Goal: Task Accomplishment & Management: Complete application form

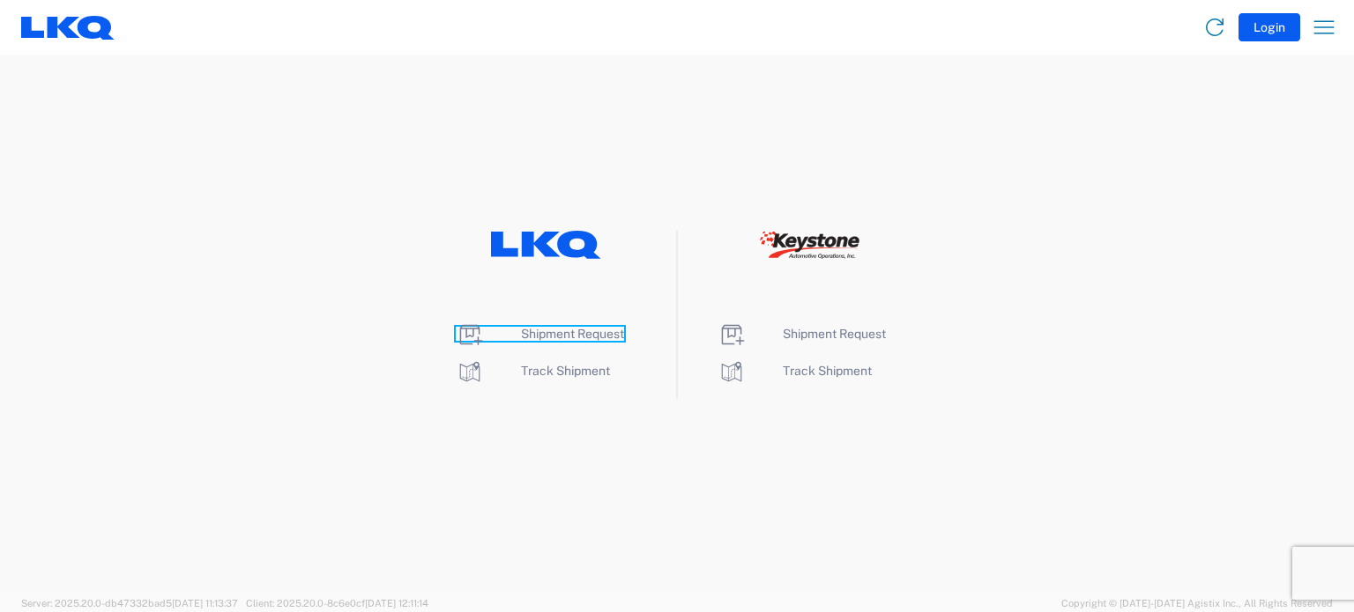
click at [571, 331] on span "Shipment Request" at bounding box center [572, 334] width 103 height 14
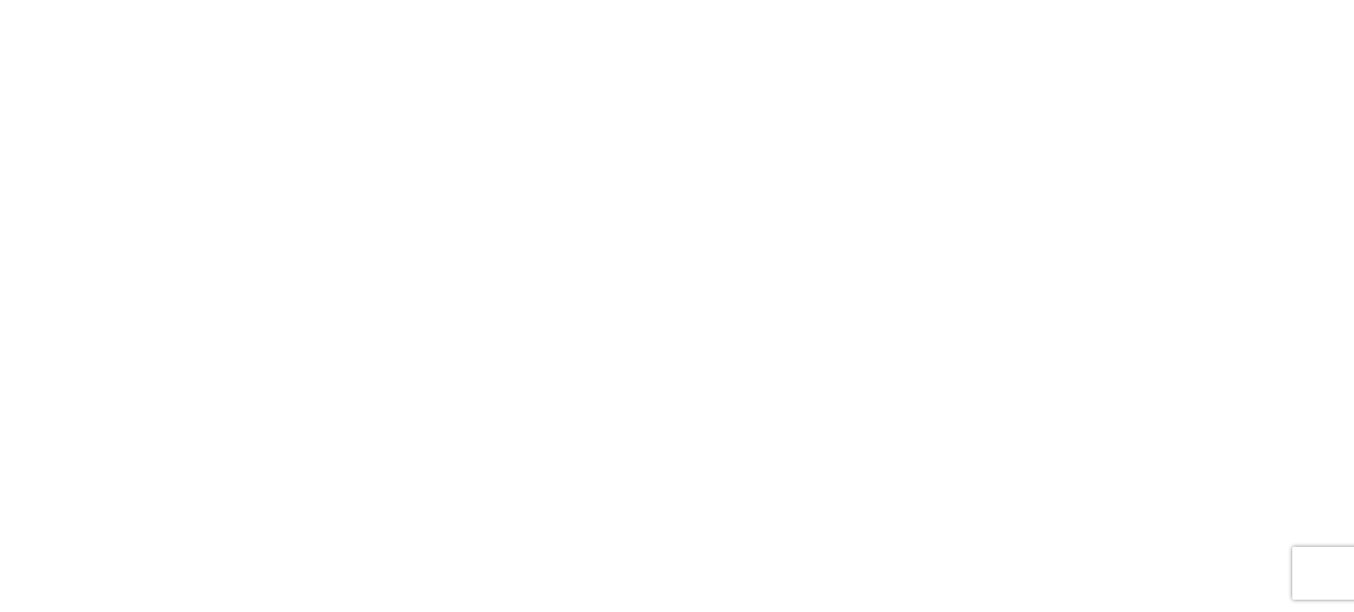
select select "FULL"
select select "LBS"
select select "IN"
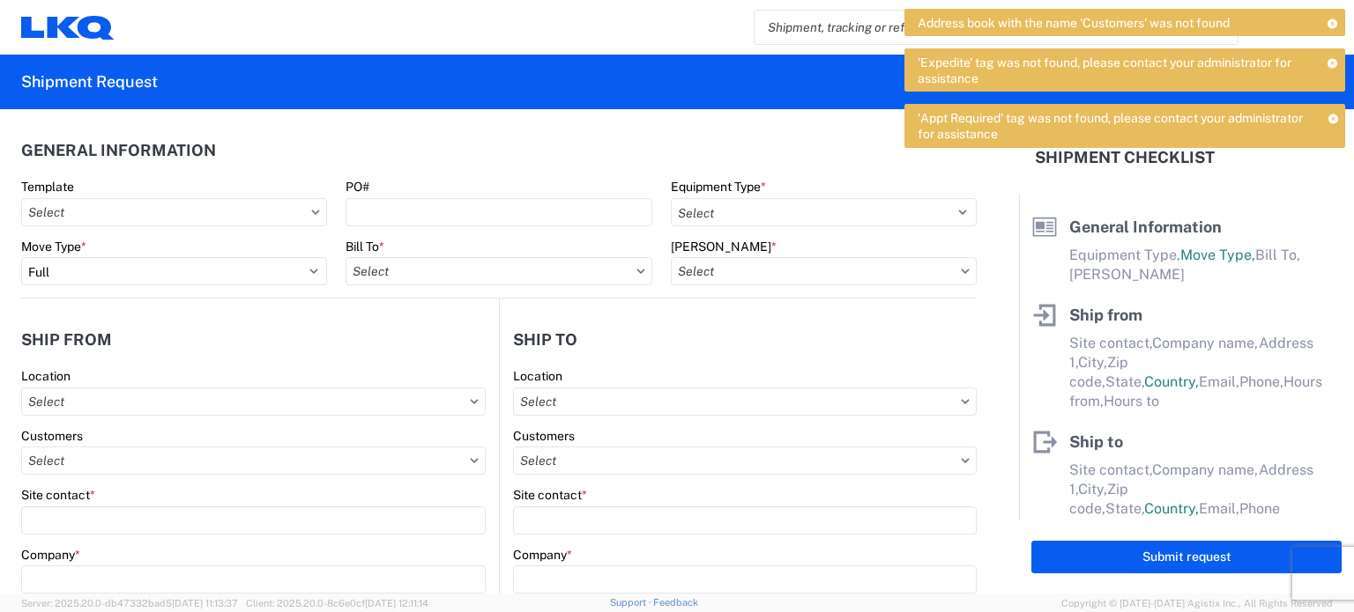
click at [1333, 114] on icon at bounding box center [1332, 119] width 11 height 10
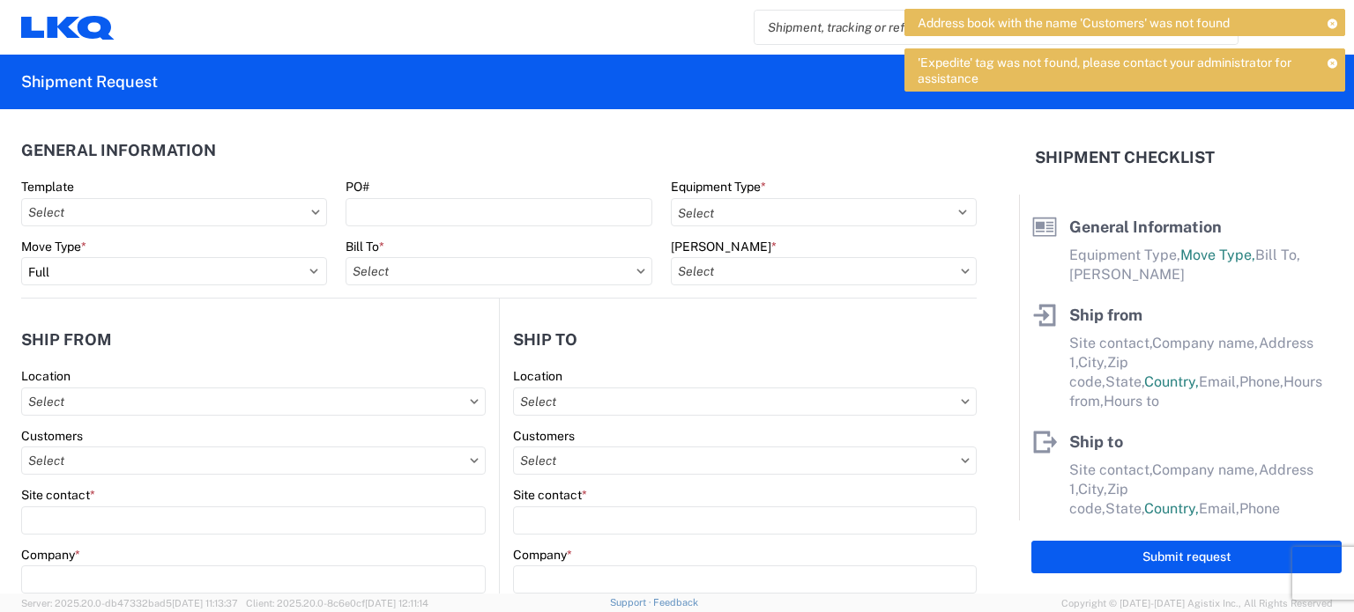
click at [1332, 66] on icon at bounding box center [1332, 63] width 11 height 10
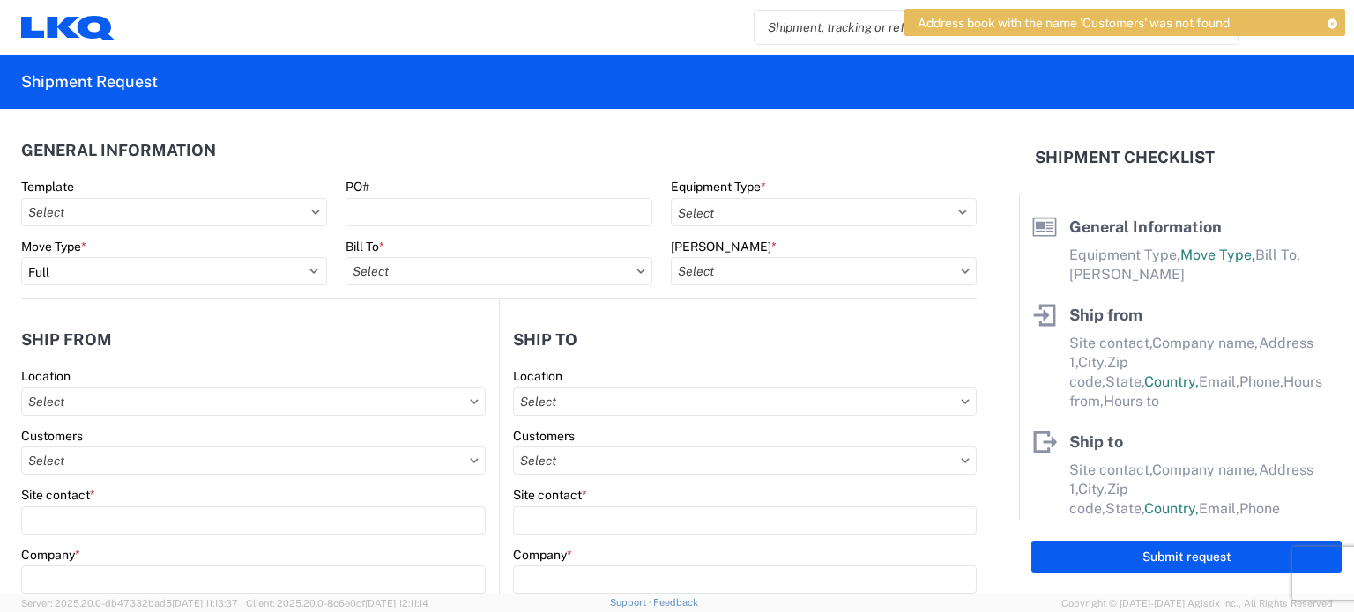
click at [1332, 20] on icon at bounding box center [1331, 24] width 12 height 10
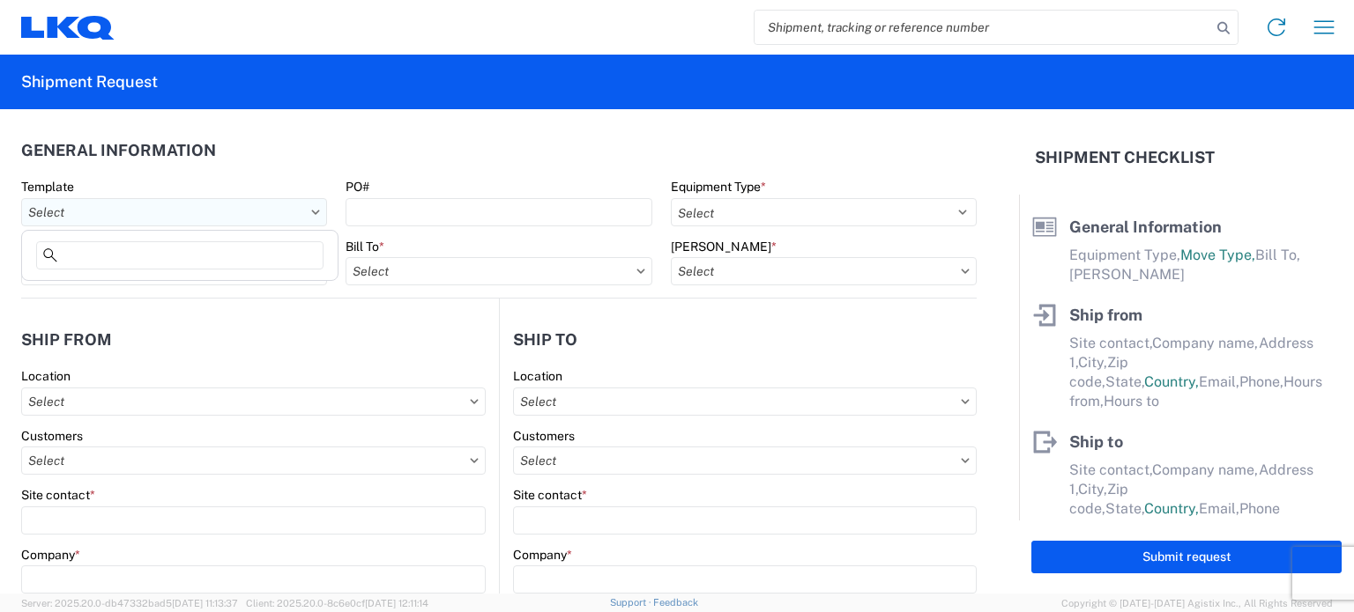
click at [242, 219] on input "text" at bounding box center [174, 212] width 306 height 28
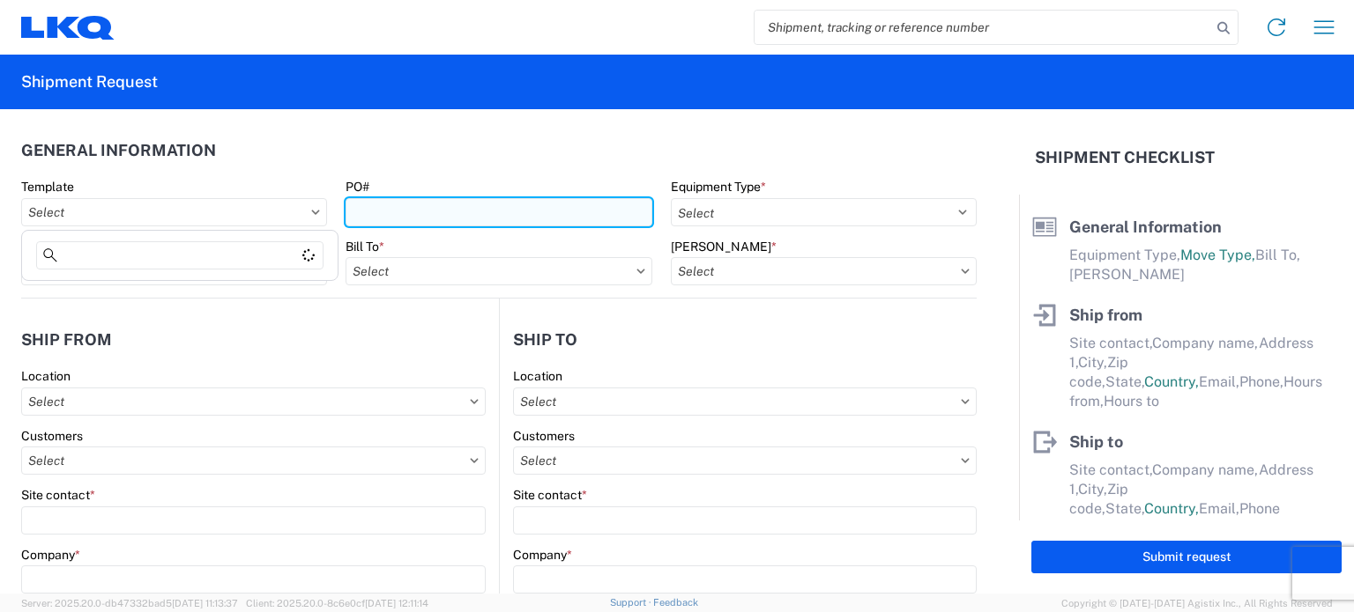
click at [398, 215] on input "PO#" at bounding box center [498, 212] width 306 height 28
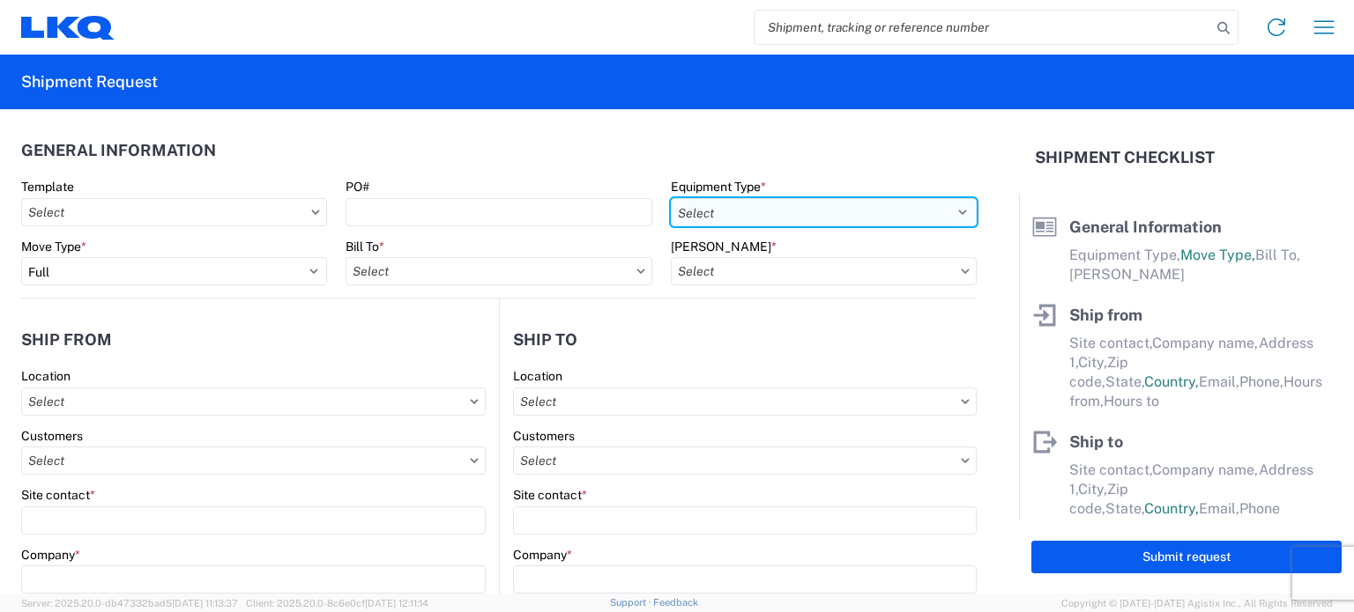
click at [709, 223] on select "Select 53’ Dry Van Flatbed Dropdeck (van) Lowboy (flatbed) Rail" at bounding box center [824, 212] width 306 height 28
select select "STDV"
click at [671, 198] on select "Select 53’ Dry Van Flatbed Dropdeck (van) Lowboy (flatbed) Rail" at bounding box center [824, 212] width 306 height 28
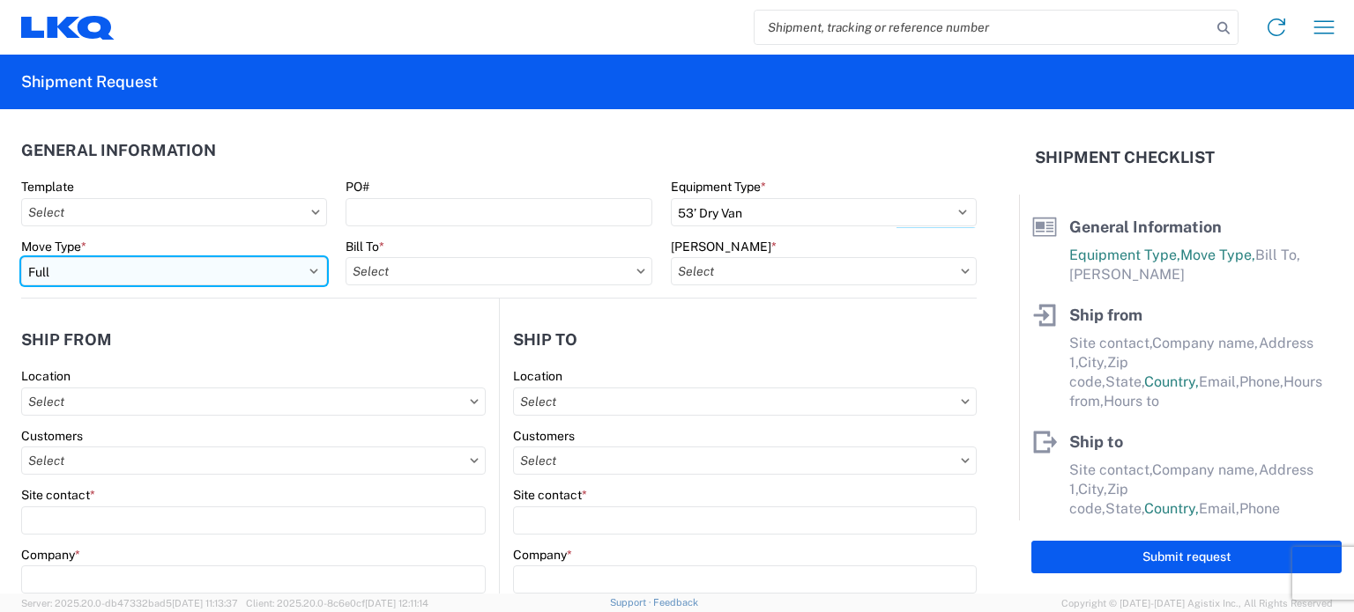
click at [248, 271] on select "Select Full Partial TL" at bounding box center [174, 271] width 306 height 28
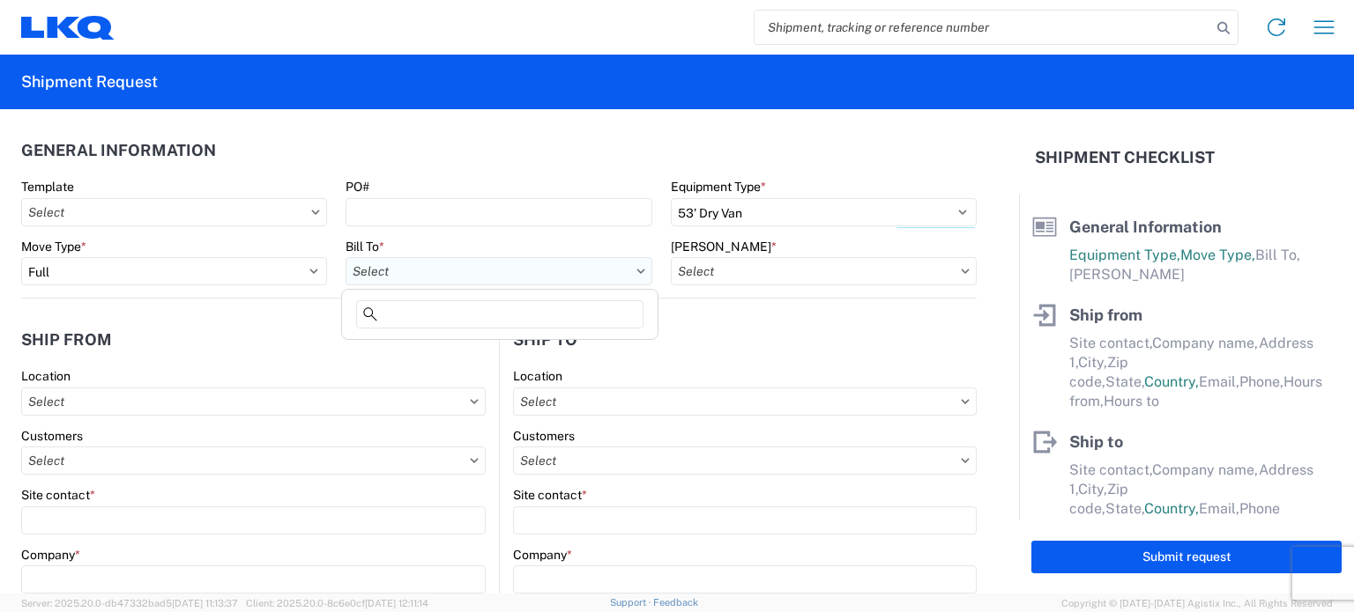
click at [365, 263] on input "text" at bounding box center [498, 271] width 306 height 28
type input "1634"
click at [441, 345] on div "1634 - [GEOGRAPHIC_DATA] - [PERSON_NAME] - Boat Rock" at bounding box center [518, 350] width 346 height 28
click at [729, 276] on input "text" at bounding box center [824, 271] width 306 height 28
type input "1634 - [GEOGRAPHIC_DATA] - [PERSON_NAME] - Boat Rock"
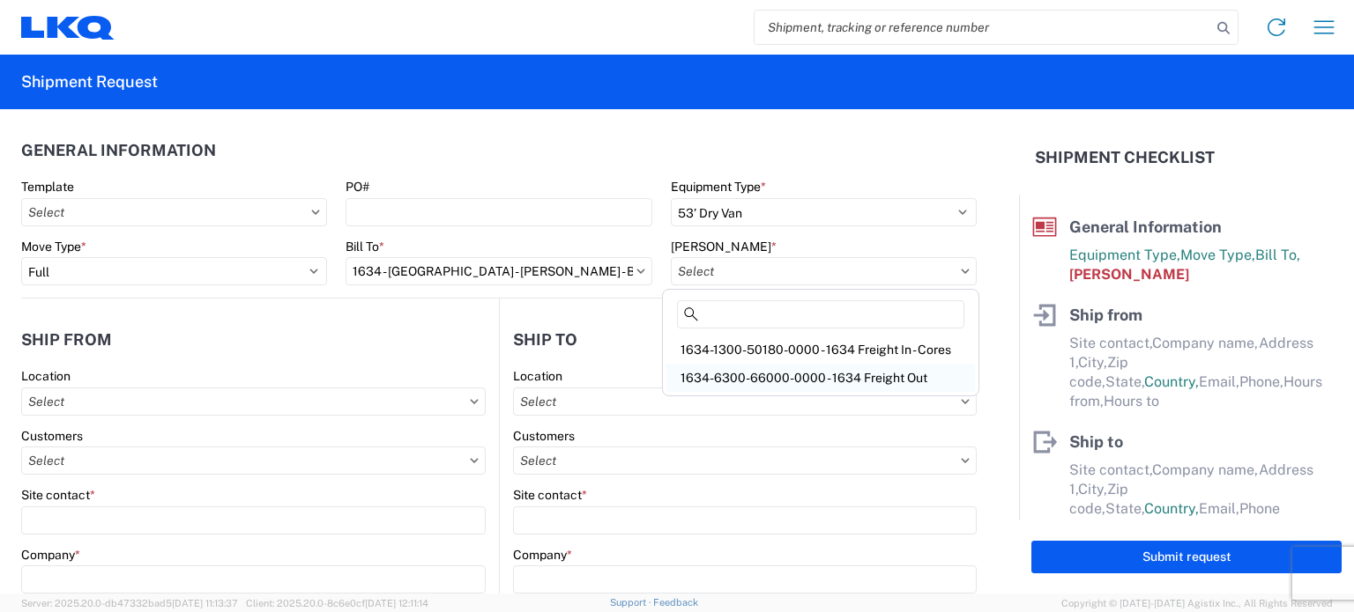
click at [822, 366] on div "1634-6300-66000-0000 - 1634 Freight Out" at bounding box center [820, 378] width 308 height 28
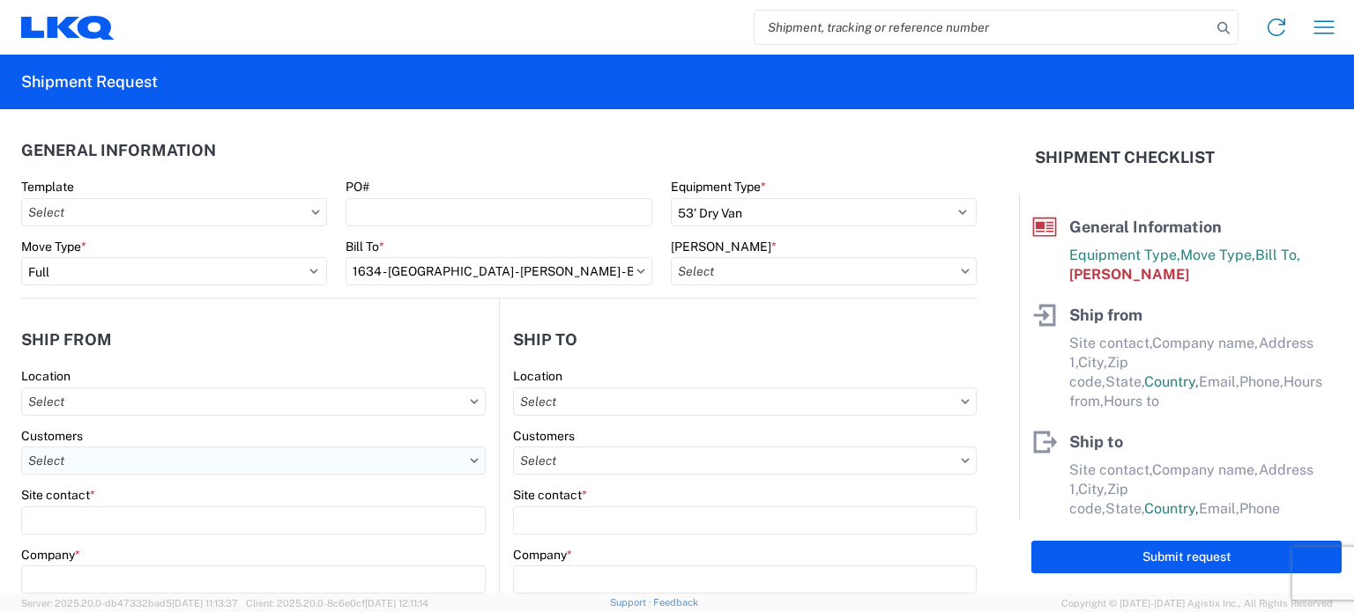
type input "1634-6300-66000-0000 - 1634 Freight Out"
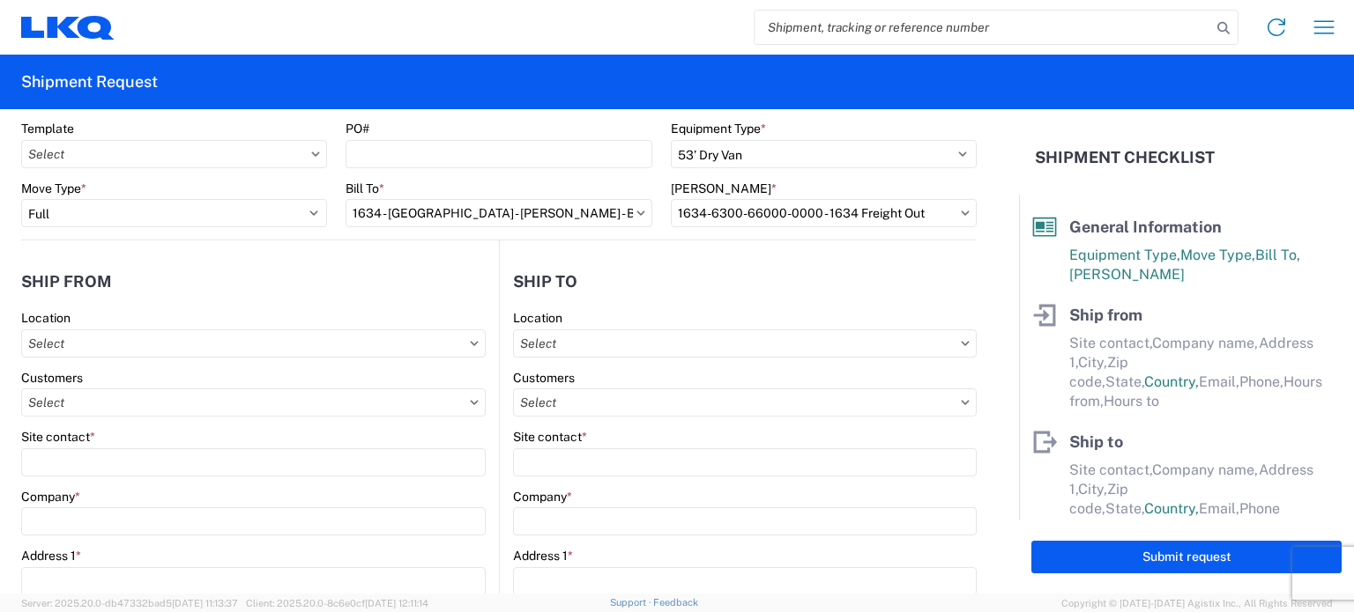
scroll to position [176, 0]
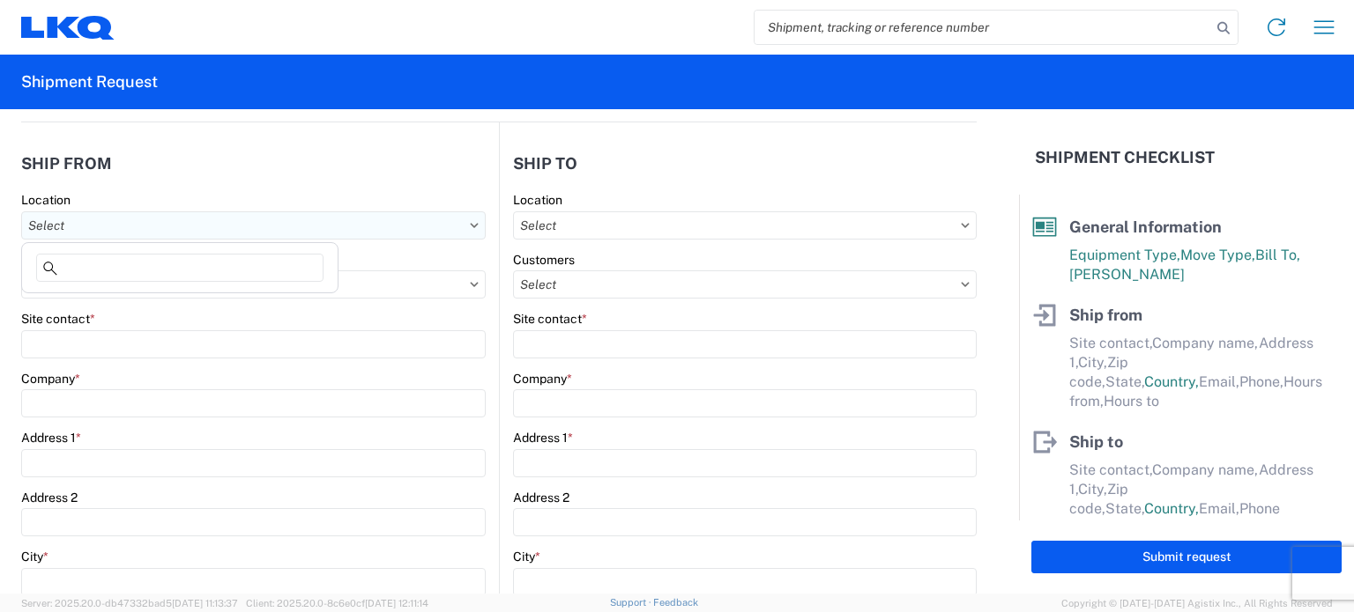
click at [234, 227] on input "text" at bounding box center [253, 225] width 464 height 28
type input "1634"
click at [198, 304] on div "1634 - [GEOGRAPHIC_DATA] - [PERSON_NAME] - Boat Rock" at bounding box center [199, 303] width 346 height 28
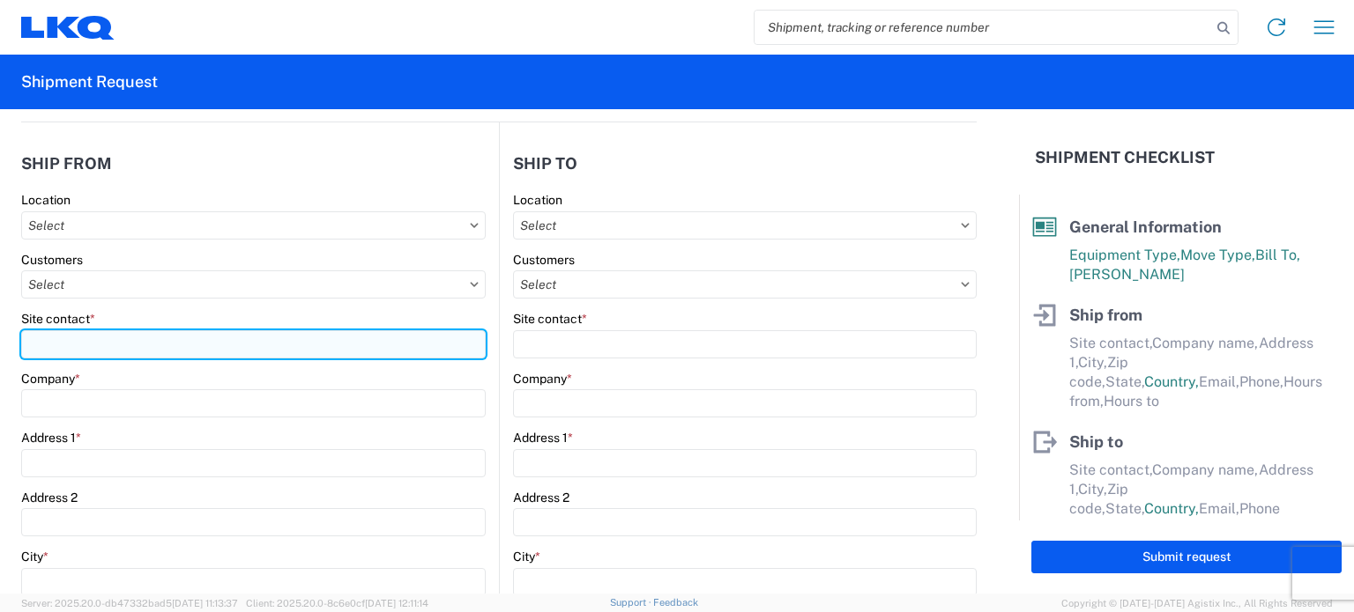
click at [136, 345] on input "Site contact *" at bounding box center [253, 344] width 464 height 28
type input "1634 - [GEOGRAPHIC_DATA] - [PERSON_NAME] - Boat Rock"
type input "LKQ Corporation"
type input "[STREET_ADDRESS]"
type input "[GEOGRAPHIC_DATA]"
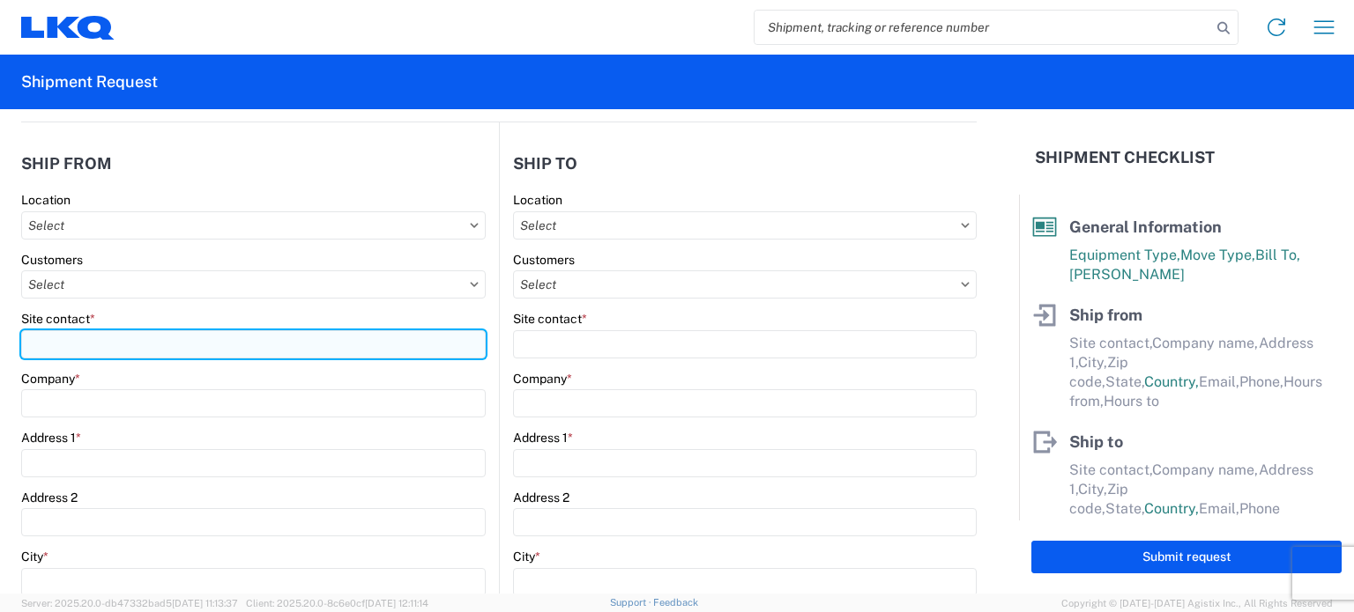
type input "30336"
select select "GA"
select select "US"
type input "[PHONE_NUMBER]"
type input "00:00"
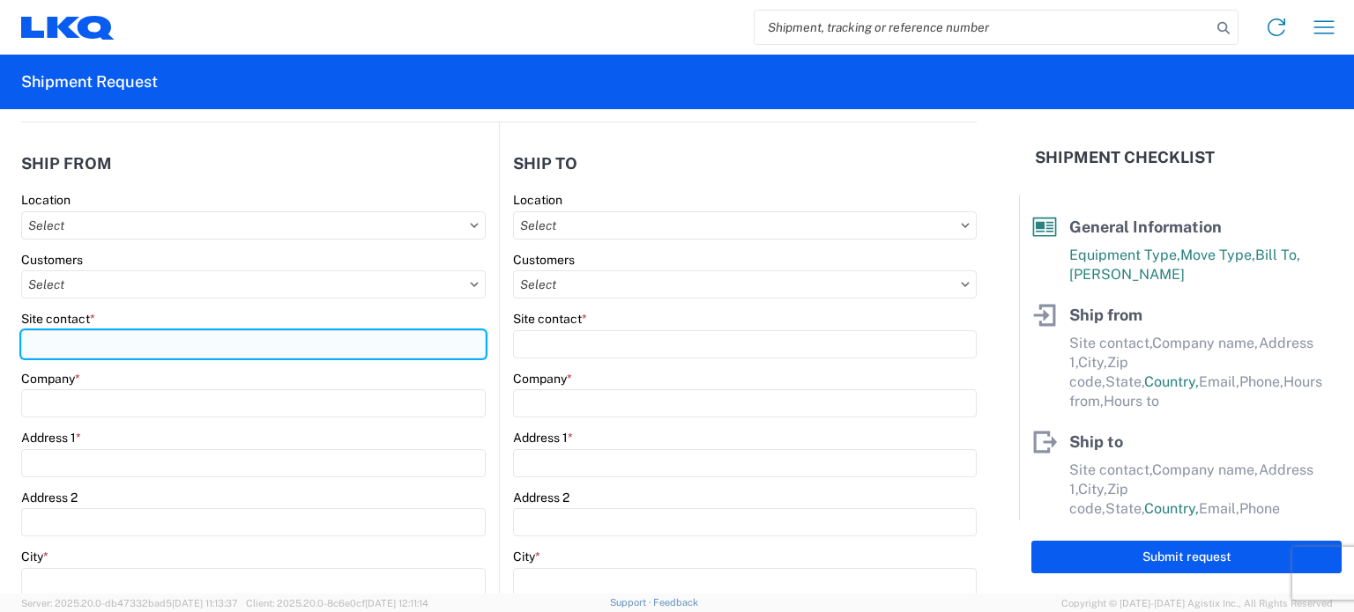
type input "00:00"
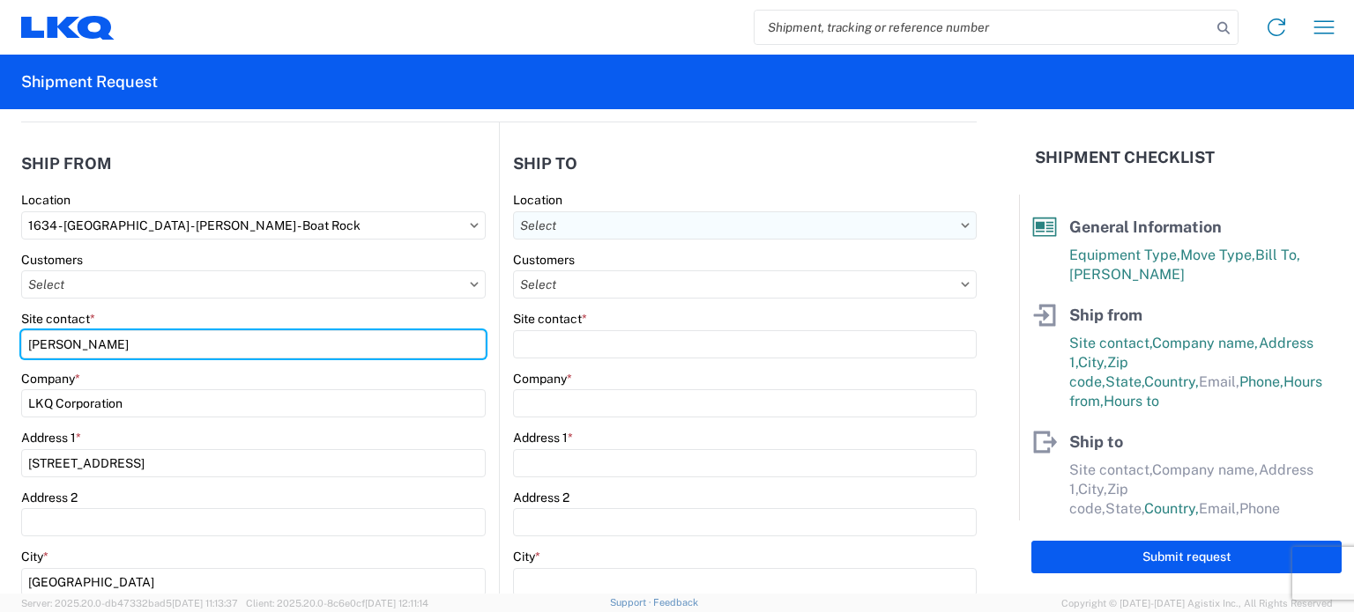
type input "[PERSON_NAME]"
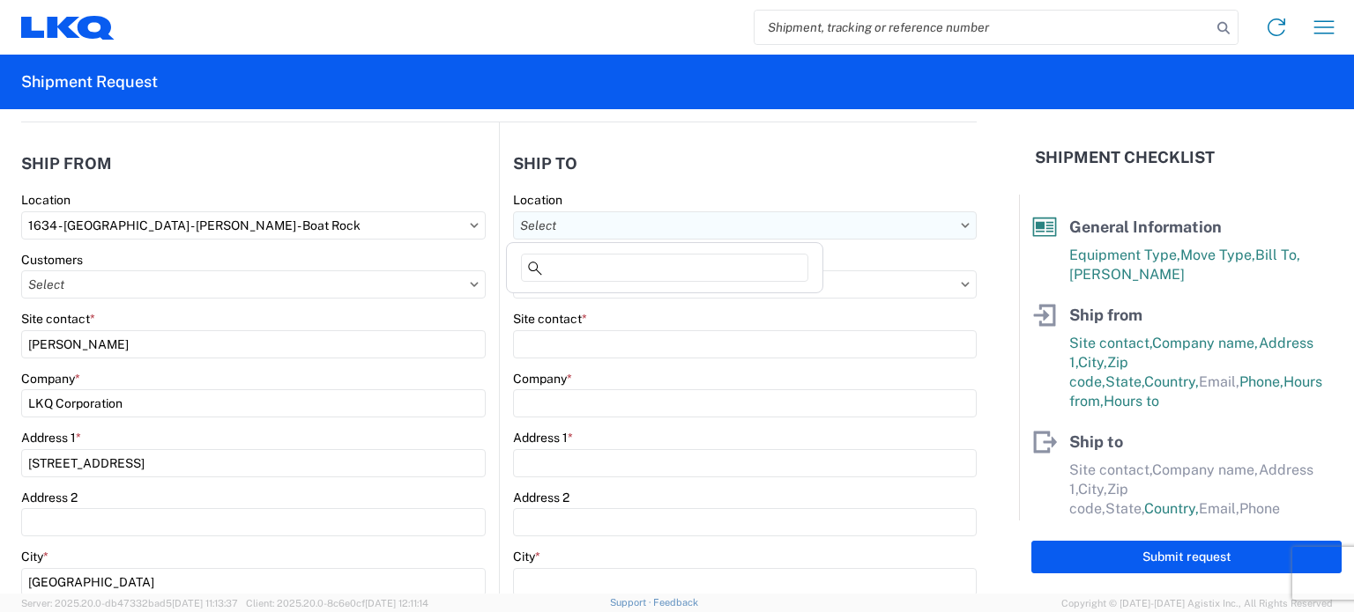
click at [619, 233] on input "text" at bounding box center [745, 225] width 464 height 28
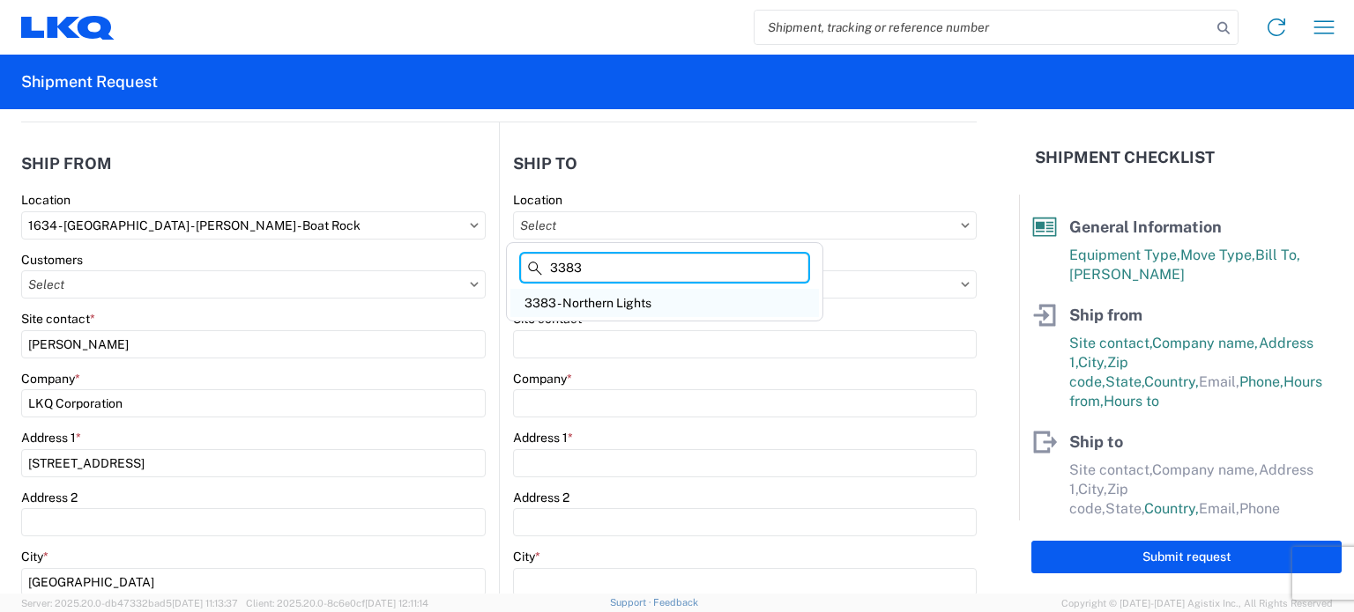
type input "3383"
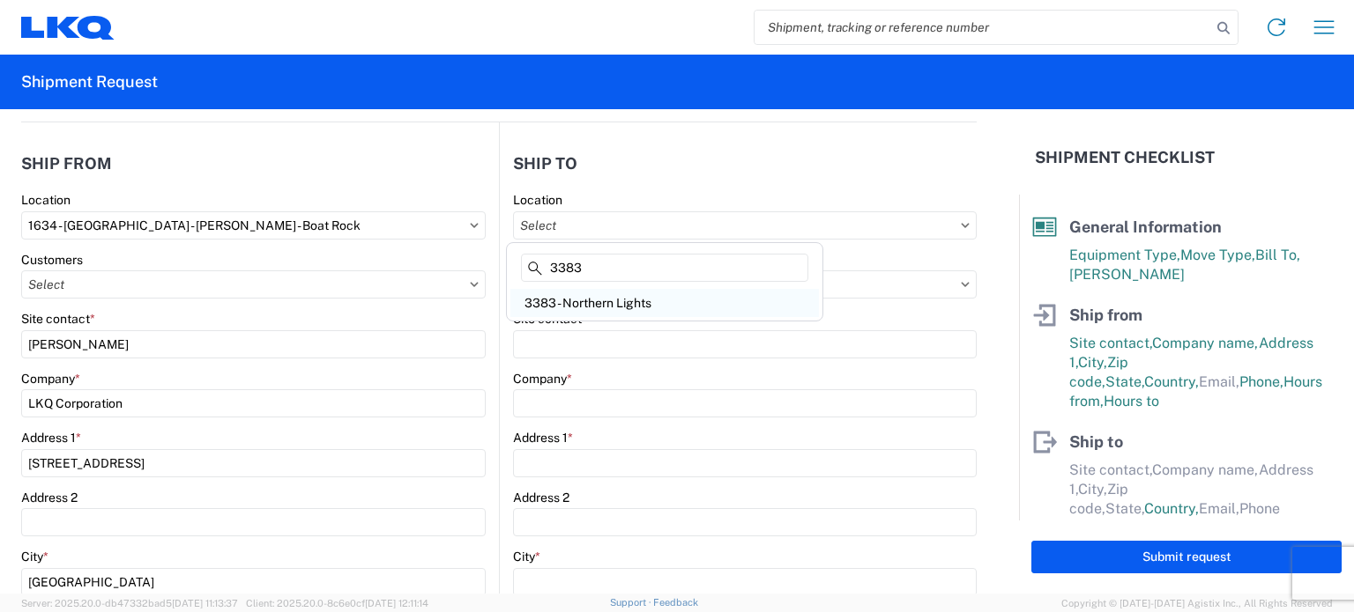
click at [636, 310] on div "3383 - Northern Lights" at bounding box center [664, 303] width 308 height 28
type input "3383 - Northern Lights"
type input "Kelli Bosworth"
type input "LKQ Corporation"
type input "157 West Beech Street"
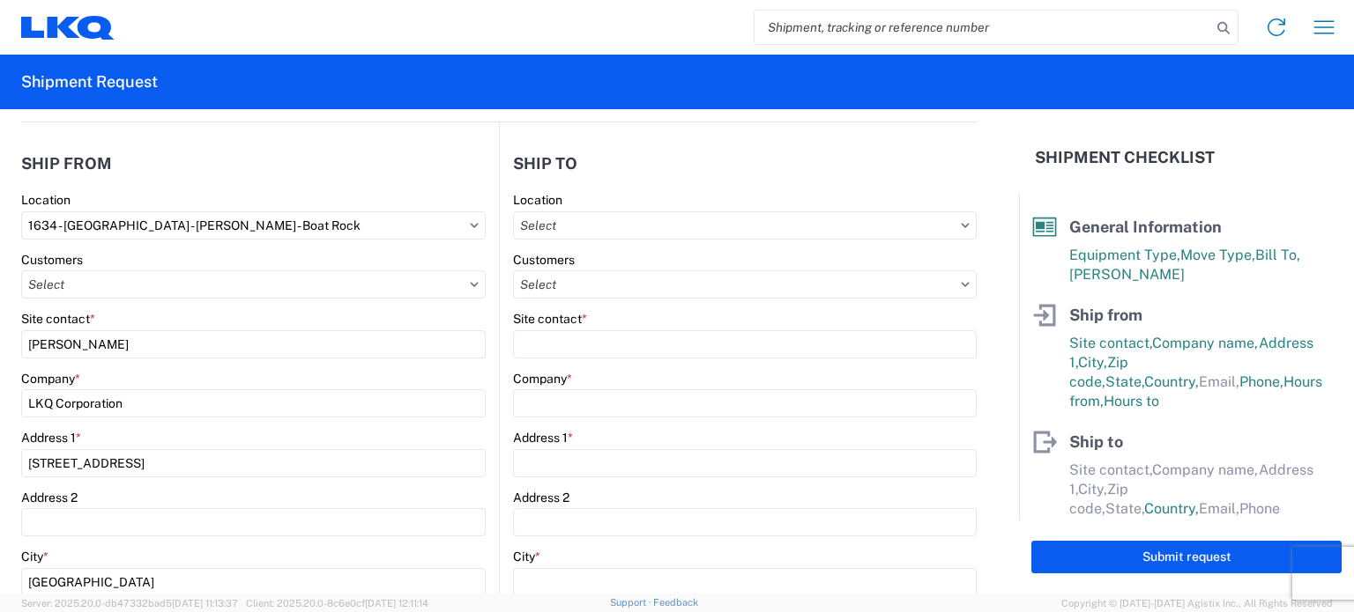
type input "Cedar Springs"
type input "49319"
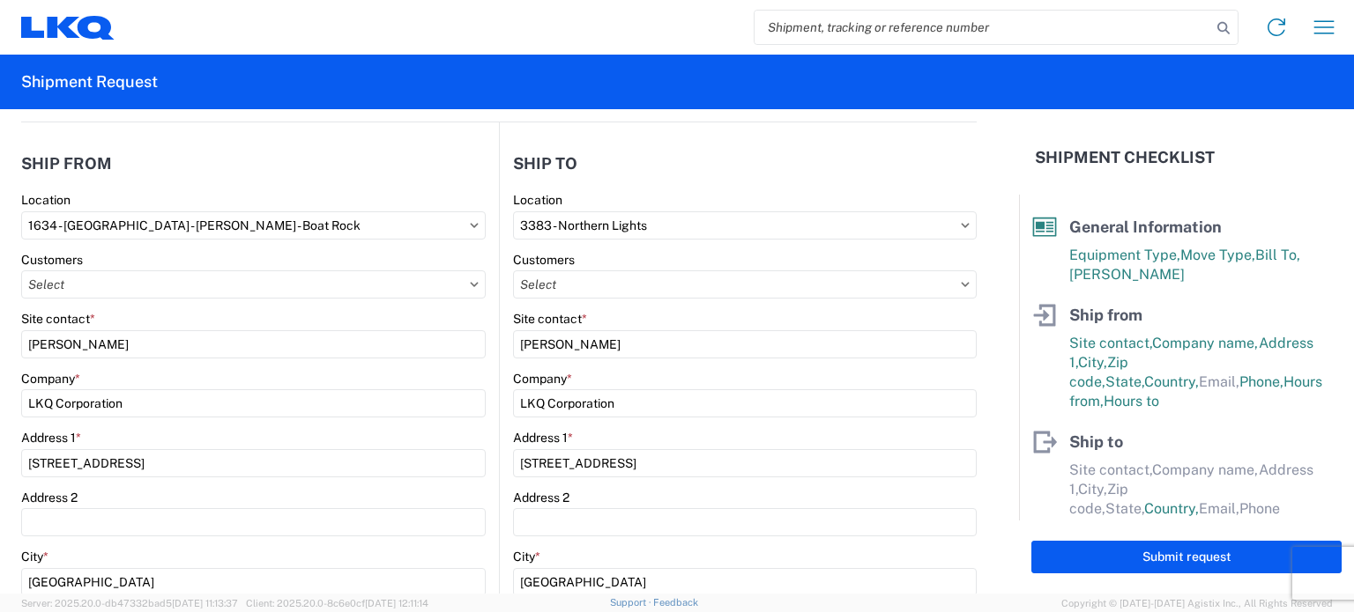
select select "US"
type input "kjbosworth@lkqcorp.com"
type input "616-696-7467"
type input "06:00"
type input "16:30"
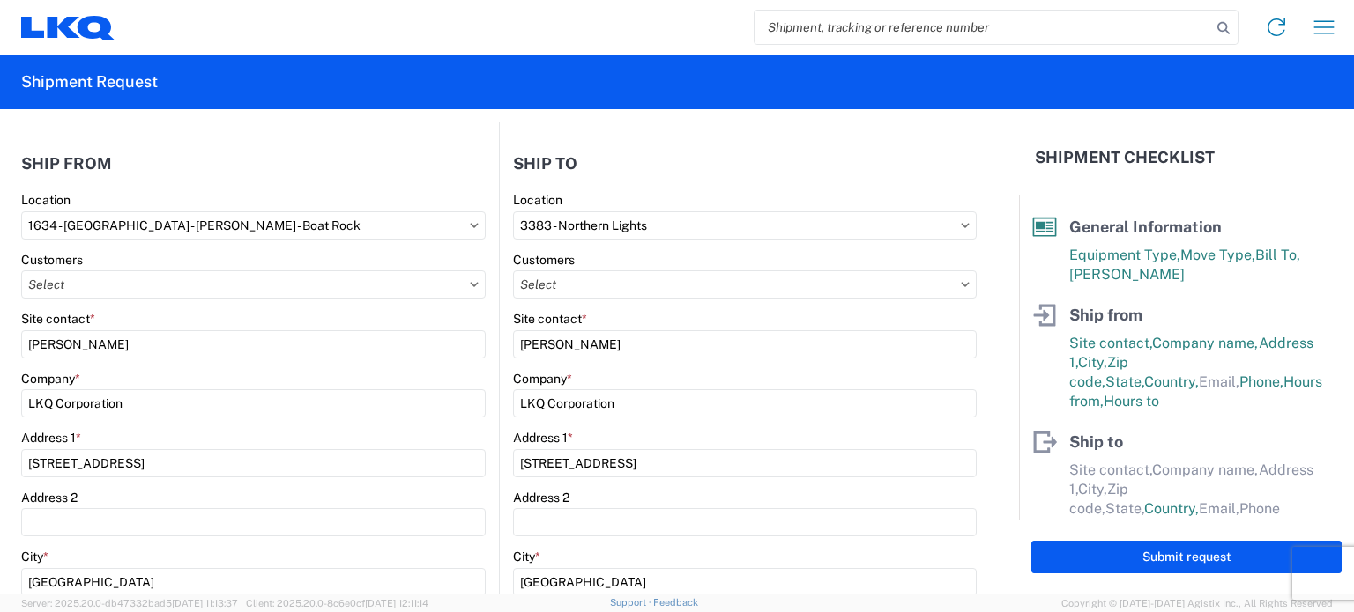
select select
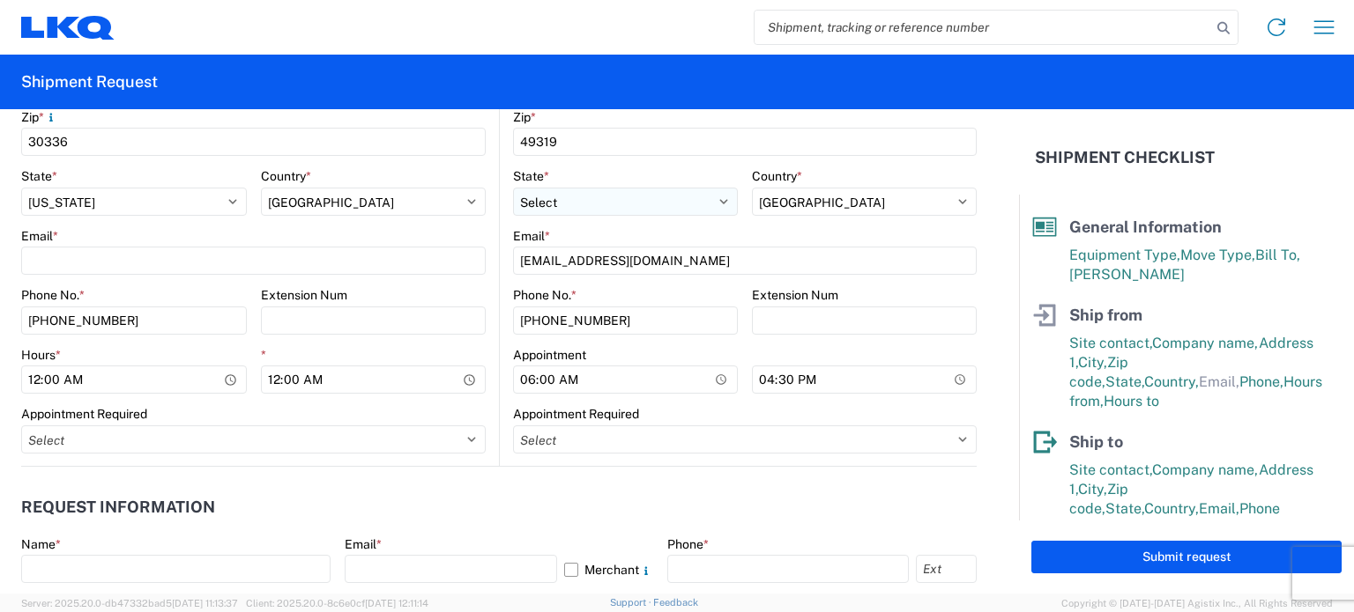
scroll to position [705, 0]
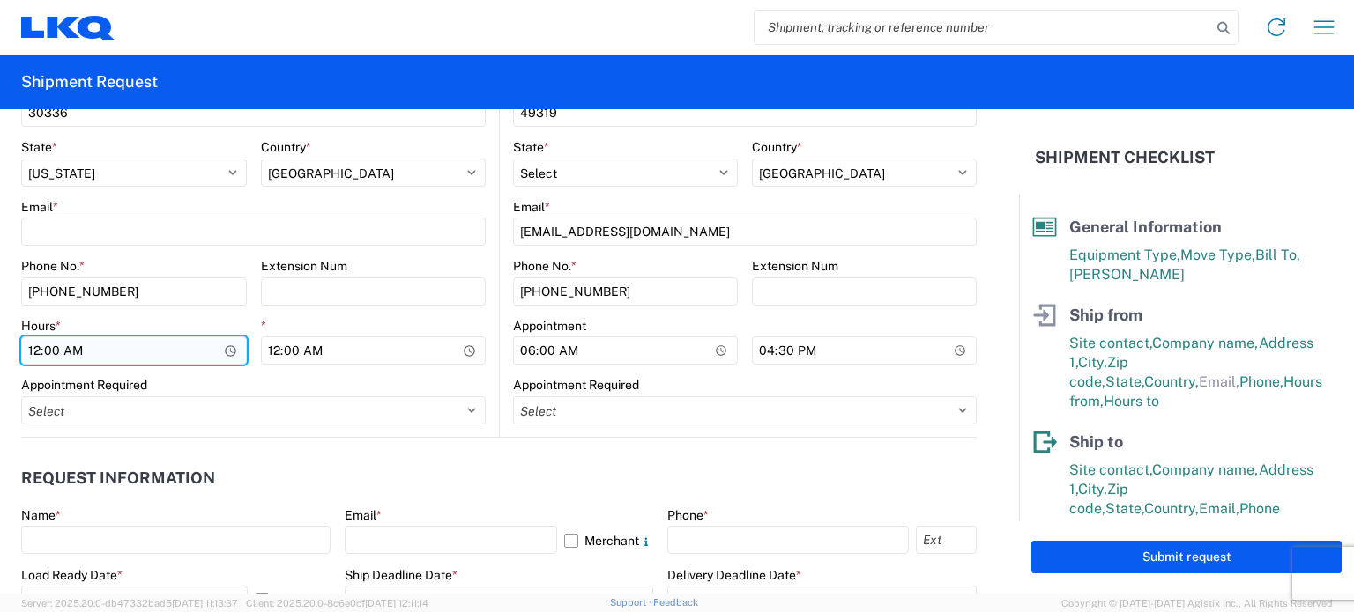
click at [40, 348] on input "00:00" at bounding box center [134, 351] width 226 height 28
type input "07:00"
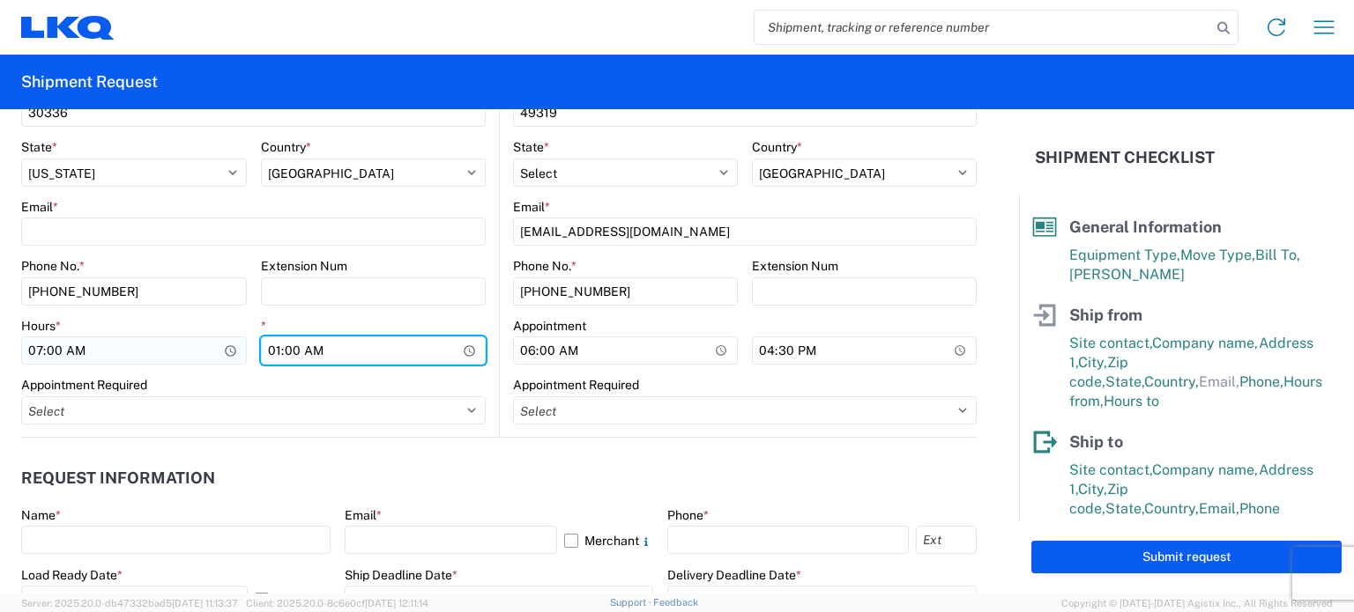
type input "13:00"
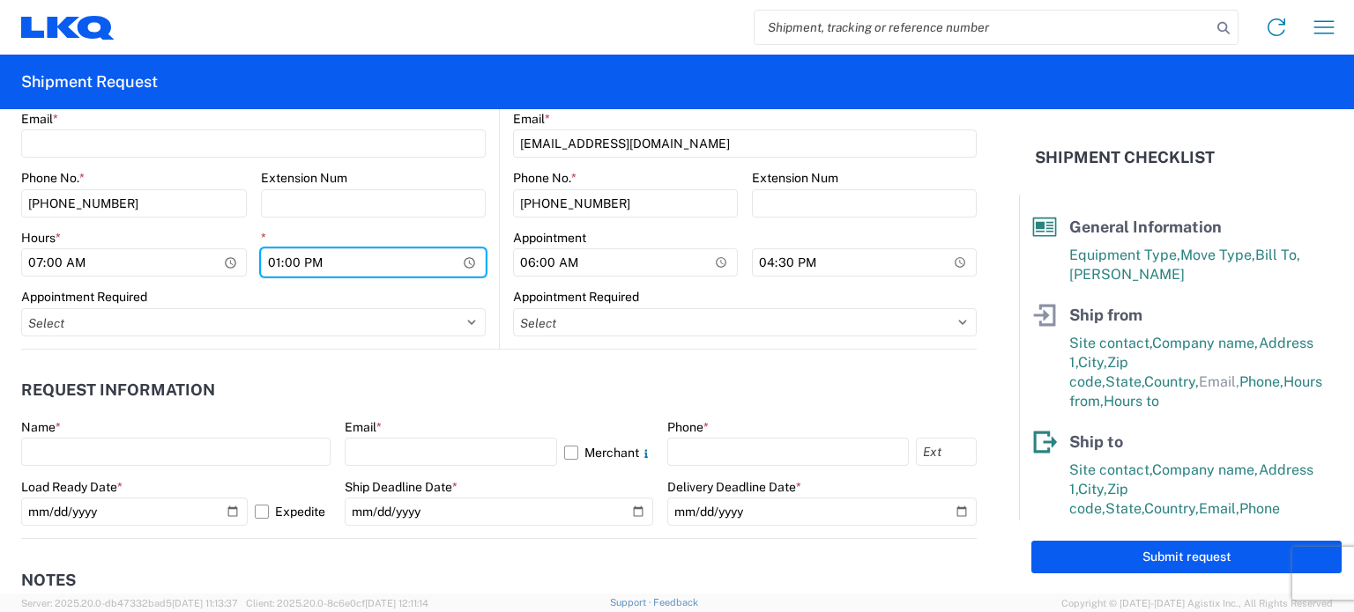
scroll to position [881, 0]
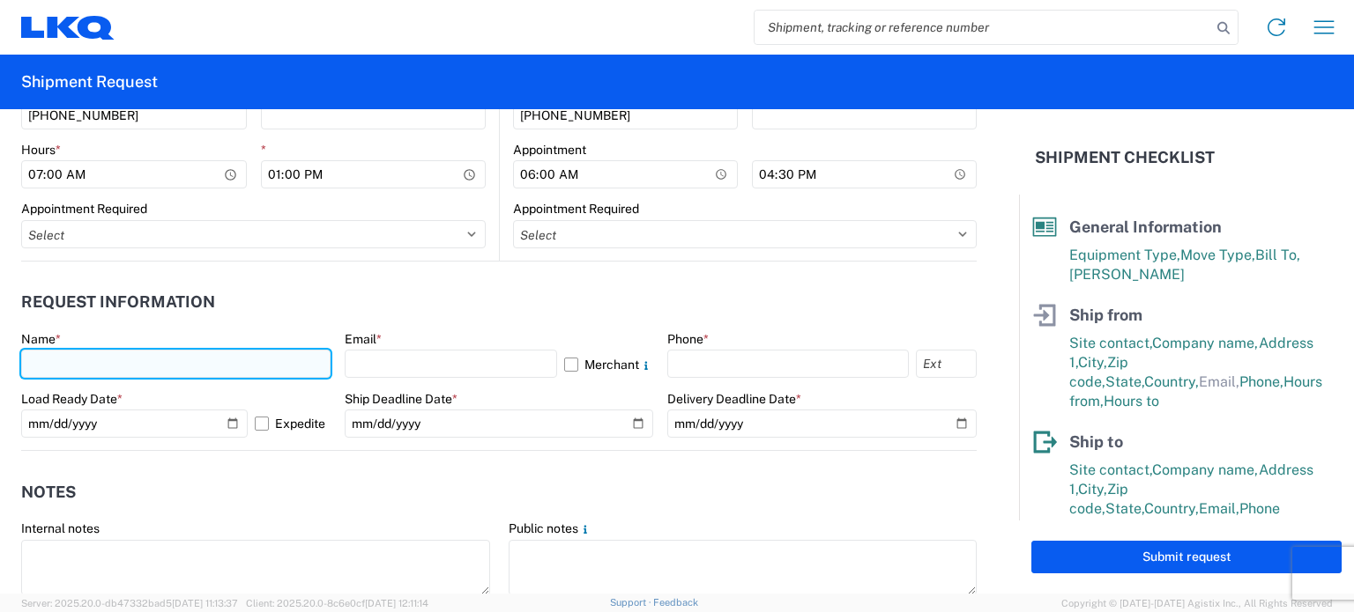
click at [242, 364] on input "text" at bounding box center [175, 364] width 309 height 28
type input "[PERSON_NAME]"
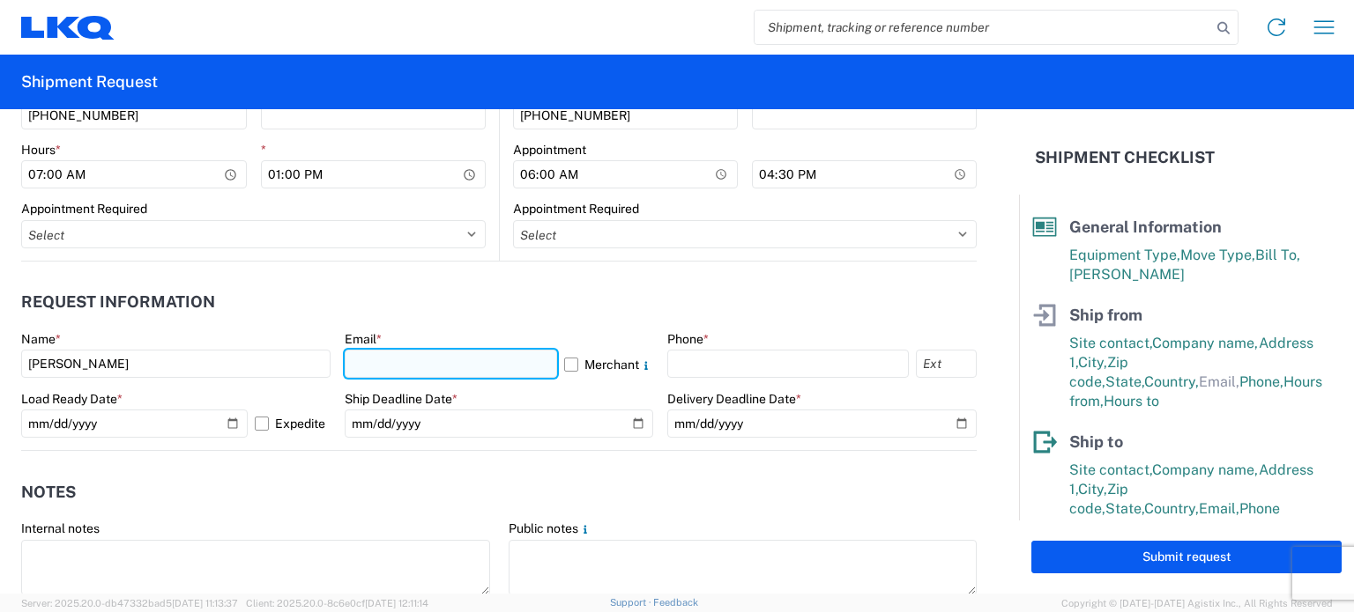
click at [448, 372] on input "text" at bounding box center [451, 364] width 213 height 28
type input "[EMAIL_ADDRESS][DOMAIN_NAME]"
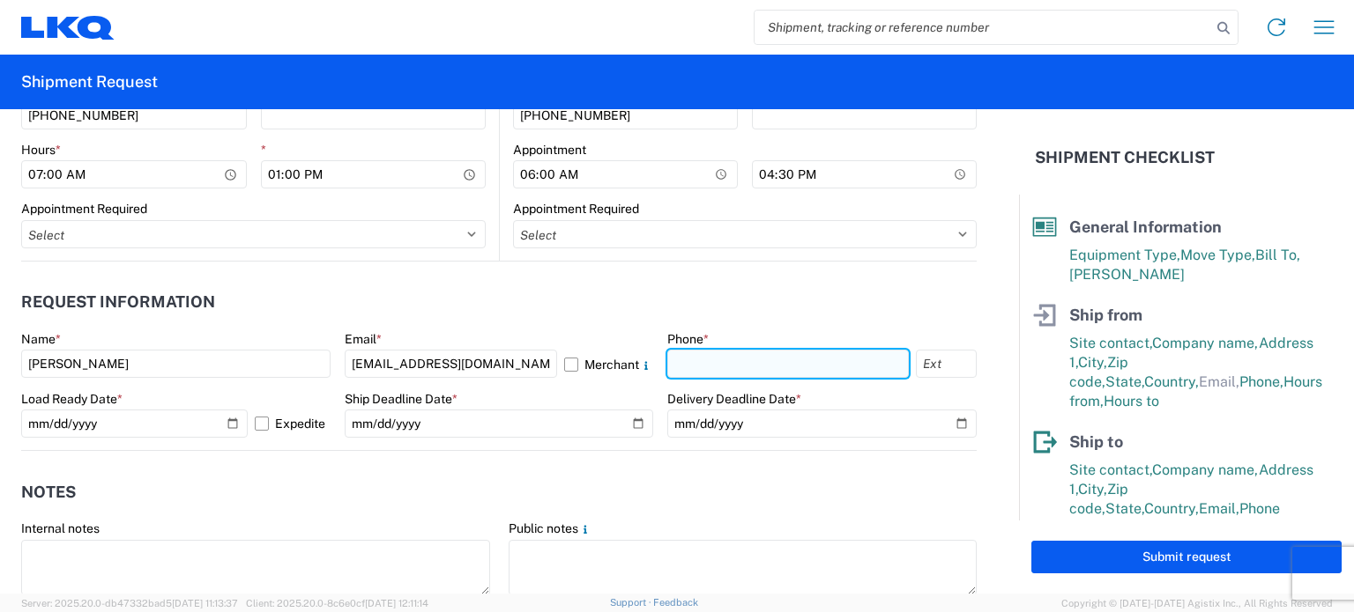
click at [762, 362] on input "text" at bounding box center [787, 364] width 241 height 28
type input "[PHONE_NUMBER]"
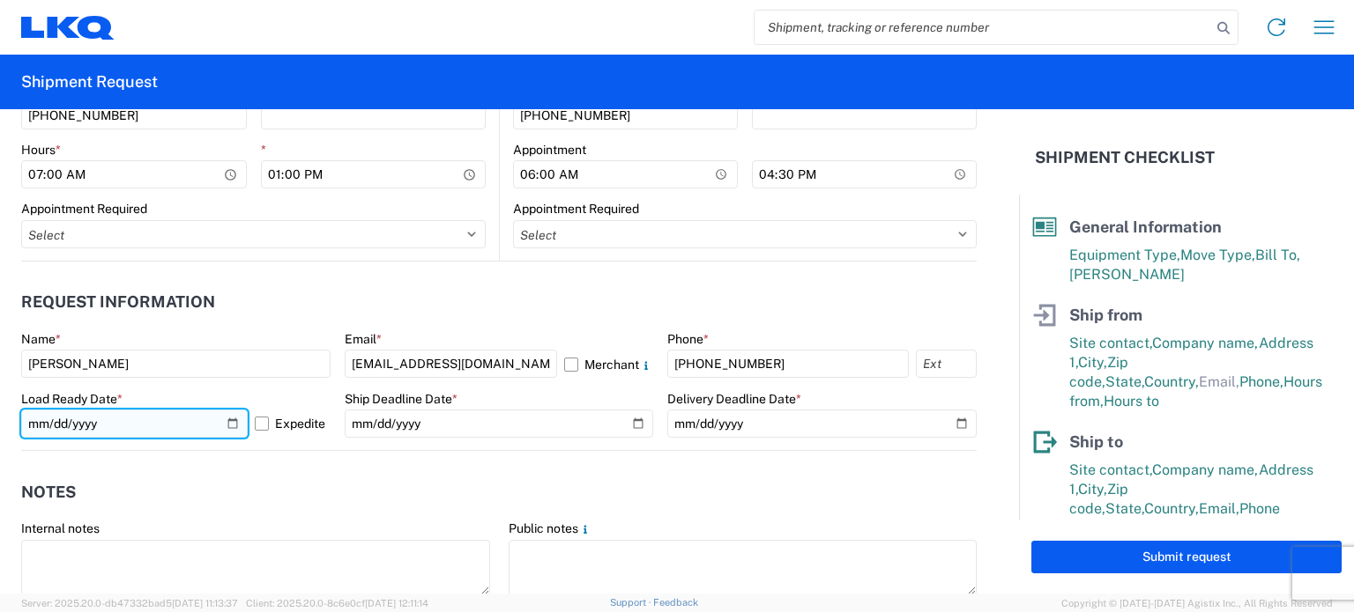
click at [228, 426] on input "[DATE]" at bounding box center [134, 424] width 226 height 28
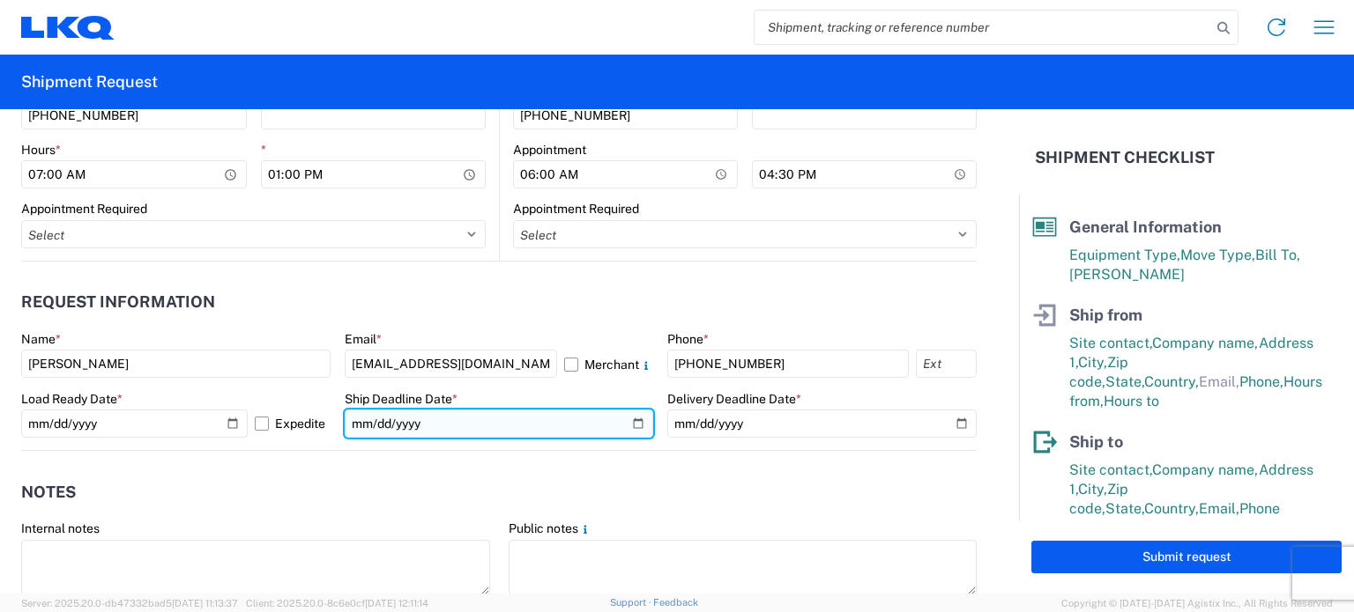
click at [470, 428] on input "date" at bounding box center [499, 424] width 309 height 28
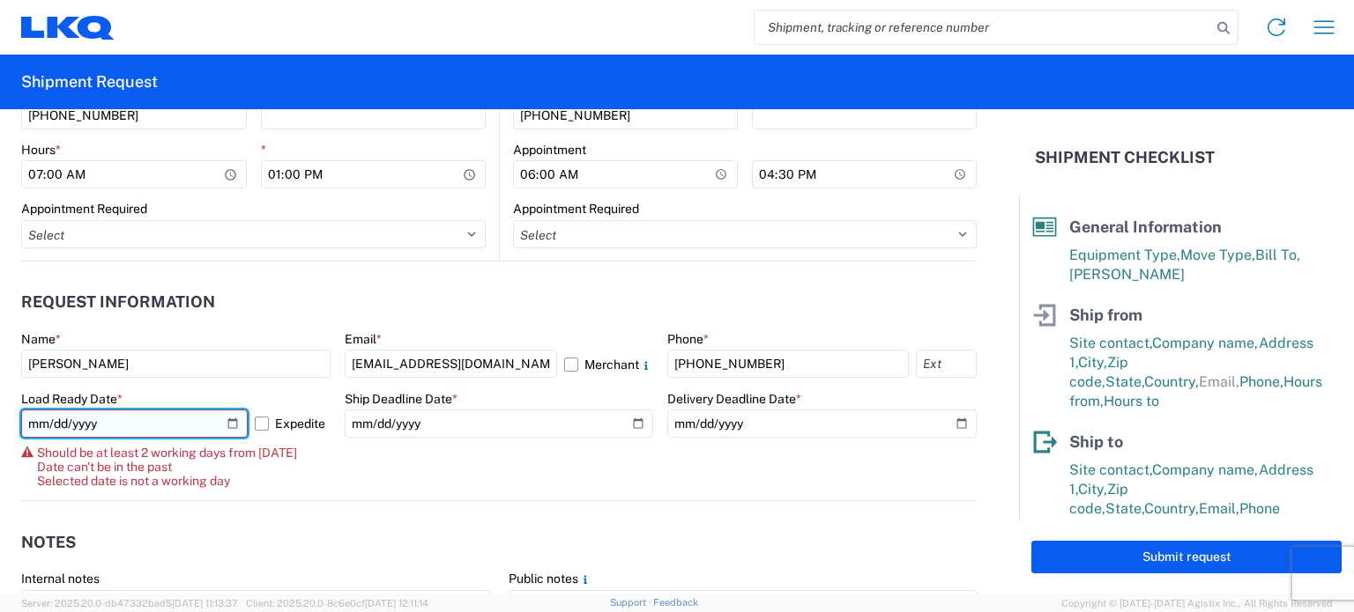
click at [228, 422] on input "[DATE]" at bounding box center [134, 424] width 226 height 28
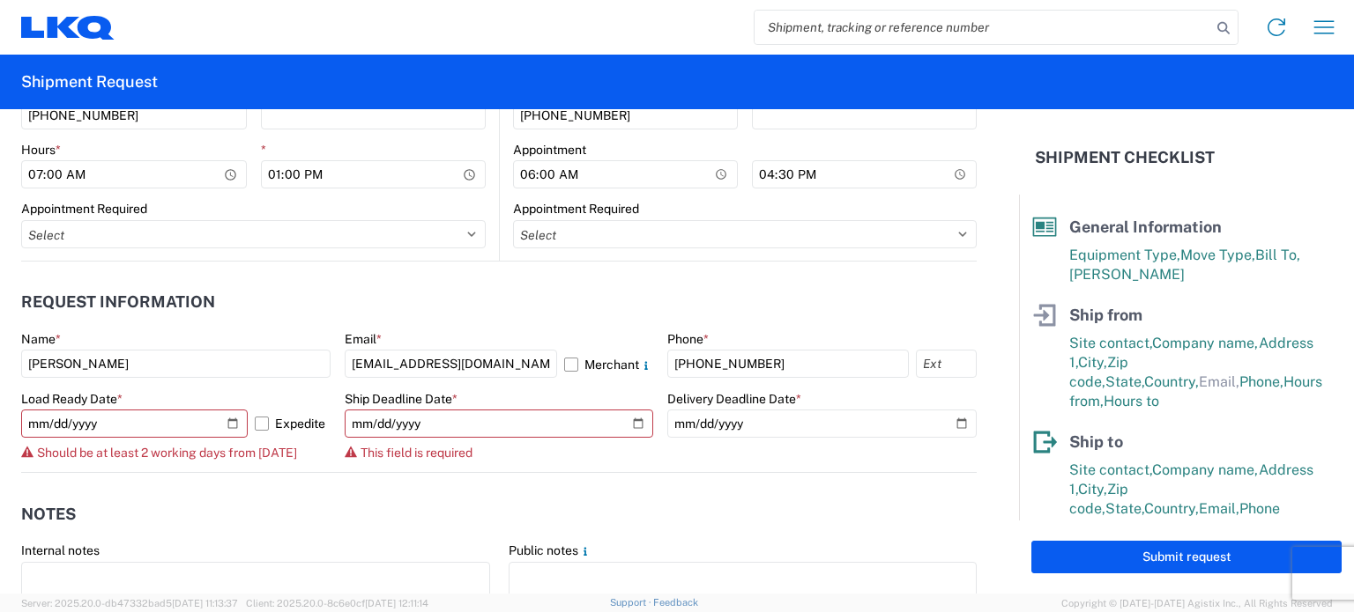
click at [246, 496] on header "Notes" at bounding box center [498, 514] width 955 height 40
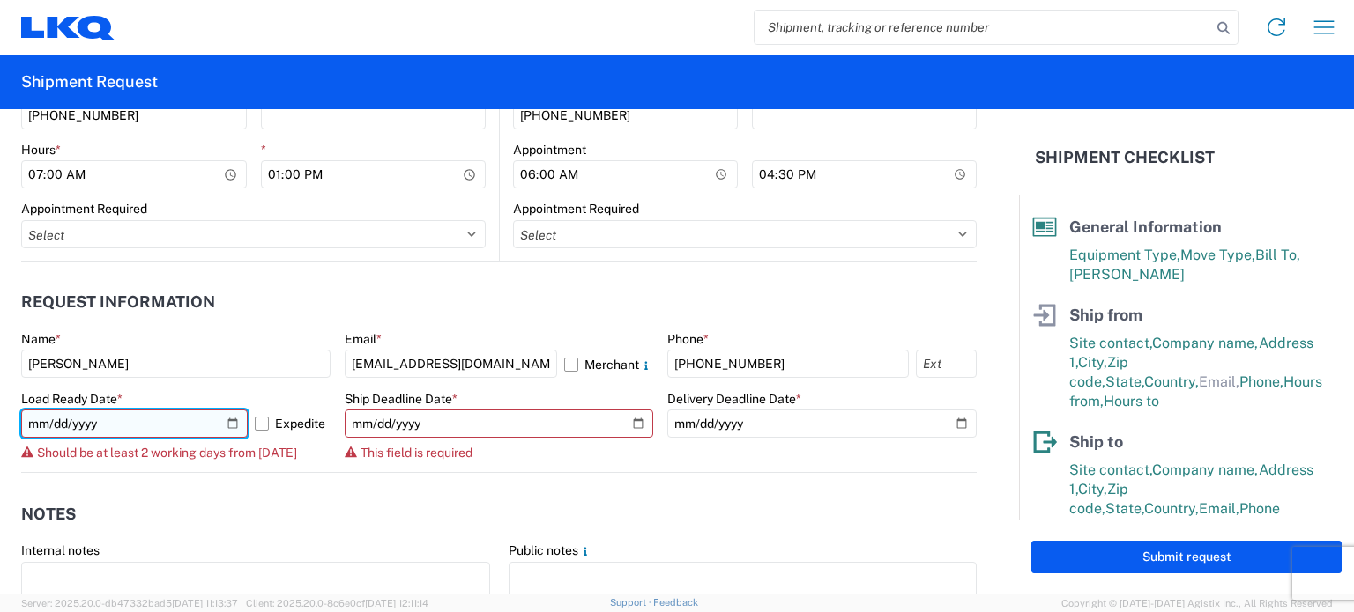
click at [64, 422] on input "[DATE]" at bounding box center [134, 424] width 226 height 28
click at [204, 425] on input "[DATE]" at bounding box center [134, 424] width 226 height 28
click at [236, 420] on input "[DATE]" at bounding box center [134, 424] width 226 height 28
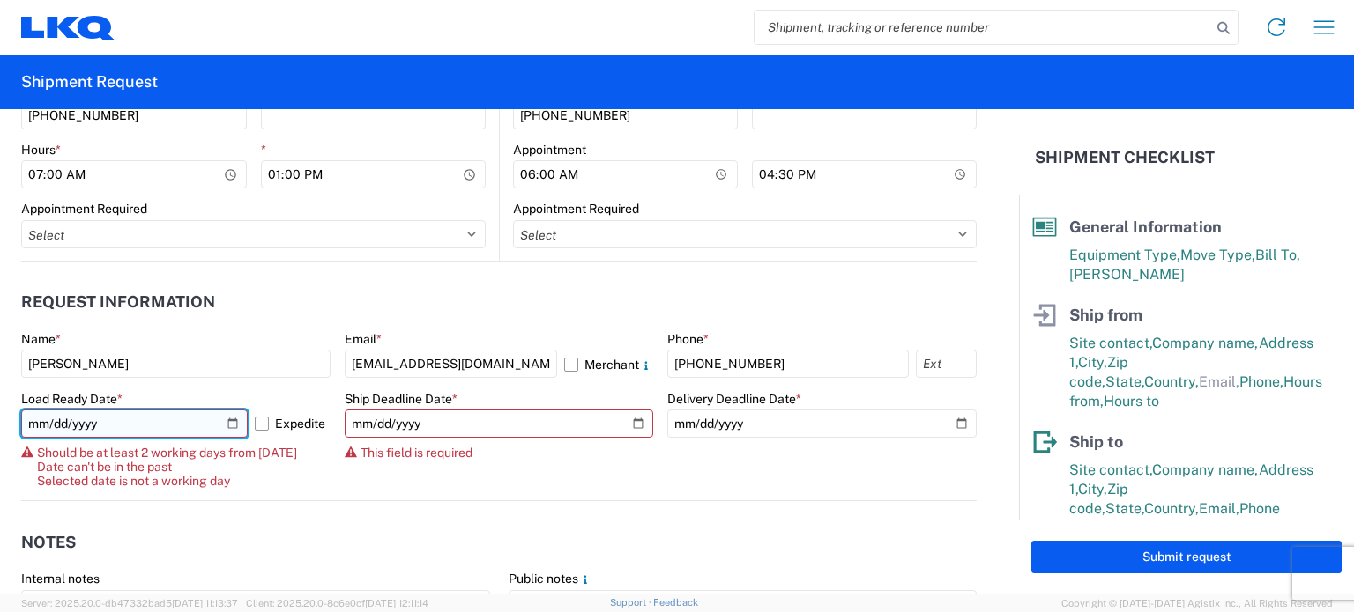
click at [221, 421] on input "[DATE]" at bounding box center [134, 424] width 226 height 28
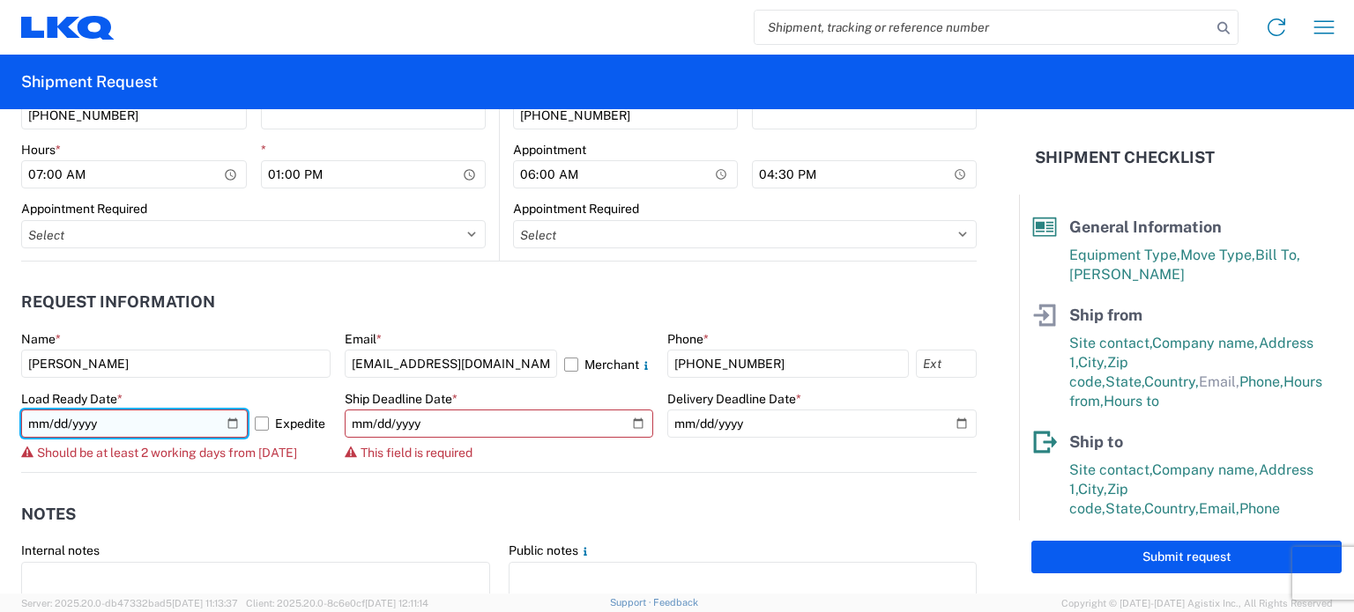
click at [229, 425] on input "[DATE]" at bounding box center [134, 424] width 226 height 28
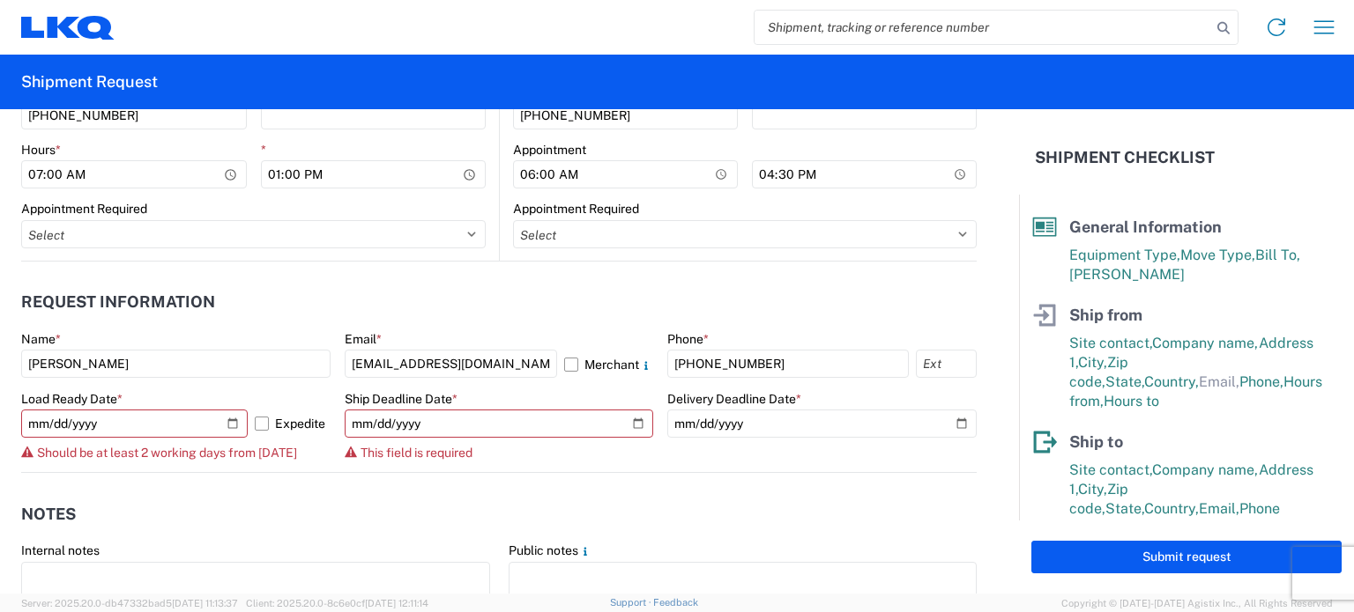
click at [243, 454] on span "Should be at least 2 working days from [DATE]" at bounding box center [167, 453] width 260 height 14
click at [248, 465] on agx-form-control-wrapper-v2 "Load Ready Date * 2025-10-08 Expedite Should be at least 2 working days from to…" at bounding box center [175, 432] width 309 height 82
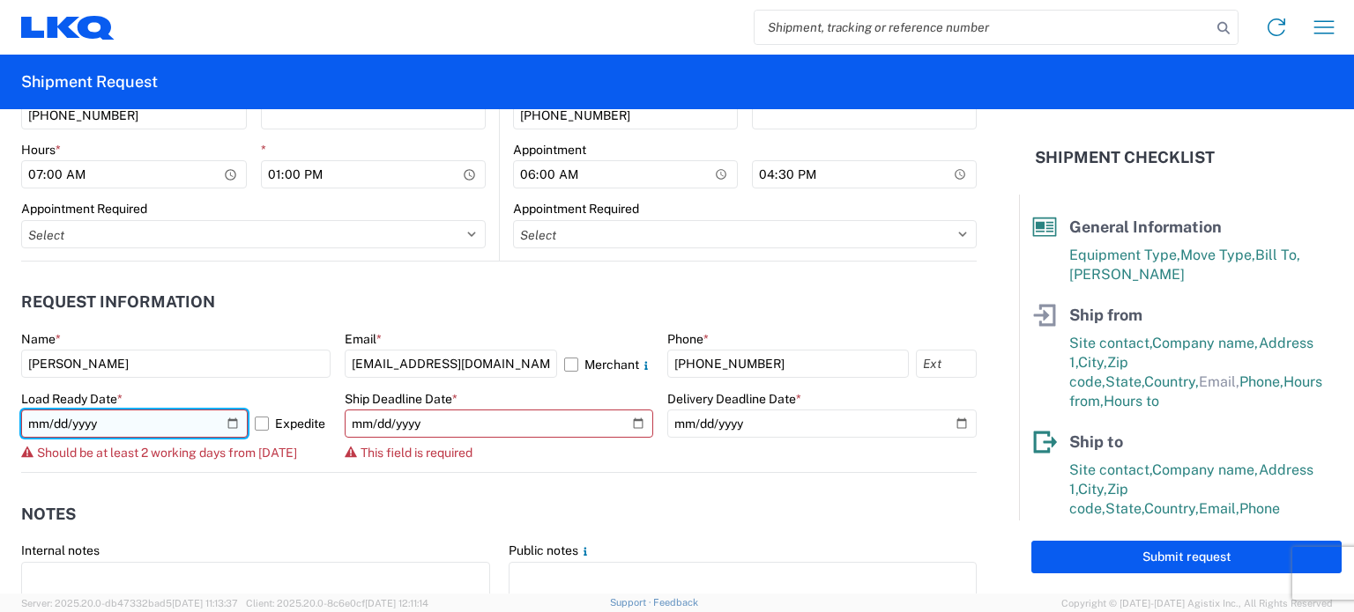
click at [222, 419] on input "[DATE]" at bounding box center [134, 424] width 226 height 28
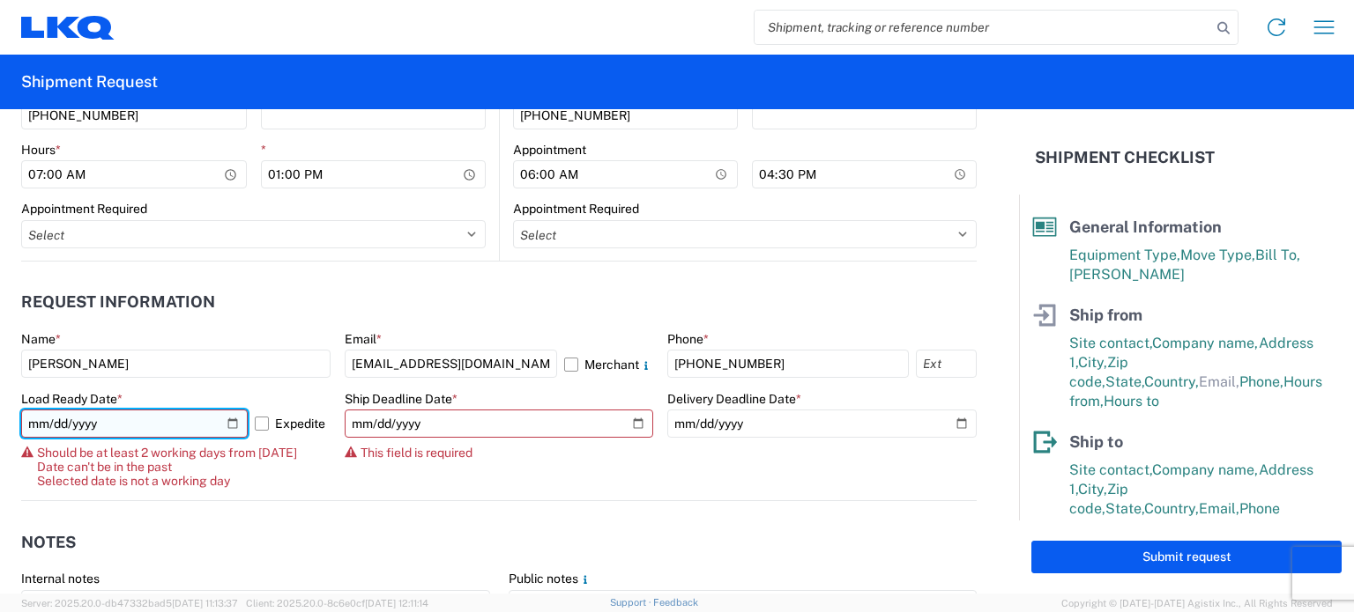
click at [234, 425] on input "[DATE]" at bounding box center [134, 424] width 226 height 28
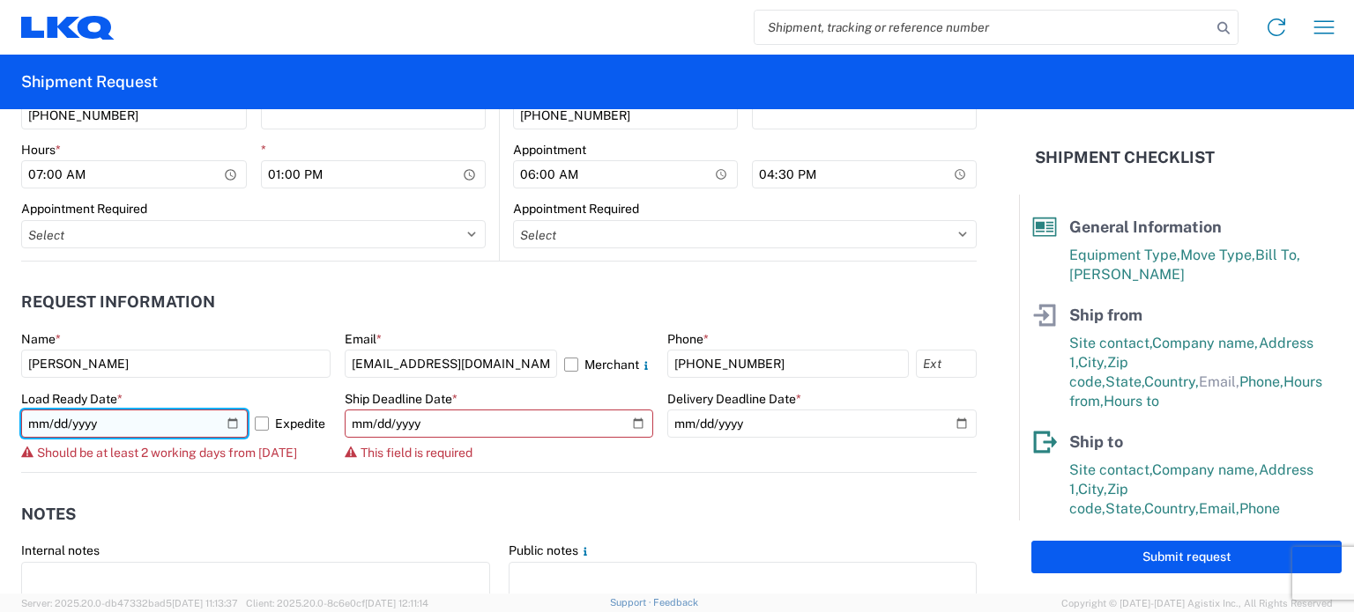
click at [239, 423] on input "[DATE]" at bounding box center [134, 424] width 226 height 28
click at [224, 412] on input "[DATE]" at bounding box center [134, 424] width 226 height 28
click at [226, 417] on input "[DATE]" at bounding box center [134, 424] width 226 height 28
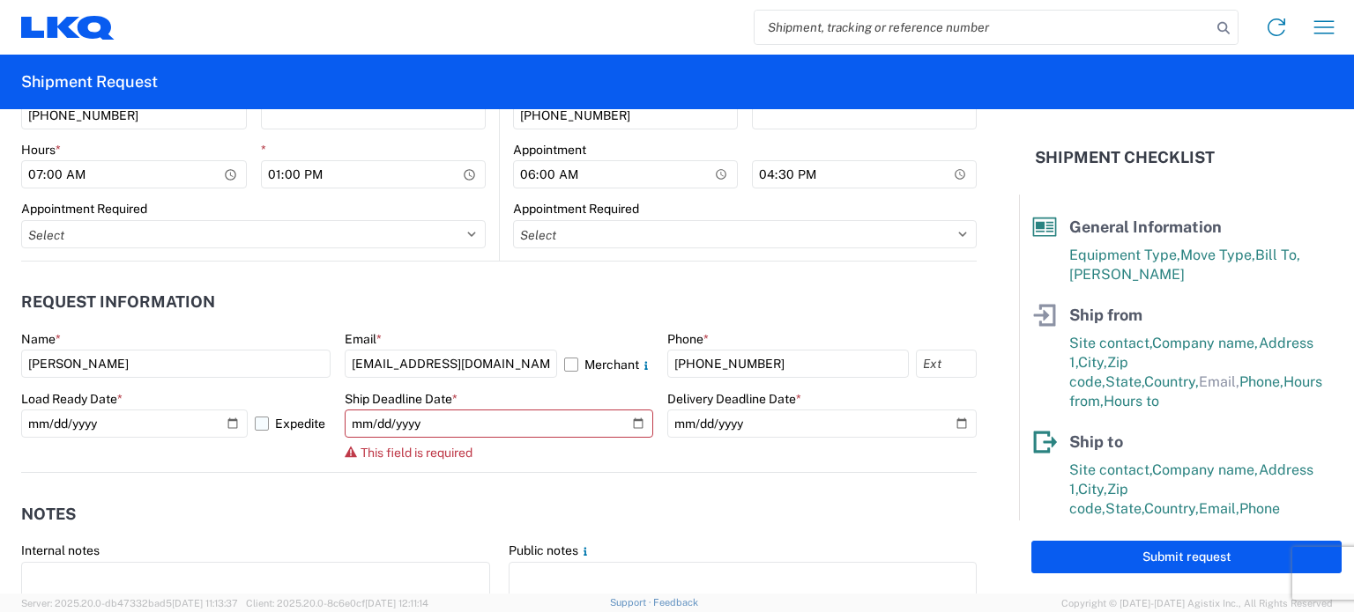
click at [259, 425] on label "Expedite" at bounding box center [293, 424] width 76 height 28
click at [0, 0] on input "Expedite" at bounding box center [0, 0] width 0 height 0
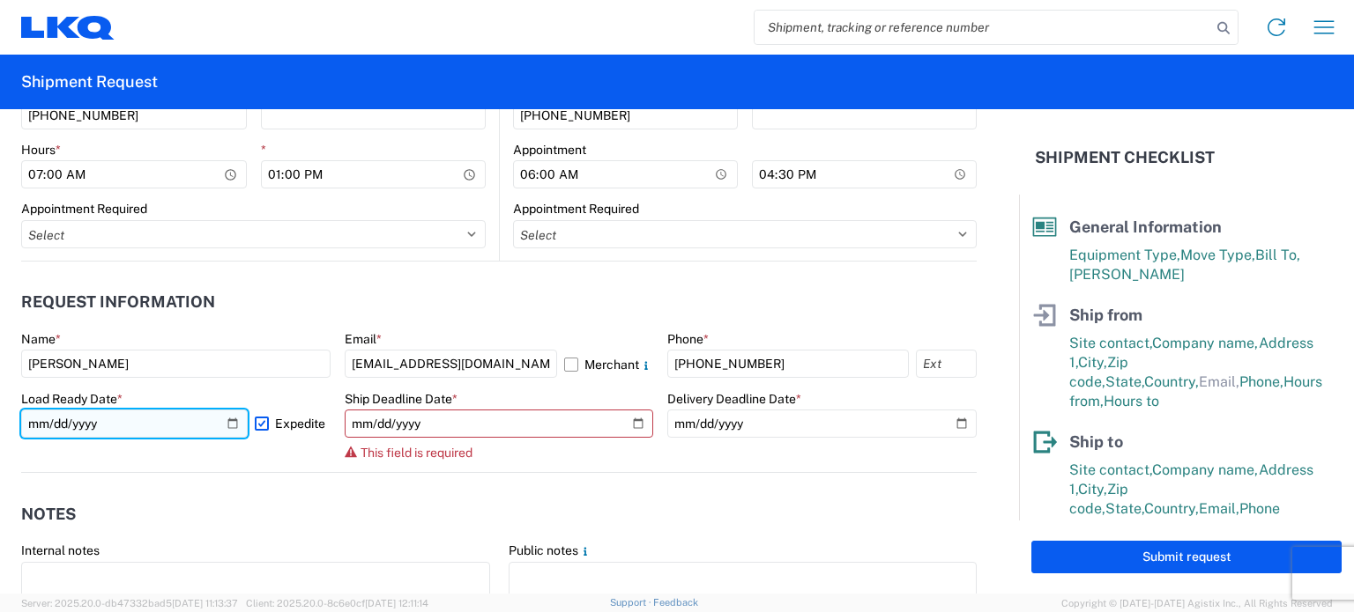
click at [228, 427] on input "2025-10-09" at bounding box center [134, 424] width 226 height 28
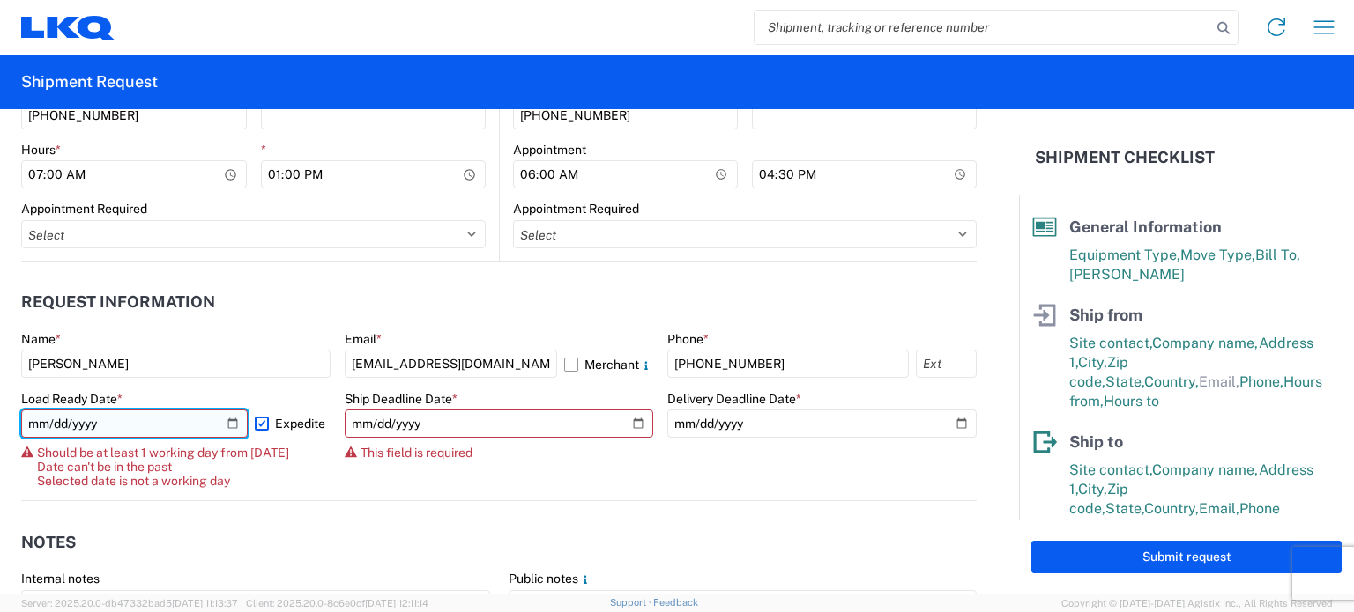
click at [232, 426] on input "[DATE]" at bounding box center [134, 424] width 226 height 28
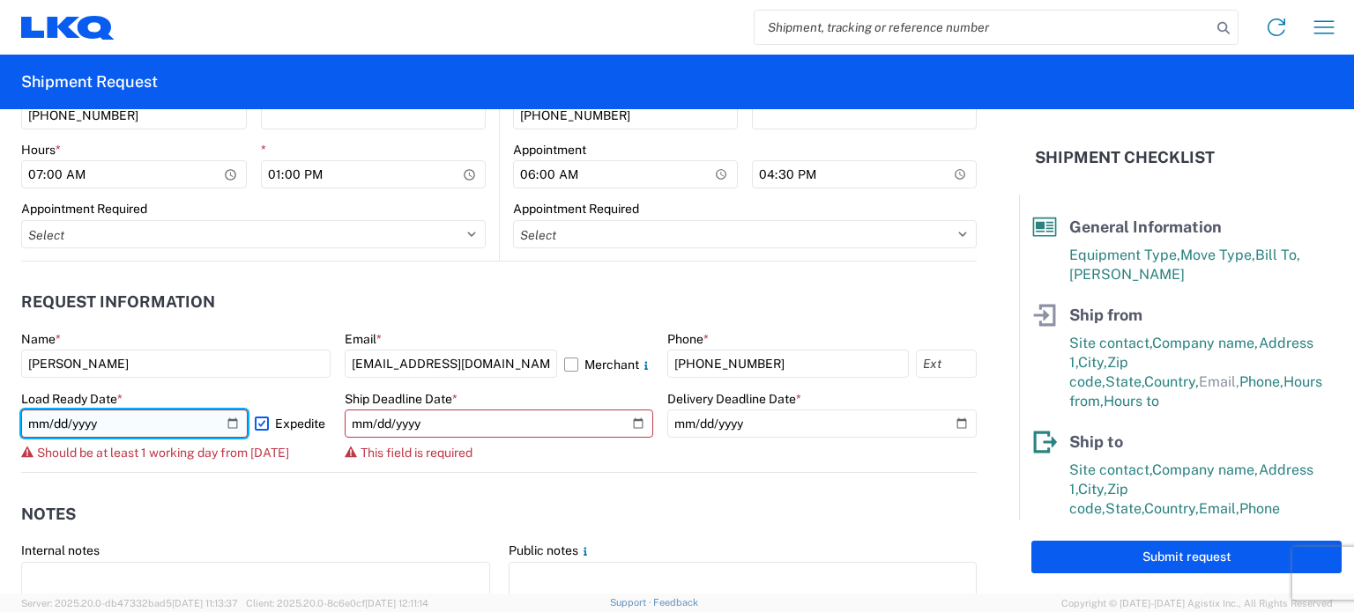
click at [229, 427] on input "[DATE]" at bounding box center [134, 424] width 226 height 28
type input "[DATE]"
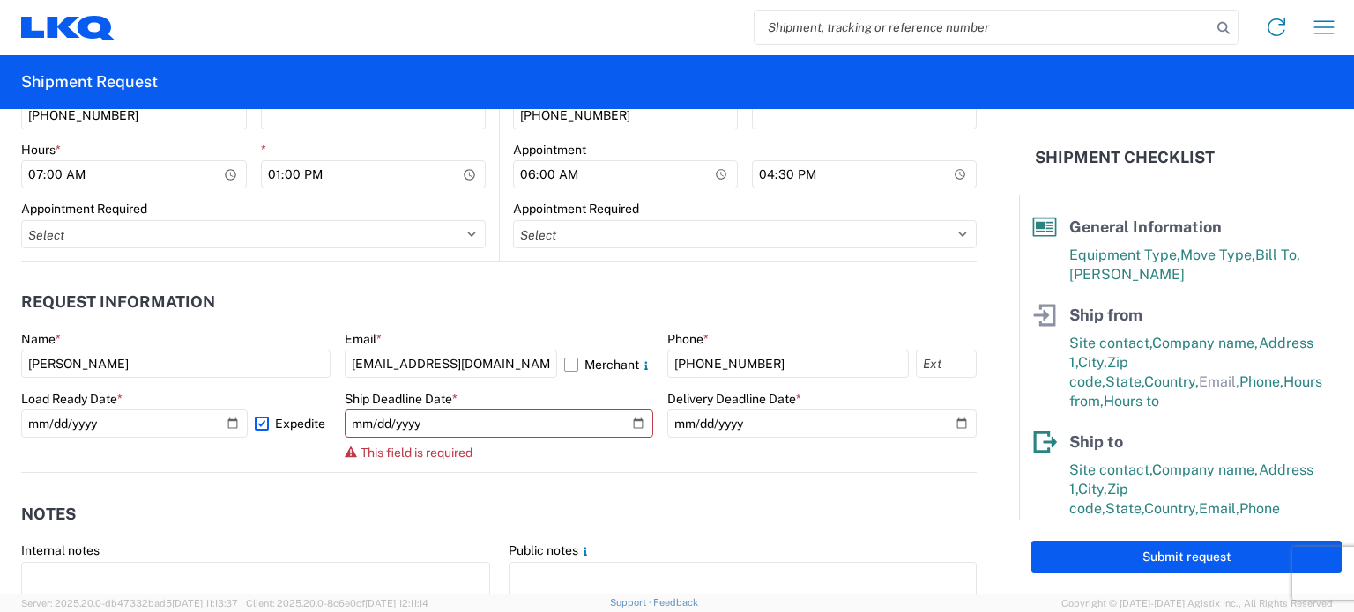
click at [307, 461] on agx-form-control-wrapper-v2 "Load Ready Date * 2025-10-08 Expedite" at bounding box center [175, 432] width 309 height 82
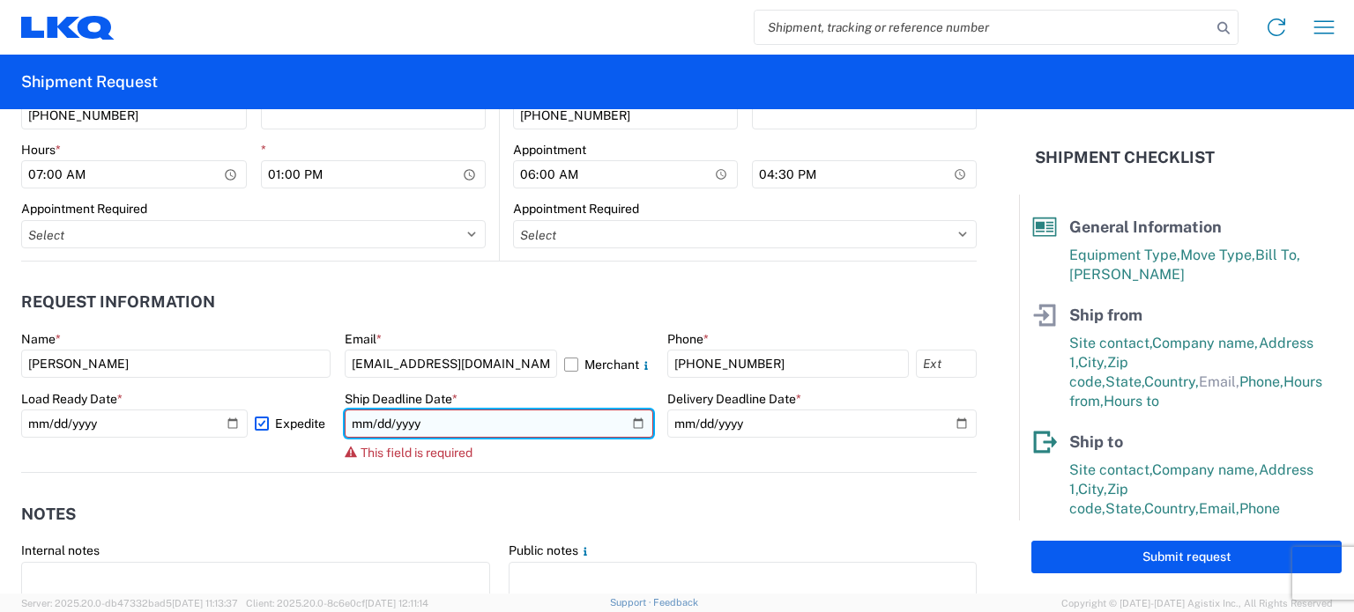
click at [630, 419] on input "date" at bounding box center [499, 424] width 309 height 28
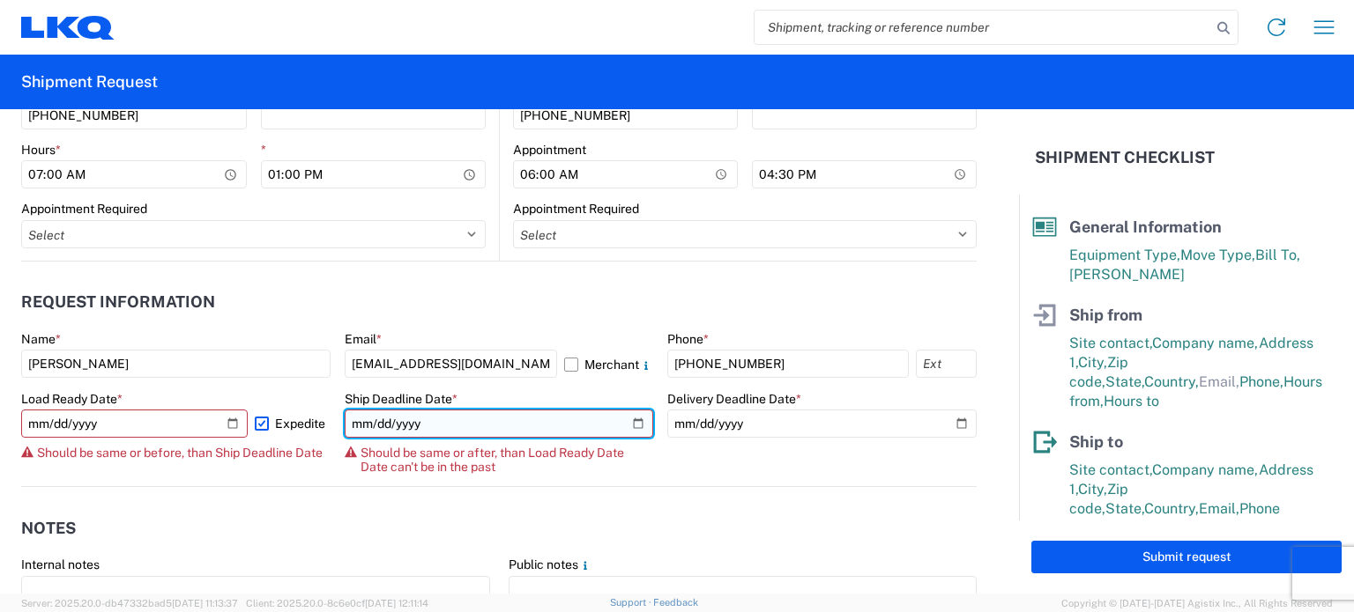
click at [638, 423] on input "[DATE]" at bounding box center [499, 424] width 309 height 28
click at [617, 424] on input "[DATE]" at bounding box center [499, 424] width 309 height 28
click at [627, 422] on input "[DATE]" at bounding box center [499, 424] width 309 height 28
type input "[DATE]"
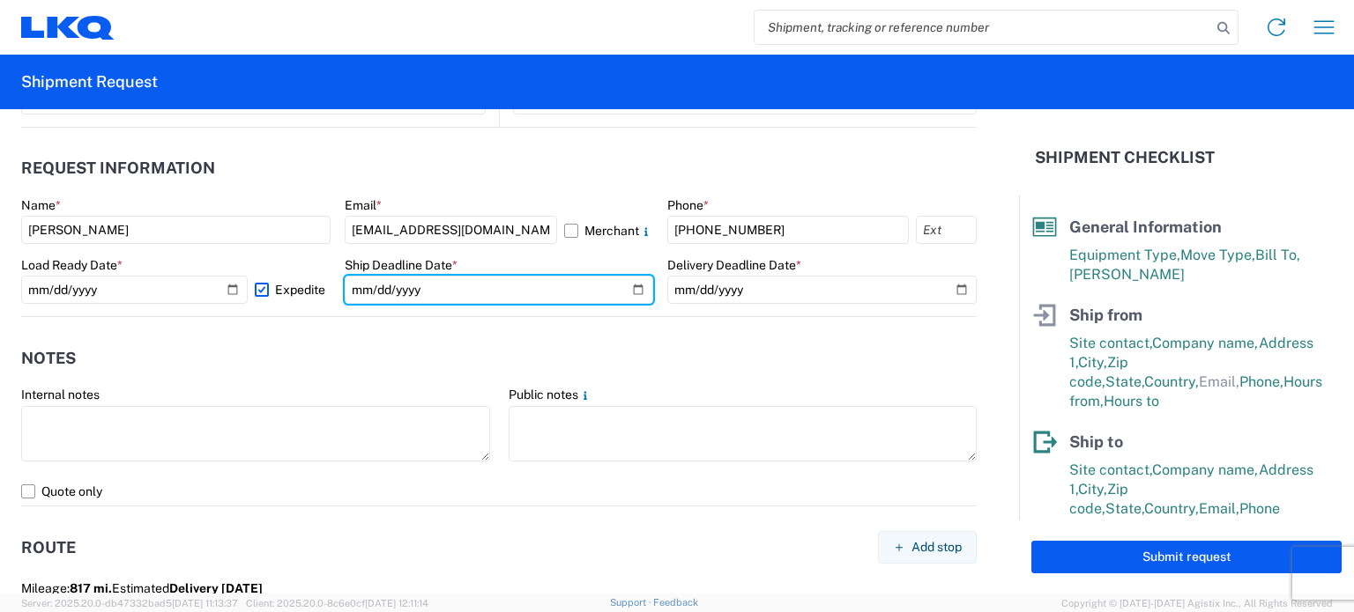
scroll to position [1057, 0]
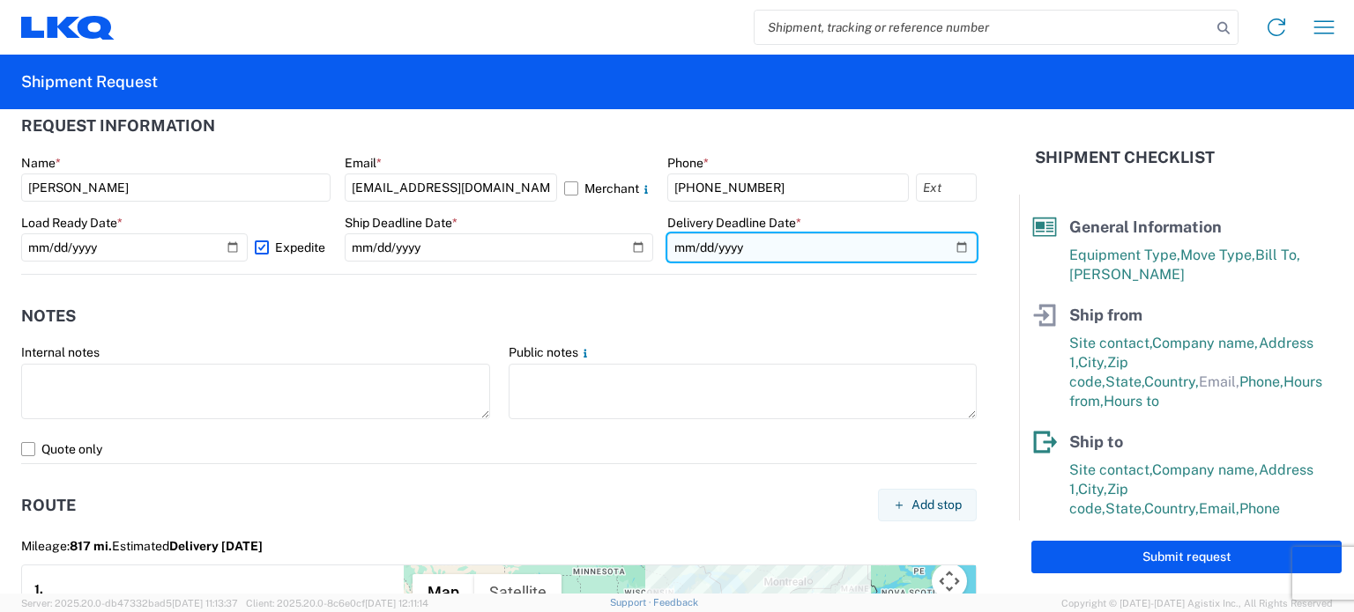
click at [950, 239] on input "date" at bounding box center [821, 248] width 309 height 28
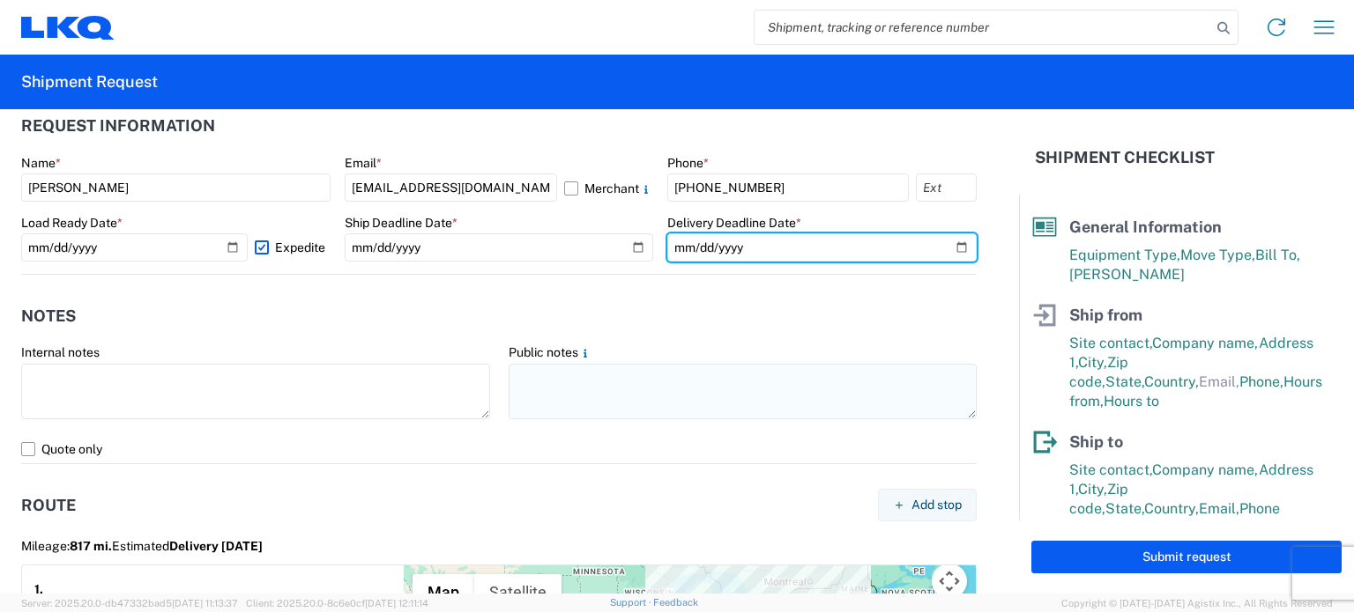
type input "[DATE]"
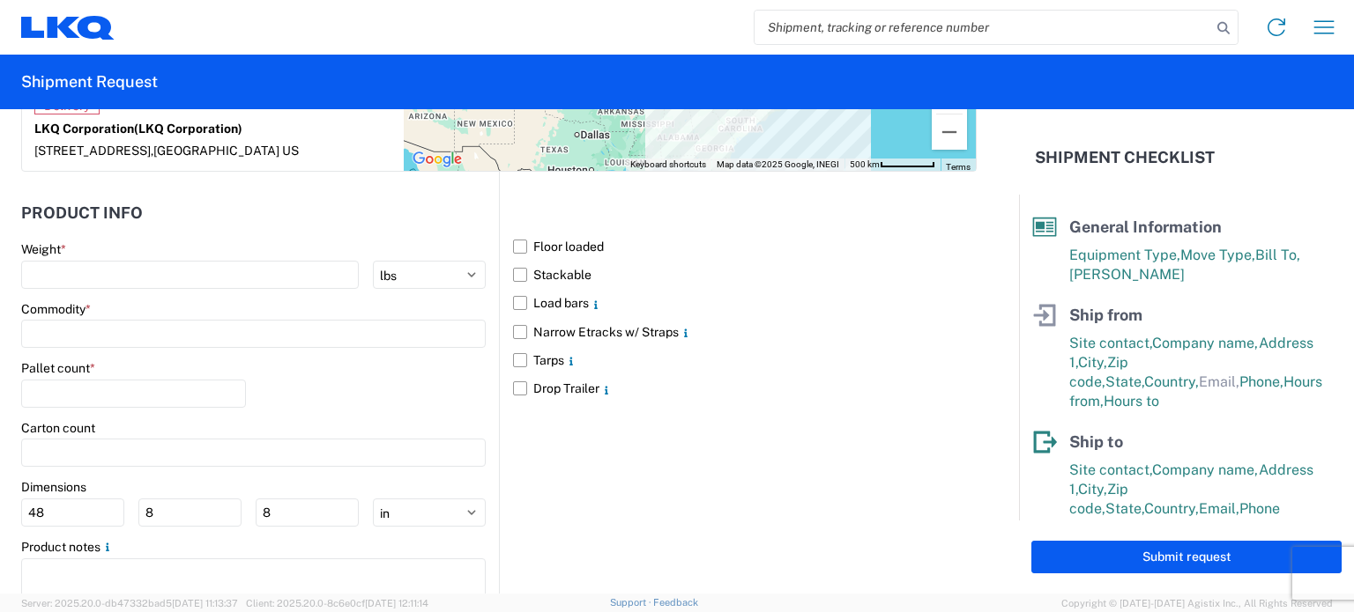
scroll to position [1674, 0]
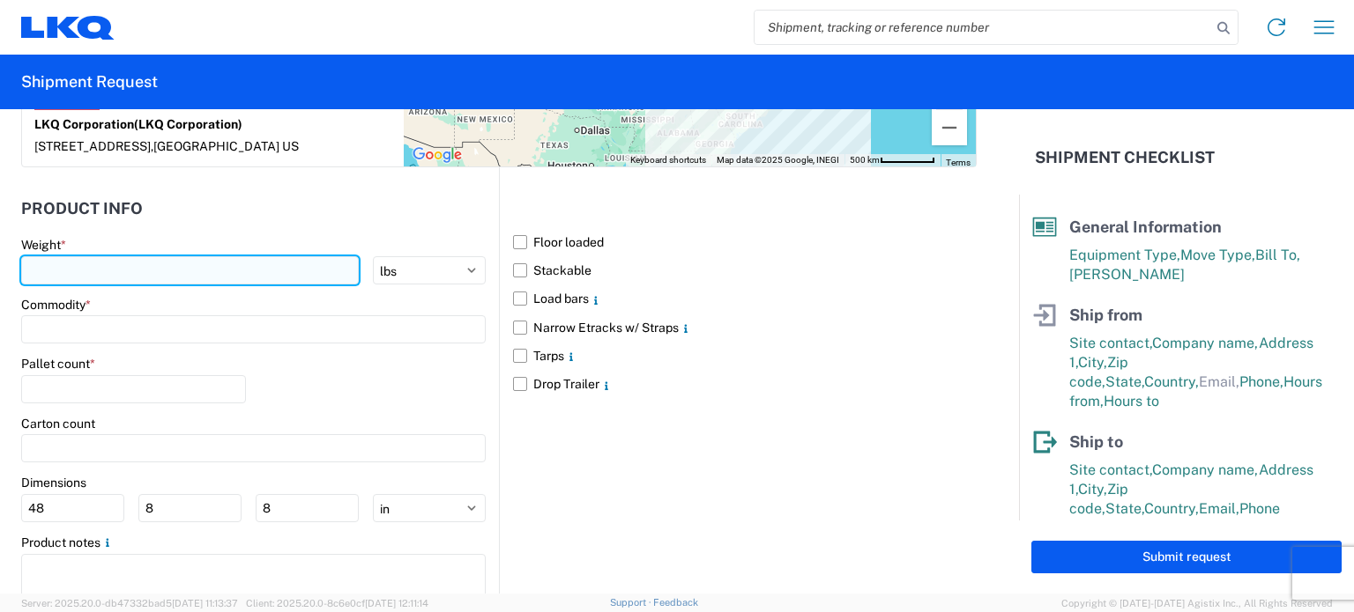
click at [84, 269] on input "number" at bounding box center [190, 270] width 338 height 28
type input "42000"
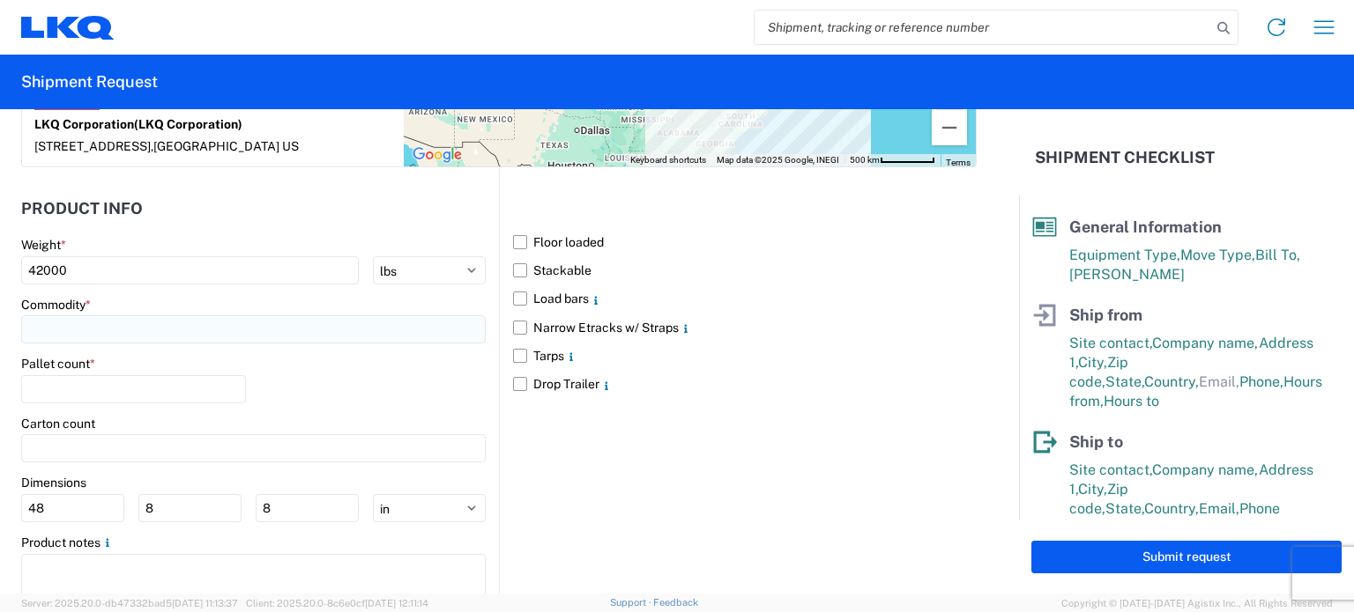
click at [109, 327] on input at bounding box center [253, 329] width 464 height 28
click at [121, 364] on input at bounding box center [179, 370] width 287 height 28
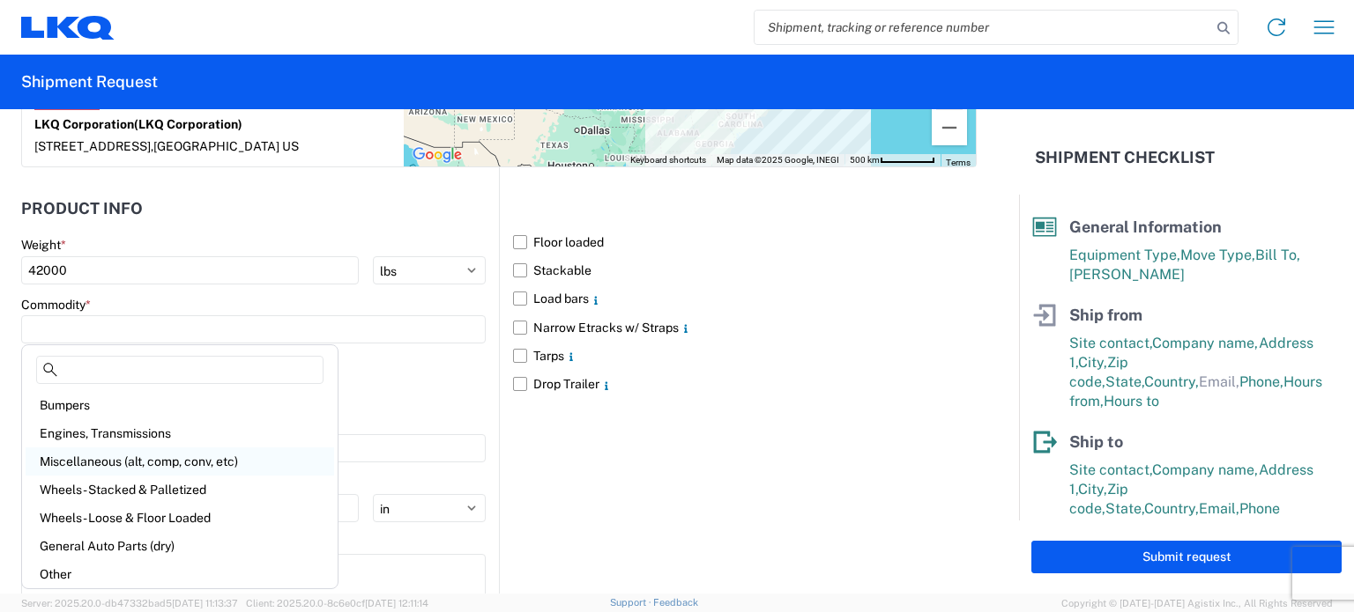
click at [133, 457] on div "Miscellaneous (alt, comp, conv, etc)" at bounding box center [180, 462] width 308 height 28
type input "Miscellaneous (alt, comp, conv, etc)"
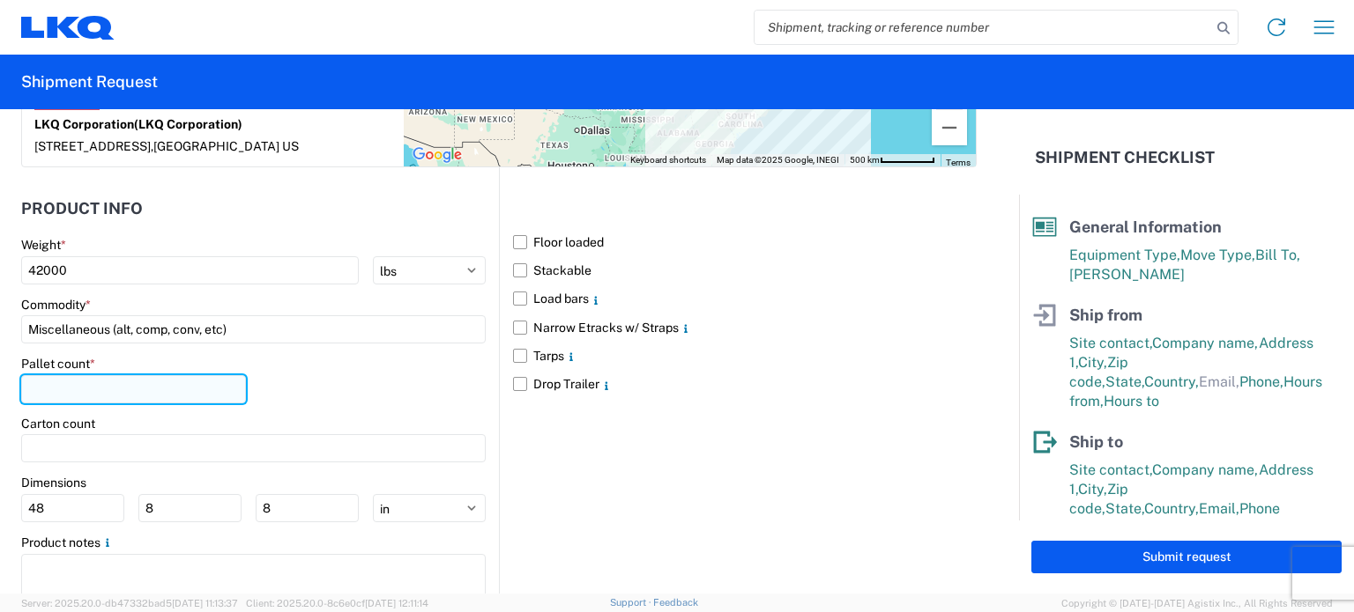
click at [93, 391] on input "number" at bounding box center [133, 389] width 225 height 28
type input "24"
click at [327, 390] on div "Pallet count * 24" at bounding box center [253, 386] width 464 height 60
click at [530, 249] on label "Floor loaded" at bounding box center [745, 242] width 464 height 28
click at [0, 0] on input "Floor loaded" at bounding box center [0, 0] width 0 height 0
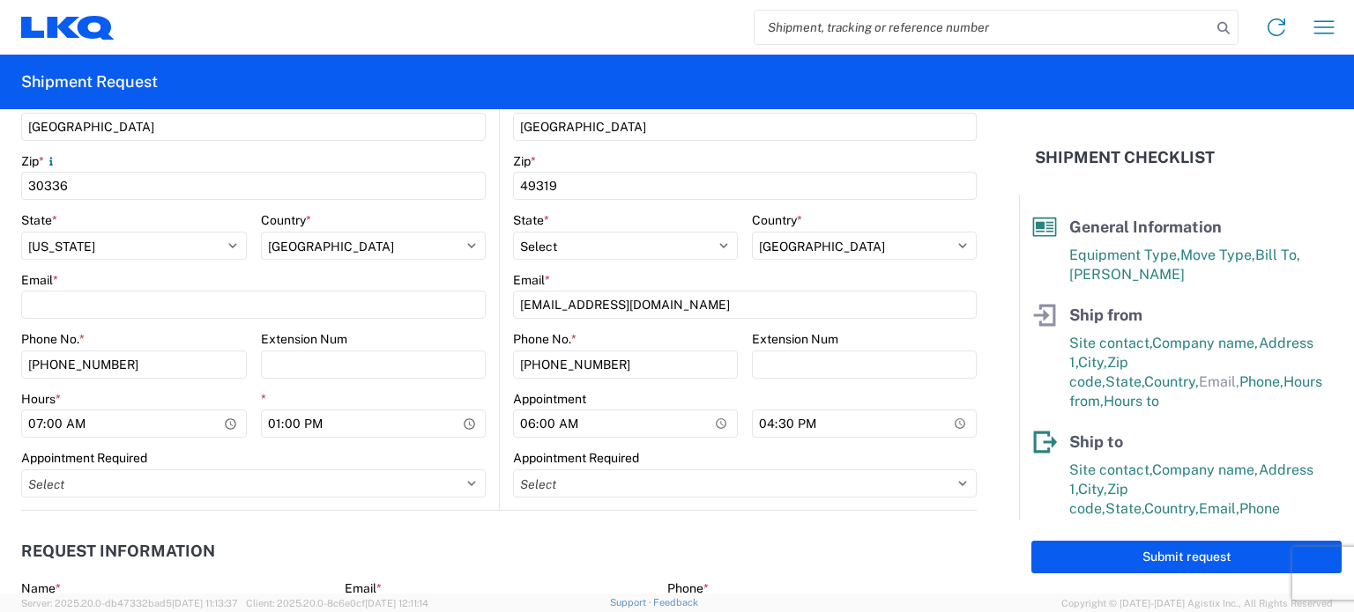
scroll to position [0, 0]
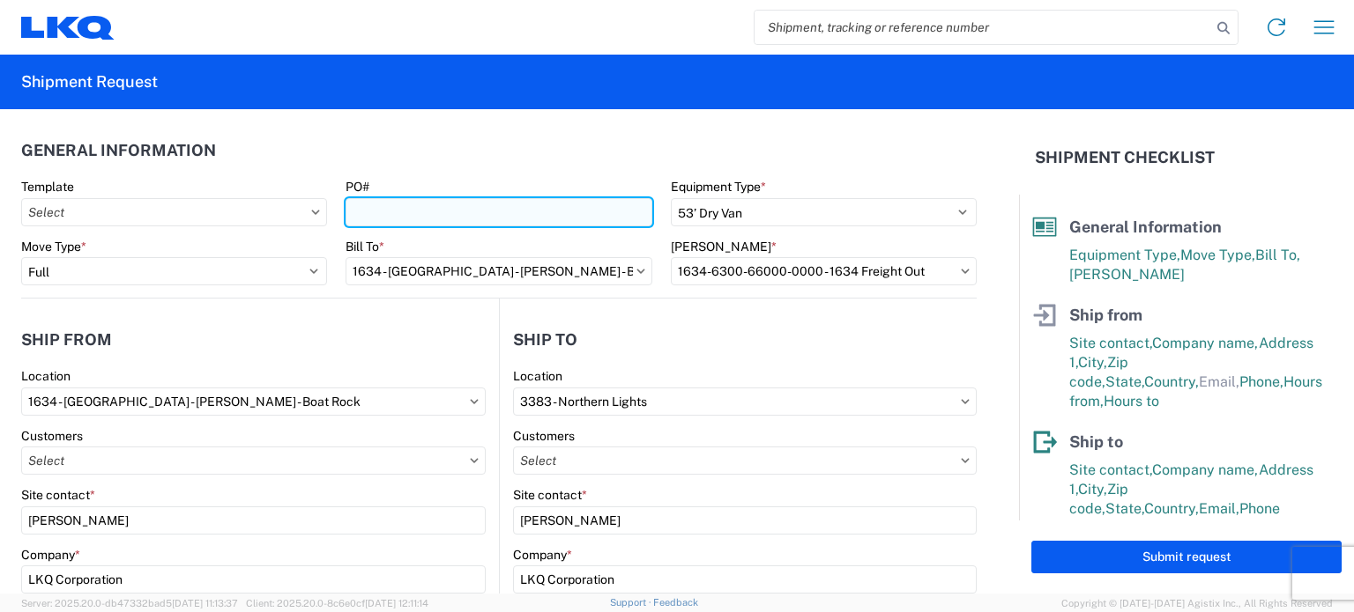
click at [508, 210] on input "PO#" at bounding box center [498, 212] width 306 height 28
type input "h"
type input "HLP10062025"
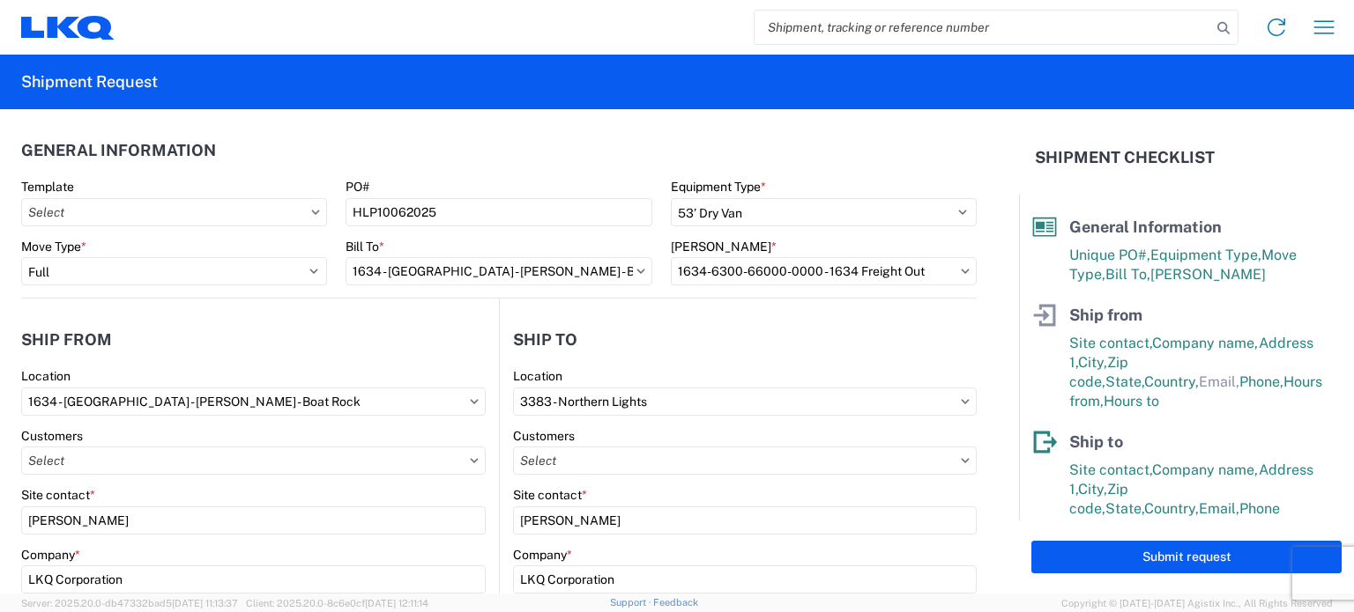
click at [352, 336] on header "Ship from" at bounding box center [260, 340] width 478 height 40
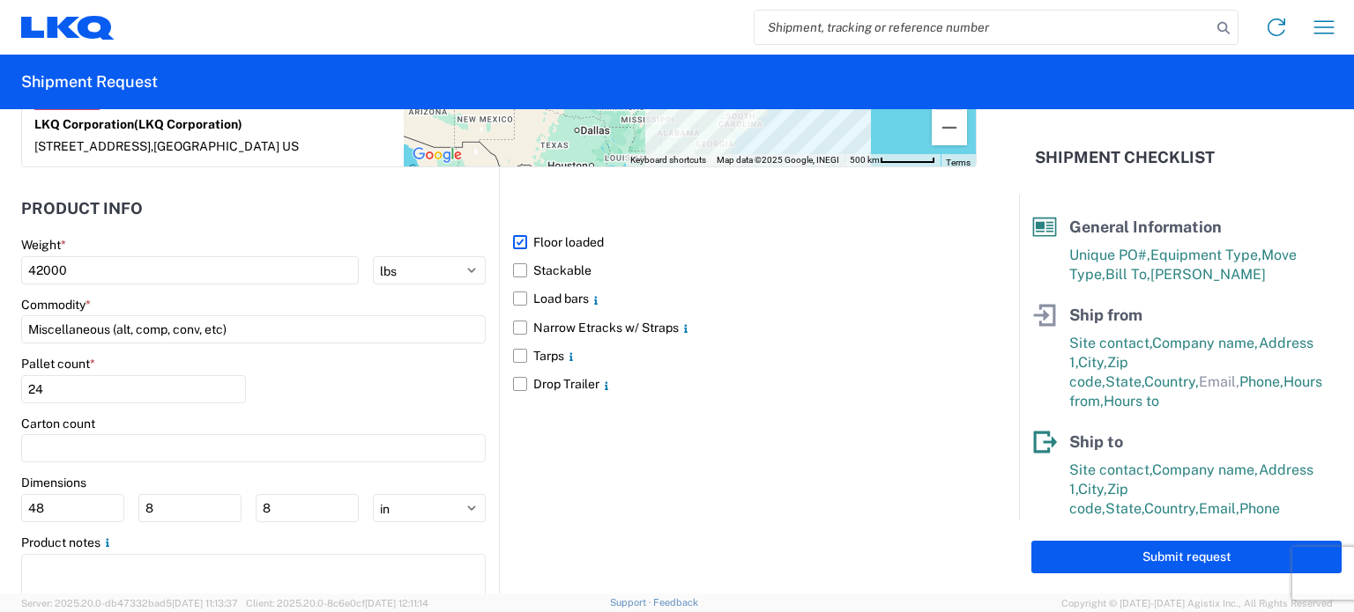
scroll to position [1730, 0]
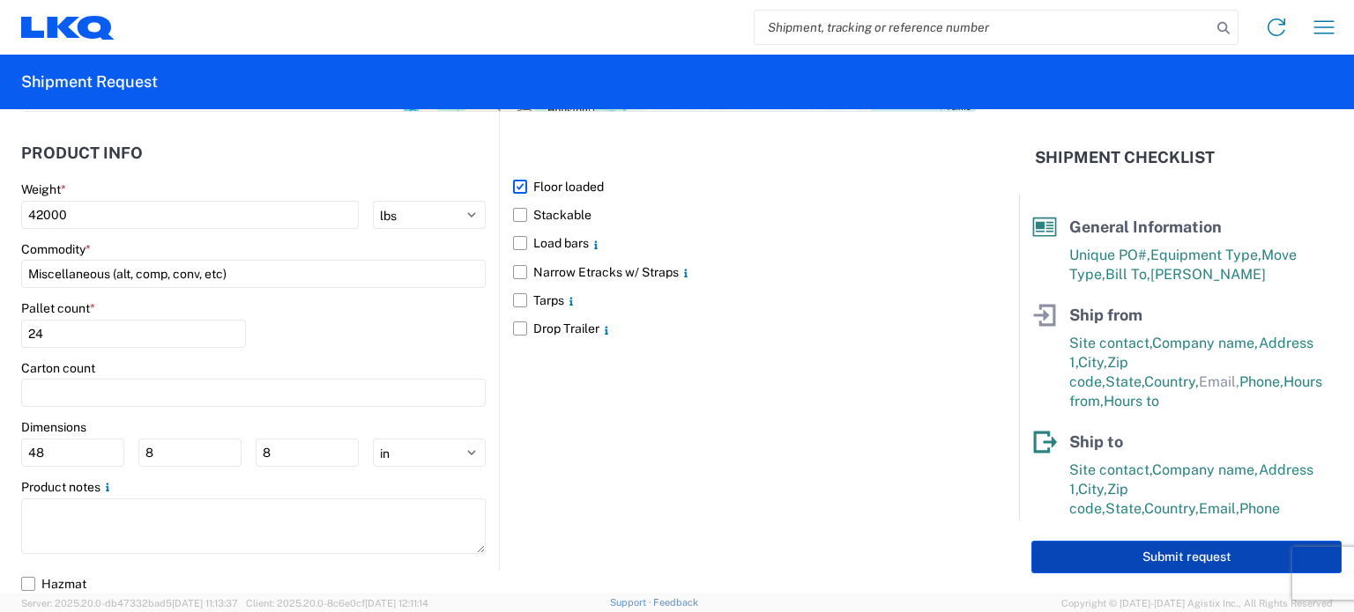
click at [1087, 551] on button "Submit request" at bounding box center [1186, 557] width 310 height 33
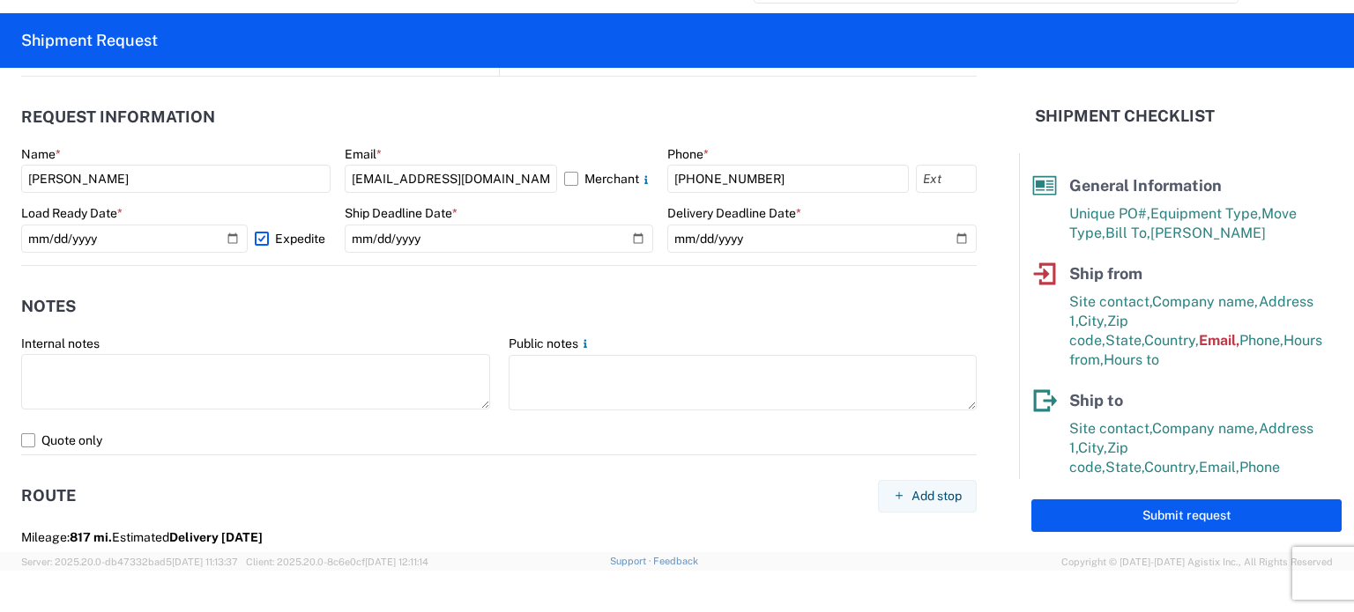
scroll to position [518, 0]
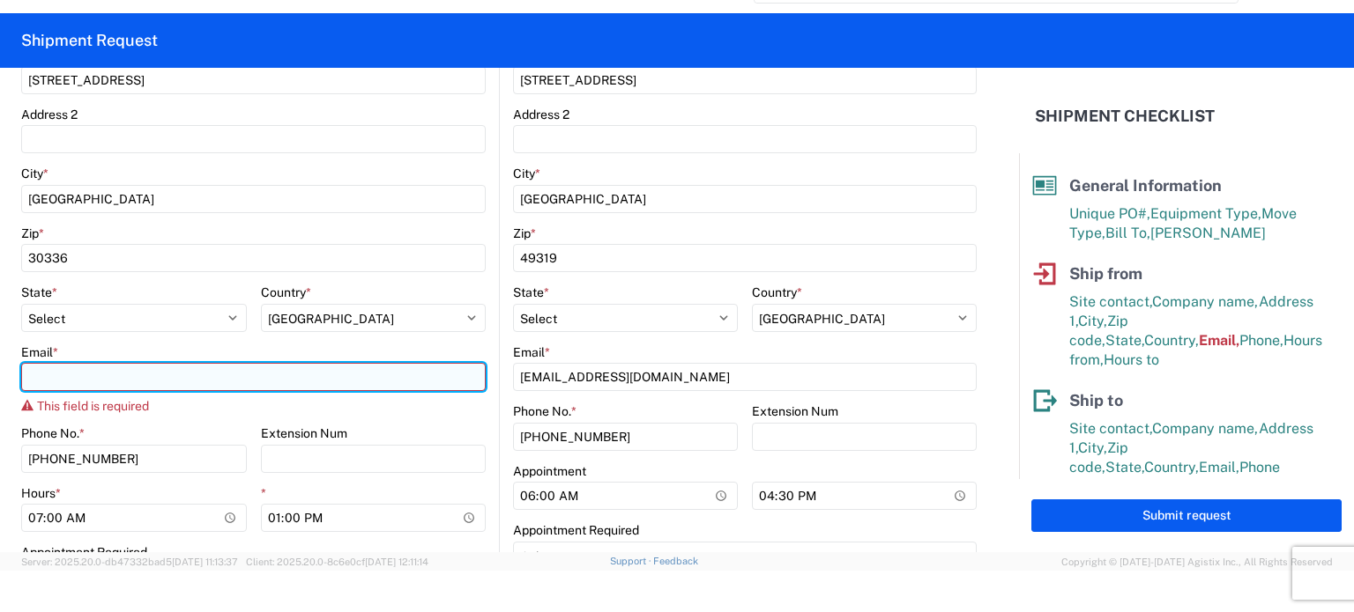
click at [152, 373] on input "Email *" at bounding box center [253, 377] width 464 height 28
type input "[EMAIL_ADDRESS][DOMAIN_NAME]"
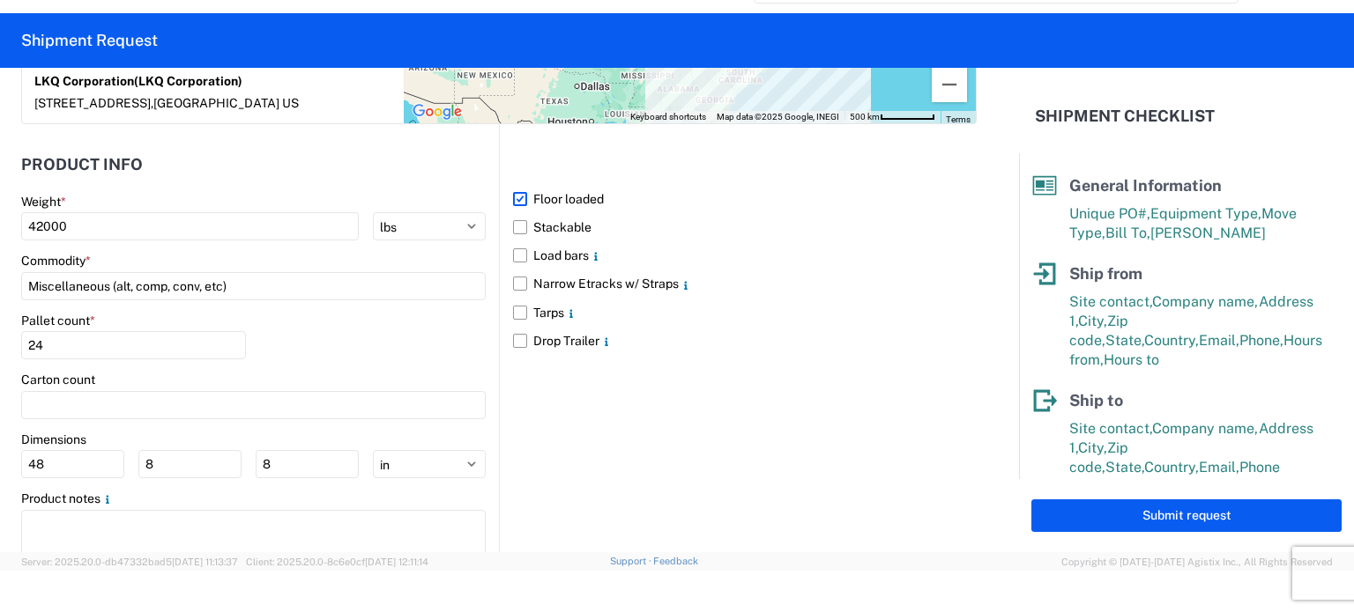
scroll to position [1730, 0]
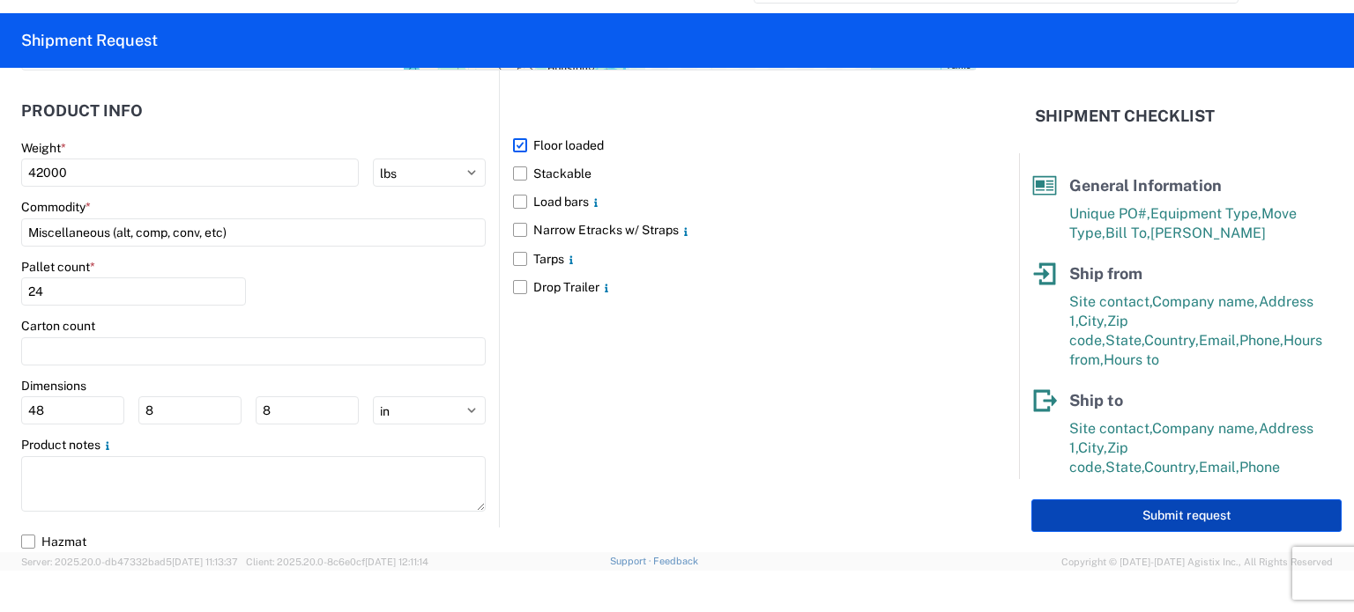
click at [1132, 519] on button "Submit request" at bounding box center [1186, 516] width 310 height 33
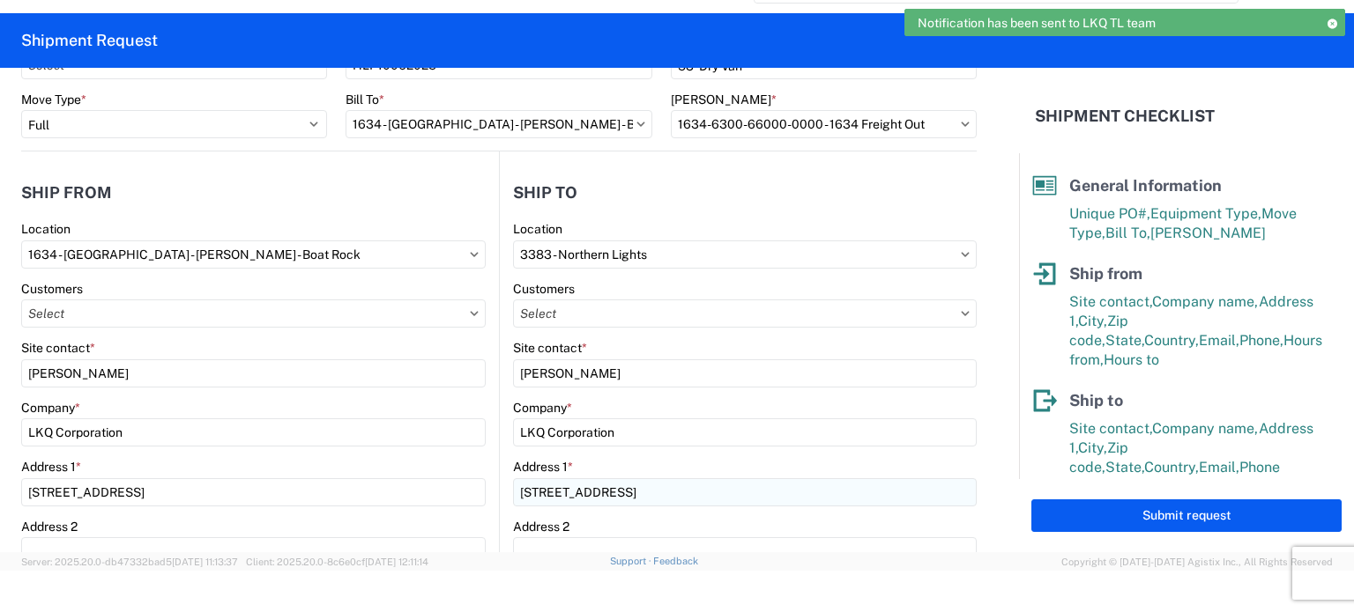
scroll to position [0, 0]
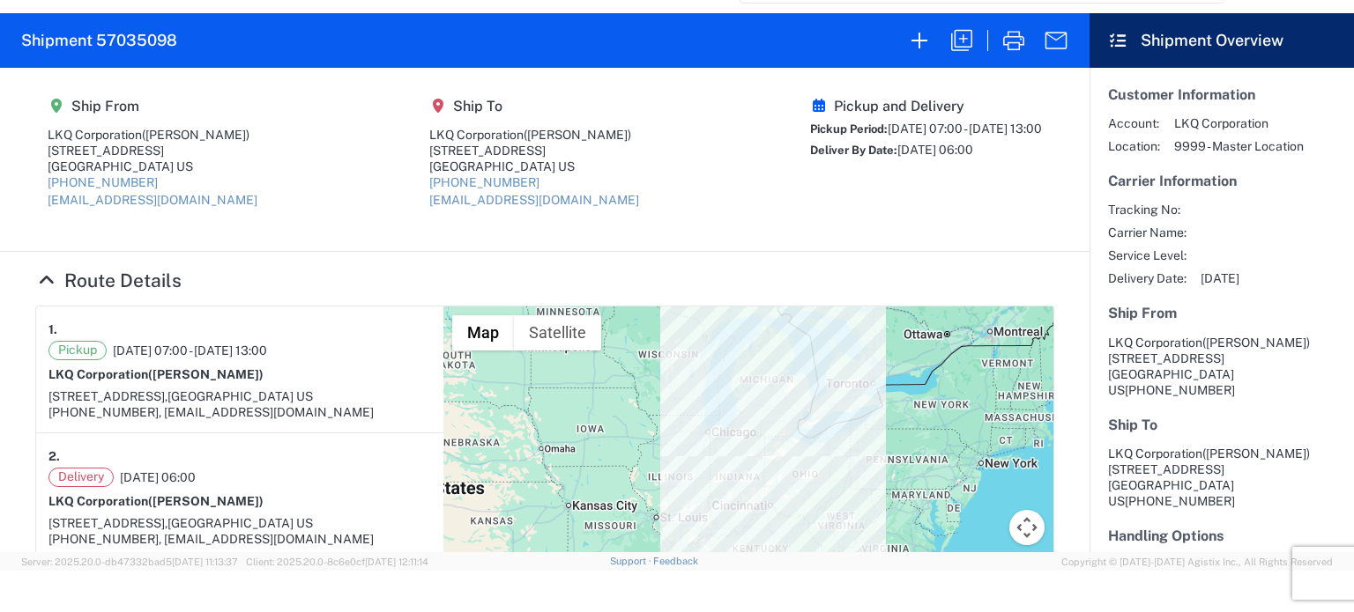
click at [145, 42] on h2 "Shipment 57035098" at bounding box center [99, 40] width 156 height 21
drag, startPoint x: 145, startPoint y: 42, endPoint x: 130, endPoint y: 48, distance: 17.0
copy h2 "57035098"
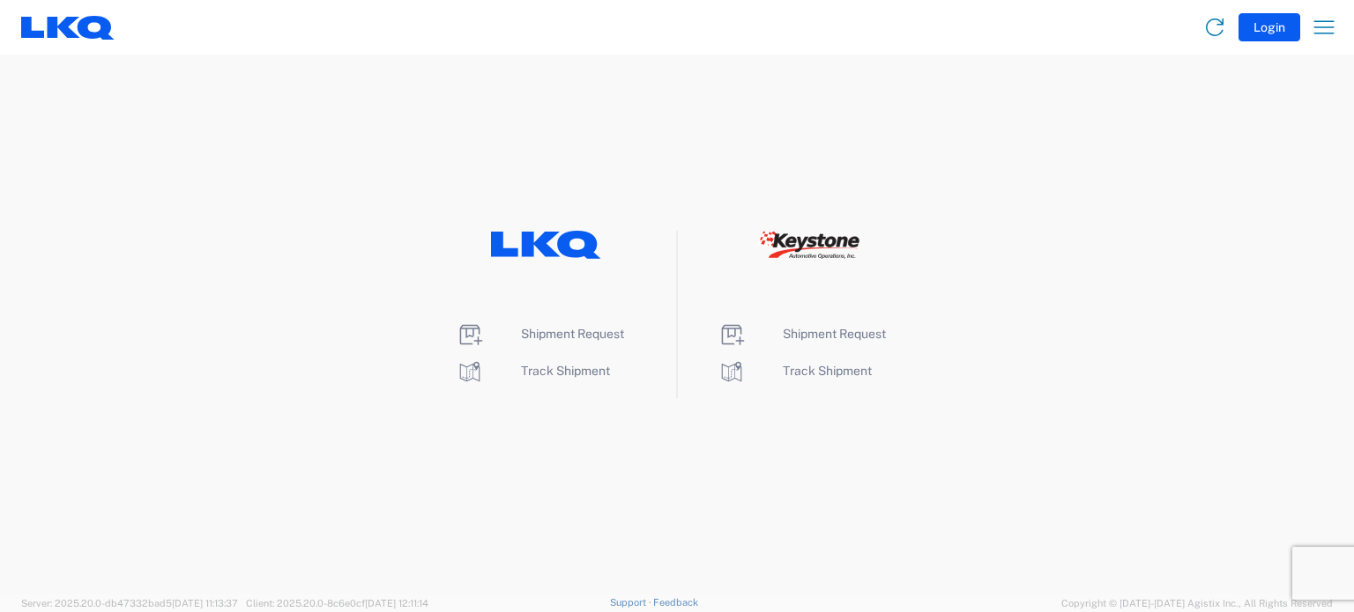
click at [644, 324] on ul "Shipment Request Track Shipment" at bounding box center [546, 353] width 260 height 65
click at [585, 334] on span "Shipment Request" at bounding box center [572, 334] width 103 height 14
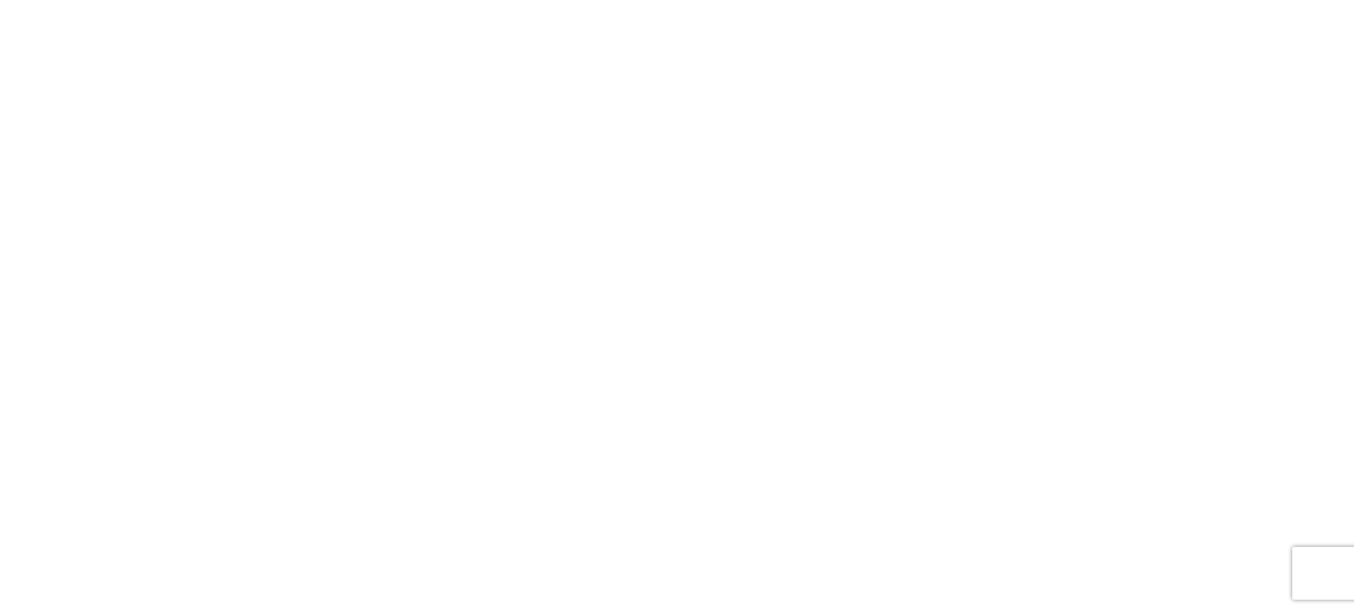
select select "FULL"
select select "LBS"
select select "IN"
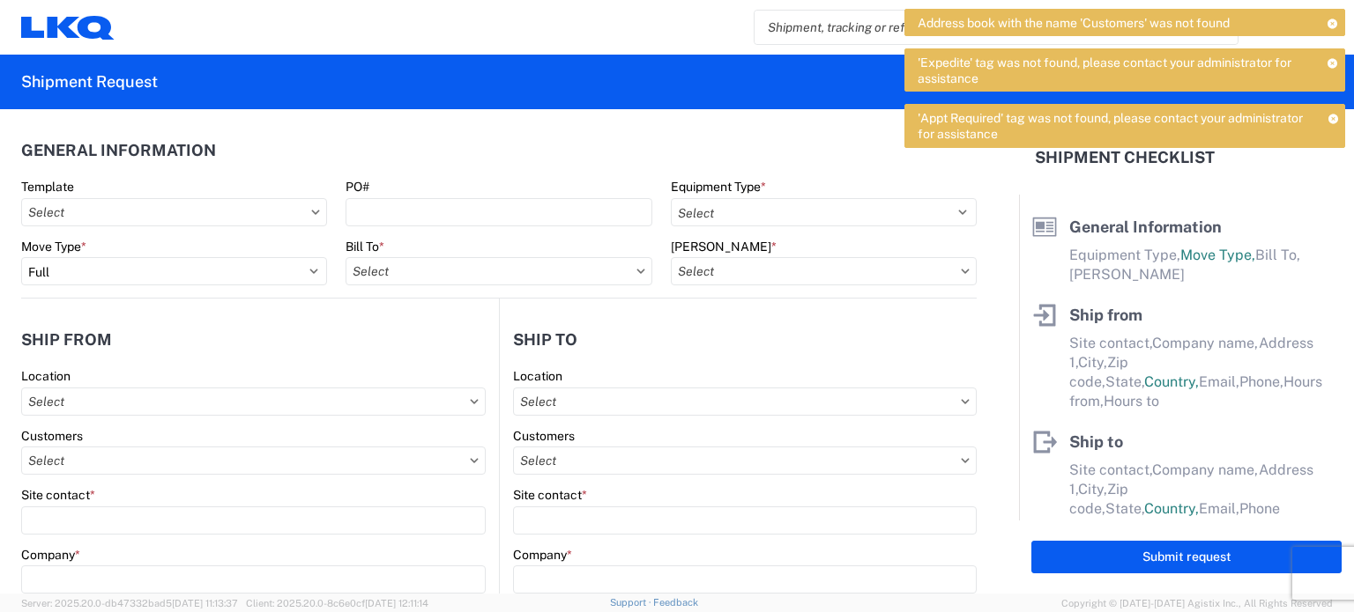
click at [1331, 24] on icon at bounding box center [1331, 24] width 12 height 10
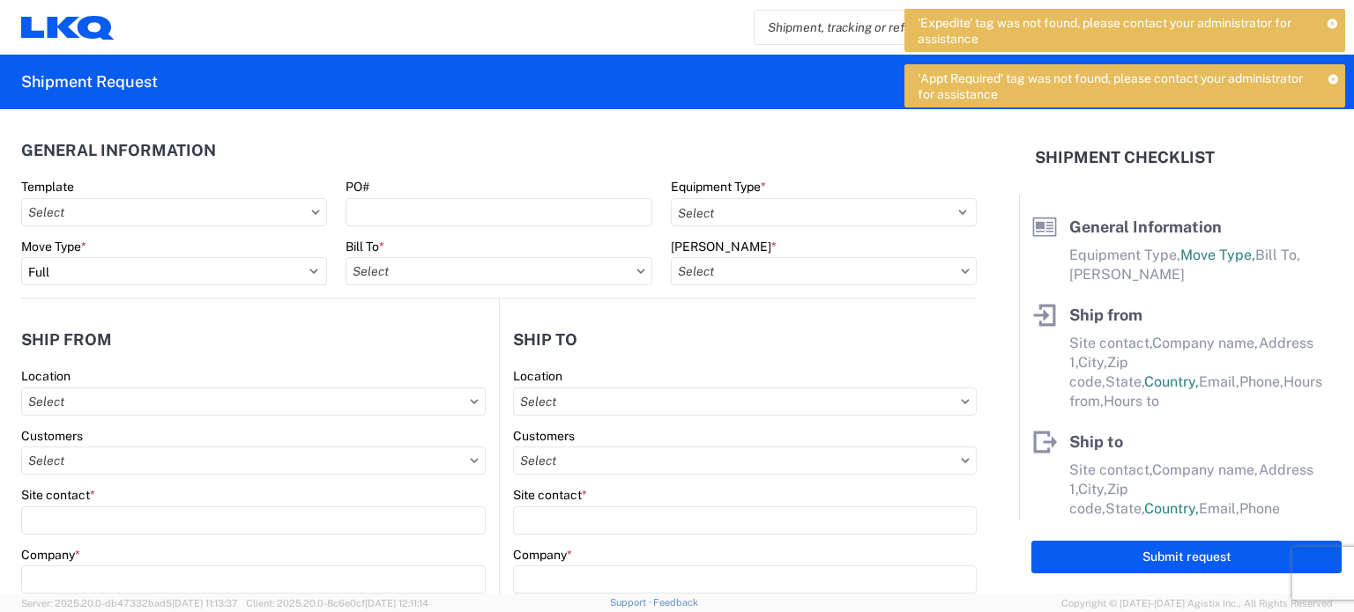
click at [1332, 21] on icon at bounding box center [1332, 24] width 11 height 10
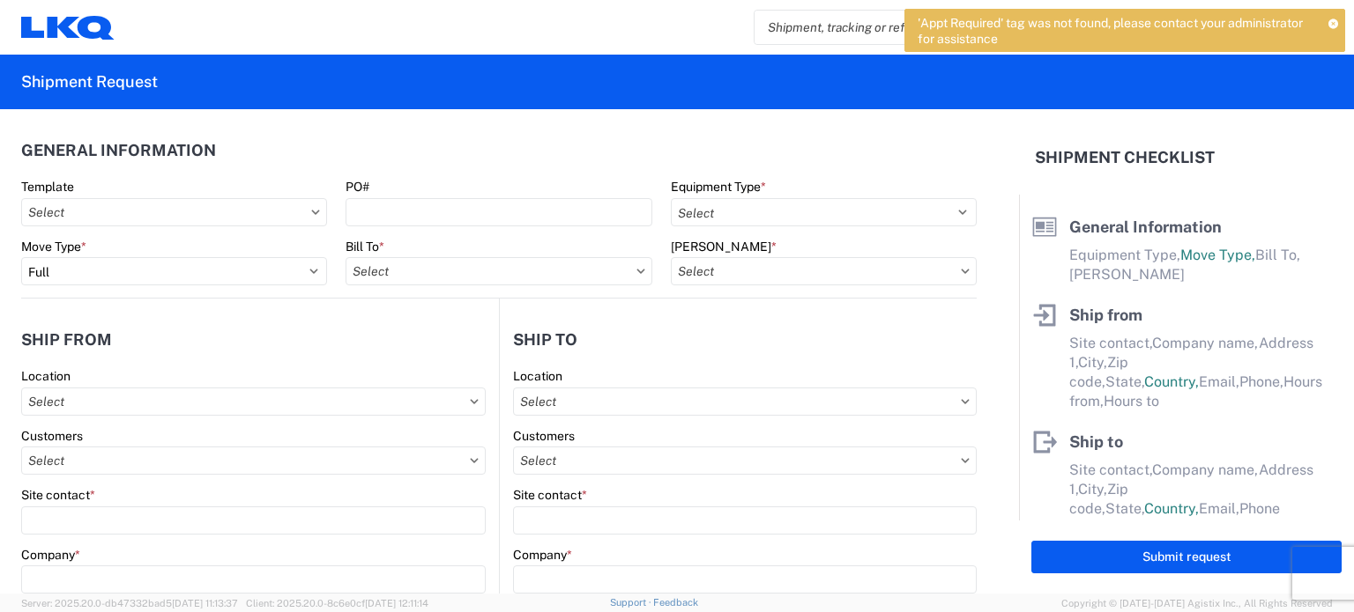
click at [1332, 21] on icon at bounding box center [1332, 24] width 11 height 10
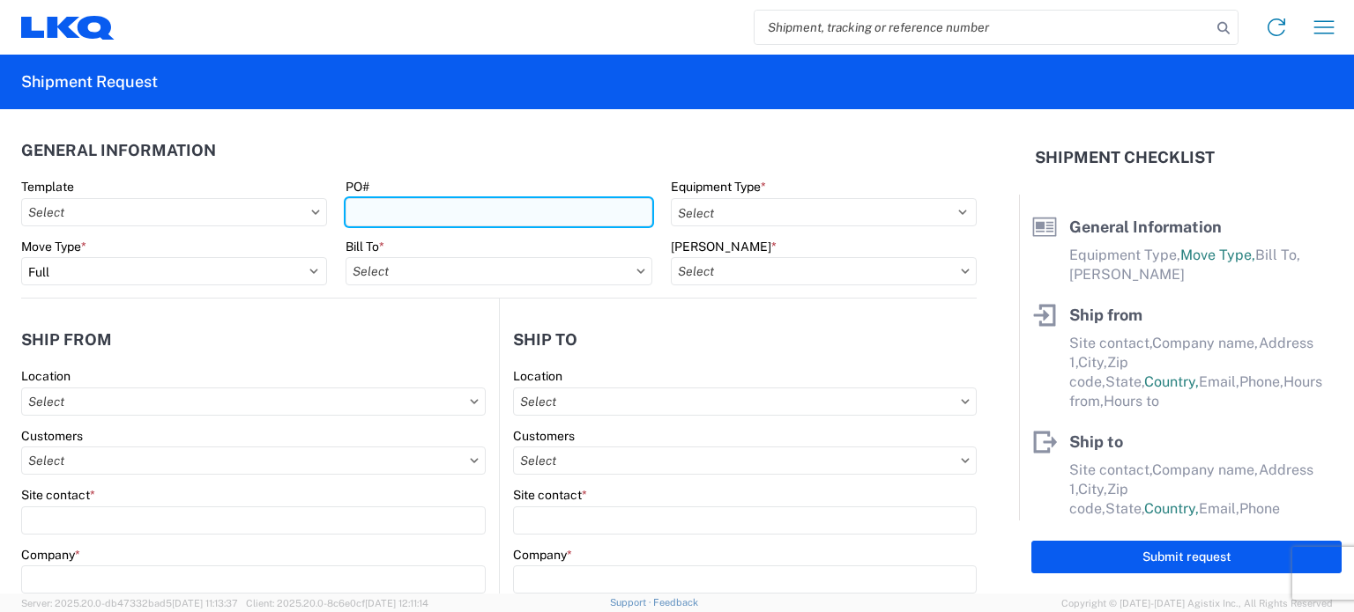
click at [412, 218] on input "PO#" at bounding box center [498, 212] width 306 height 28
drag, startPoint x: 451, startPoint y: 204, endPoint x: 315, endPoint y: 207, distance: 135.8
click at [315, 207] on div "Template PO# 100720251633 Equipment Type * Select 53’ Dry Van Flatbed Dropdeck …" at bounding box center [499, 209] width 974 height 60
type input "f"
type input "FRED1633"
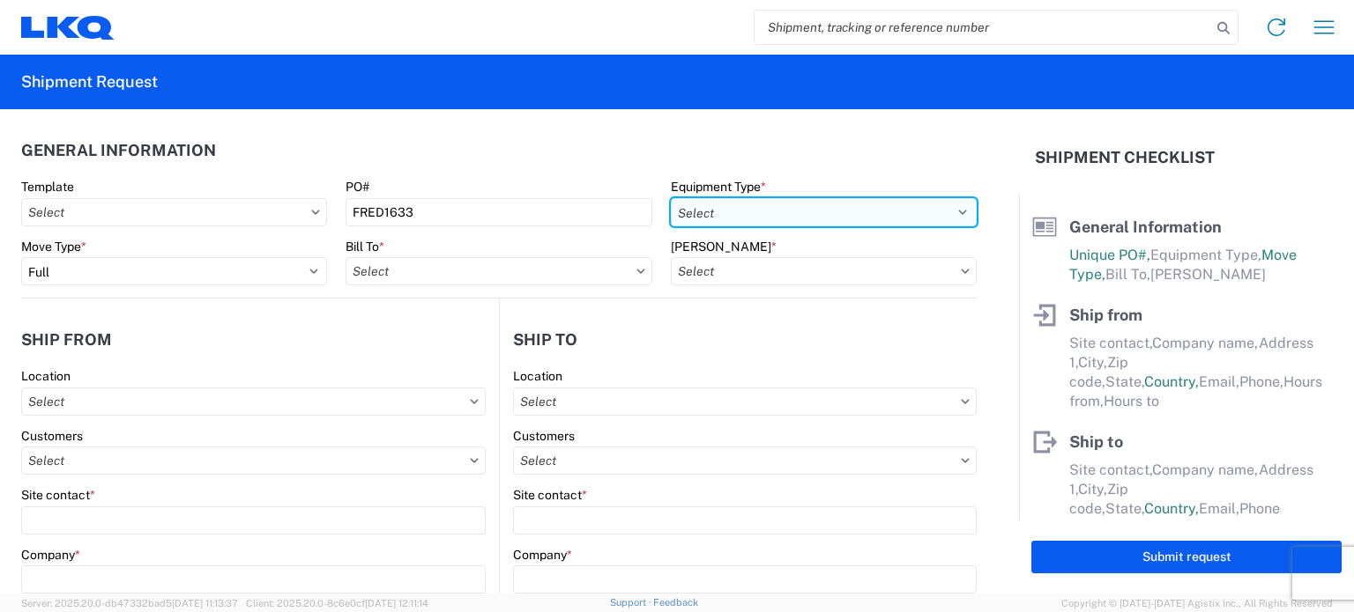
click at [923, 223] on select "Select 53’ Dry Van Flatbed Dropdeck (van) Lowboy (flatbed) Rail" at bounding box center [824, 212] width 306 height 28
select select "STDV"
click at [671, 198] on select "Select 53’ Dry Van Flatbed Dropdeck (van) Lowboy (flatbed) Rail" at bounding box center [824, 212] width 306 height 28
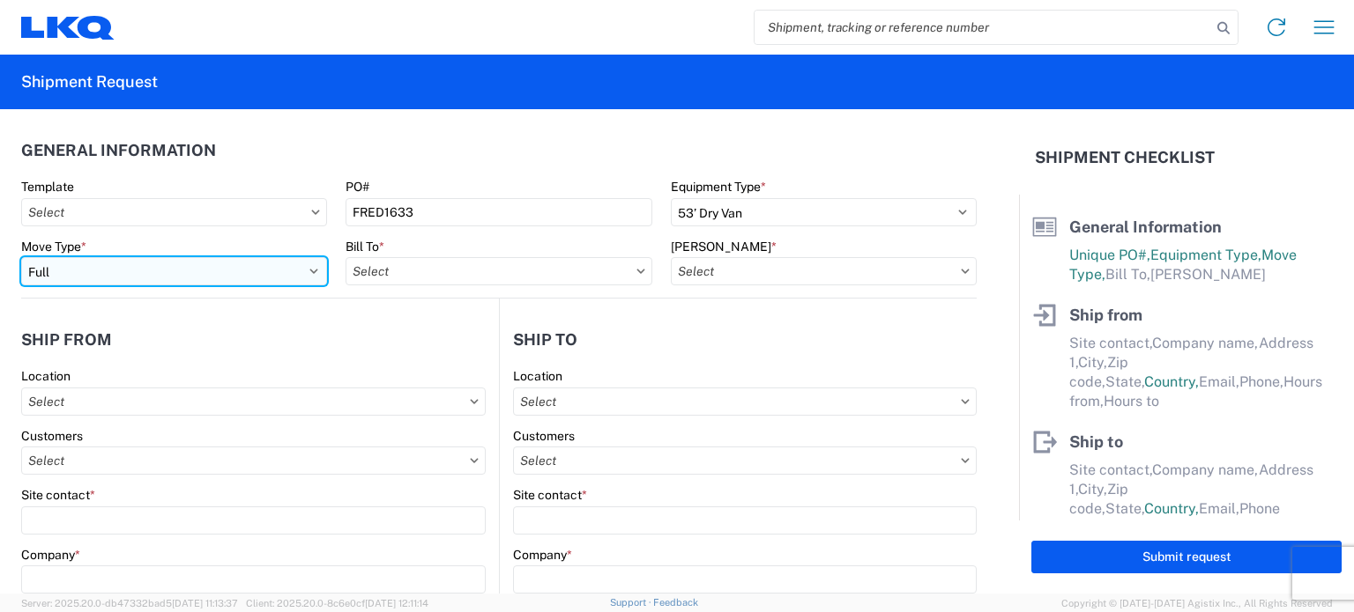
click at [127, 265] on select "Select Full Partial TL" at bounding box center [174, 271] width 306 height 28
click at [21, 257] on select "Select Full Partial TL" at bounding box center [174, 271] width 306 height 28
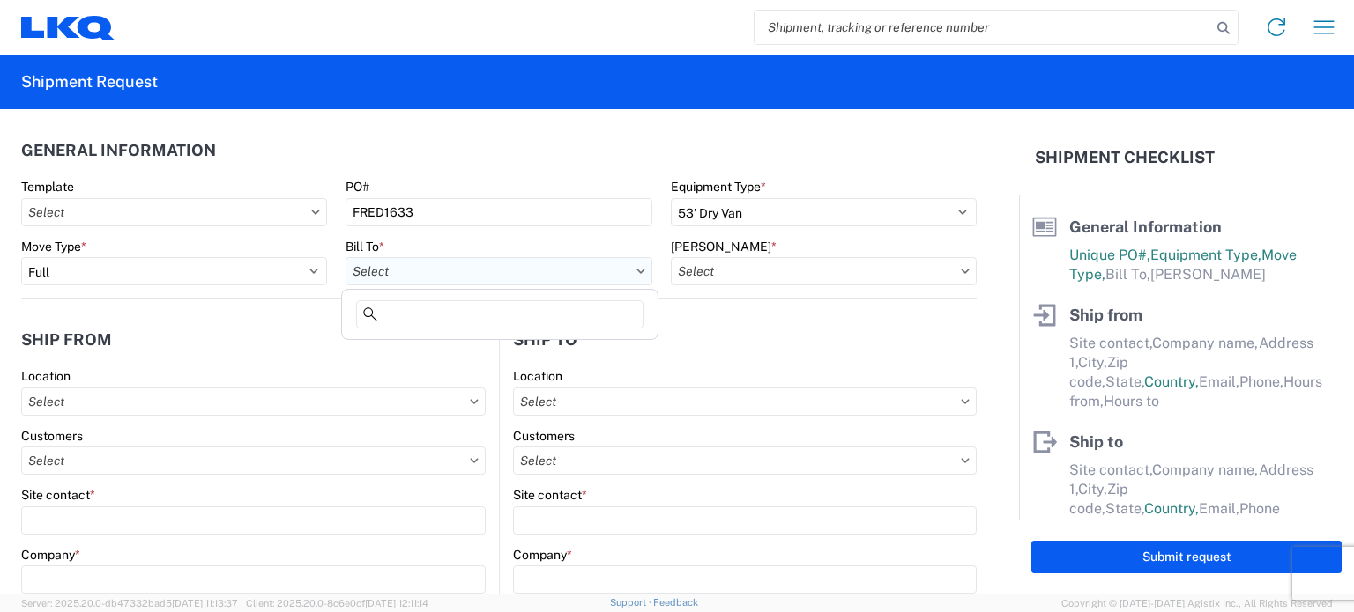
click at [415, 271] on input "text" at bounding box center [498, 271] width 306 height 28
type input "1634"
click at [437, 339] on div "1634 - [GEOGRAPHIC_DATA] - [PERSON_NAME] - Boat Rock" at bounding box center [518, 350] width 346 height 28
click at [793, 279] on input "text" at bounding box center [824, 271] width 306 height 28
type input "1634 - [GEOGRAPHIC_DATA] - [PERSON_NAME] - Boat Rock"
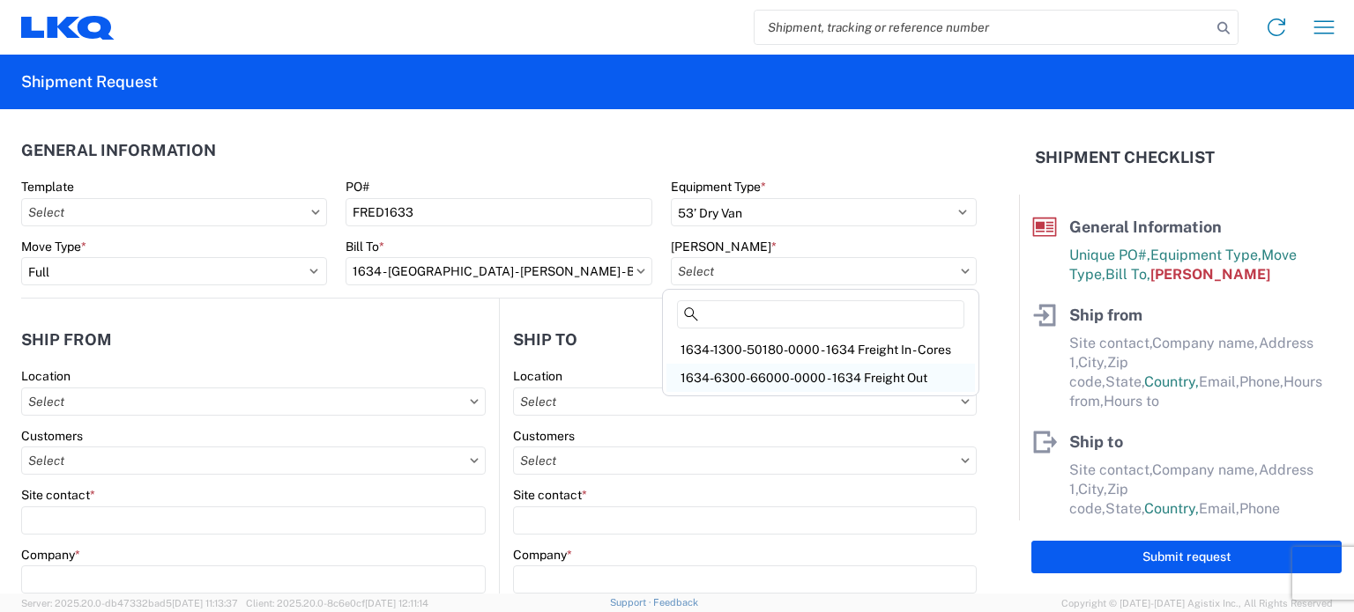
click at [775, 366] on div "1634-6300-66000-0000 - 1634 Freight Out" at bounding box center [820, 378] width 308 height 28
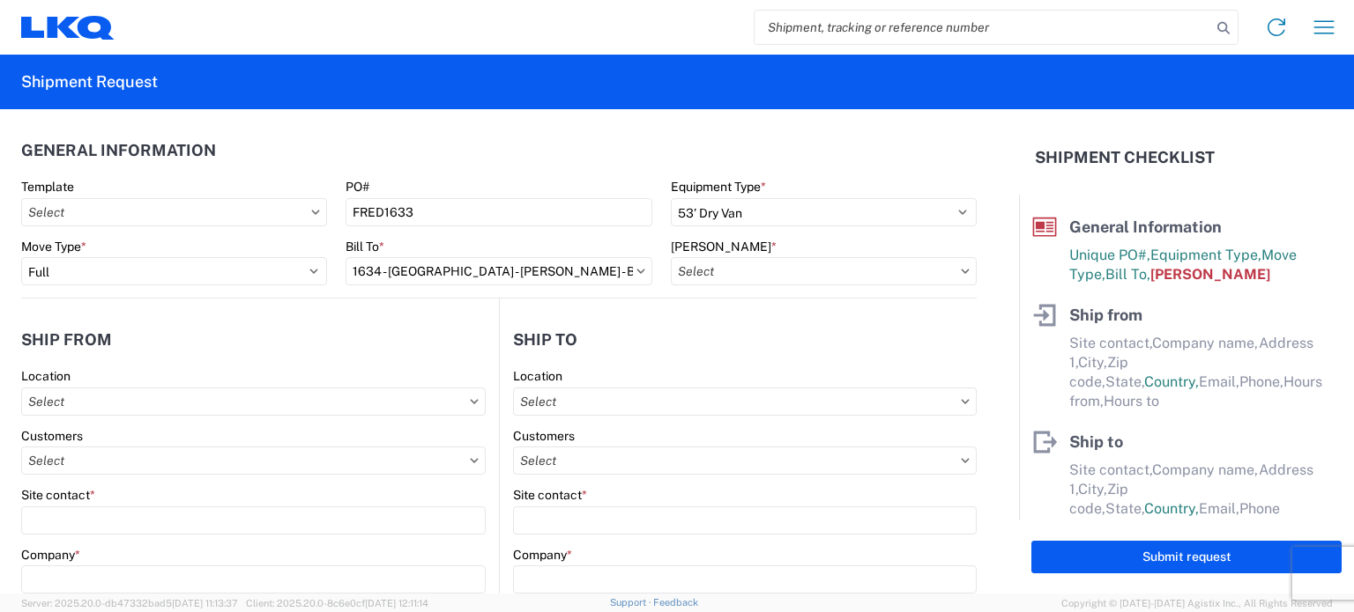
type input "1634-6300-66000-0000 - 1634 Freight Out"
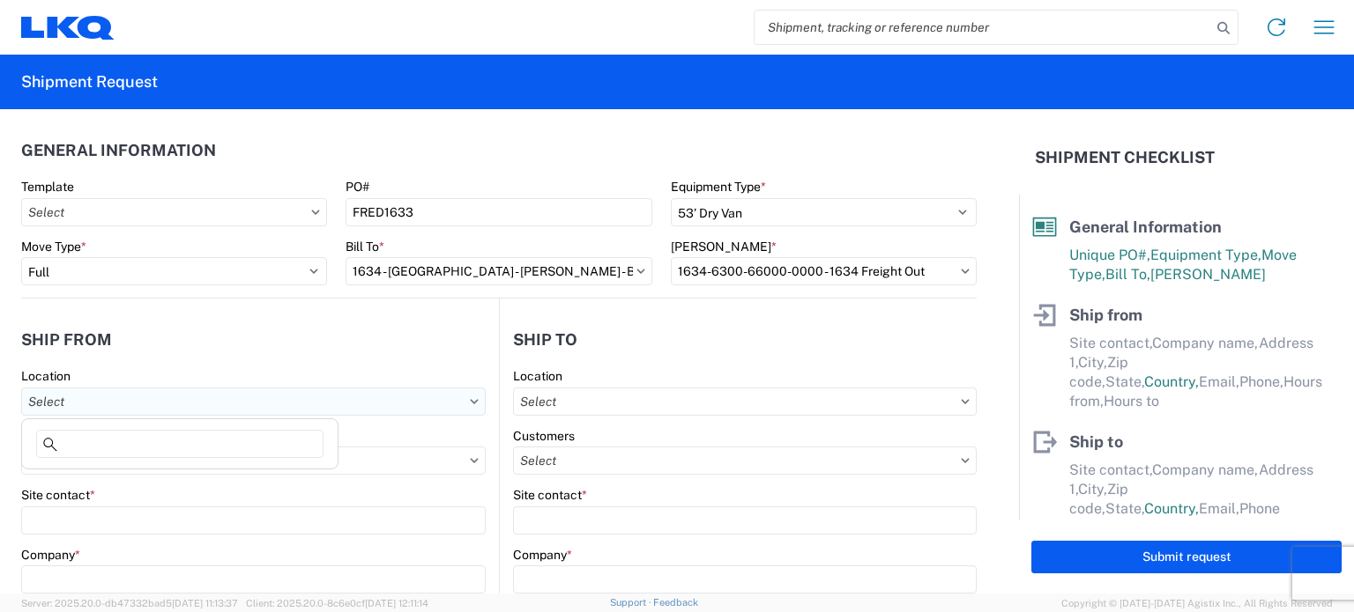
click at [318, 411] on input "text" at bounding box center [253, 402] width 464 height 28
type input "1634"
click at [161, 486] on div "1634 - [GEOGRAPHIC_DATA] - [PERSON_NAME] - Boat Rock" at bounding box center [199, 479] width 346 height 28
type input "1634 - [GEOGRAPHIC_DATA] - [PERSON_NAME] - Boat Rock"
type input "LKQ Corporation"
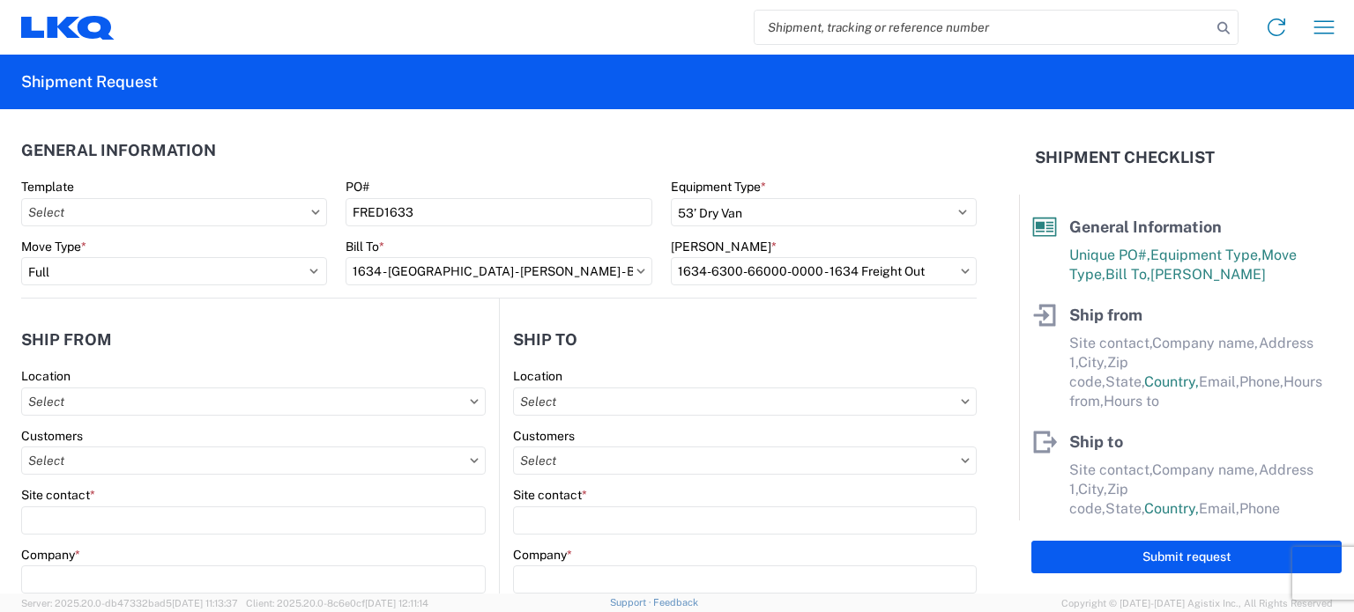
type input "[STREET_ADDRESS]"
type input "[GEOGRAPHIC_DATA]"
type input "30336"
select select "GA"
select select "US"
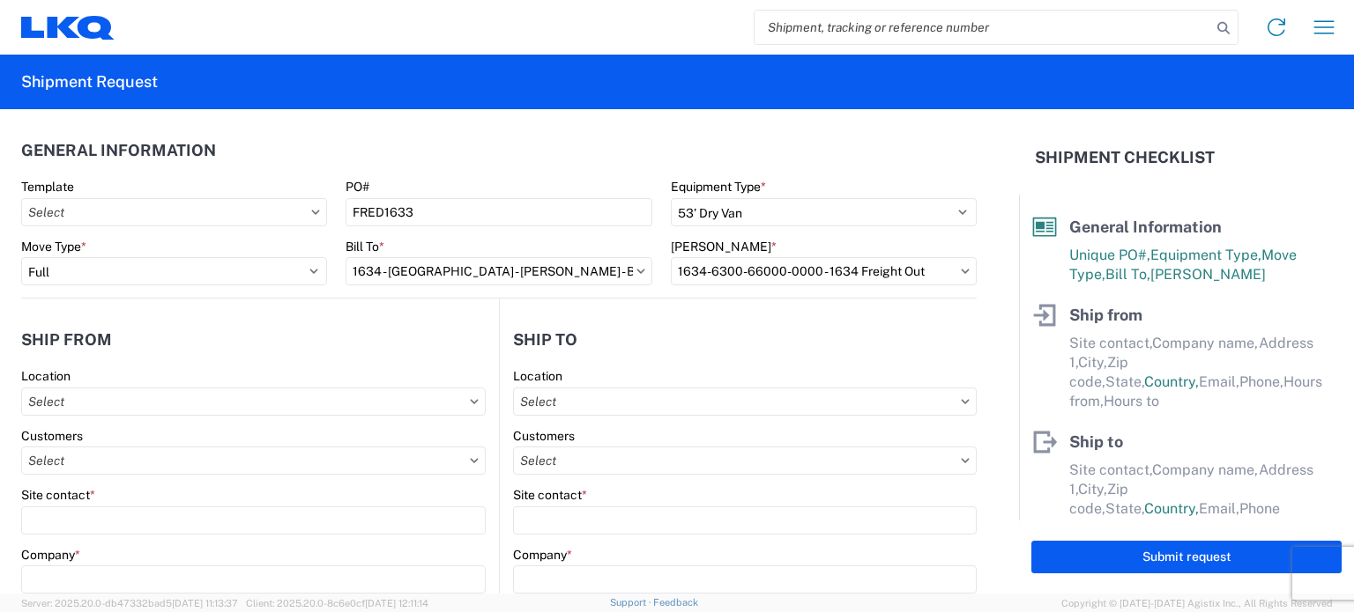
type input "[PHONE_NUMBER]"
type input "00:00"
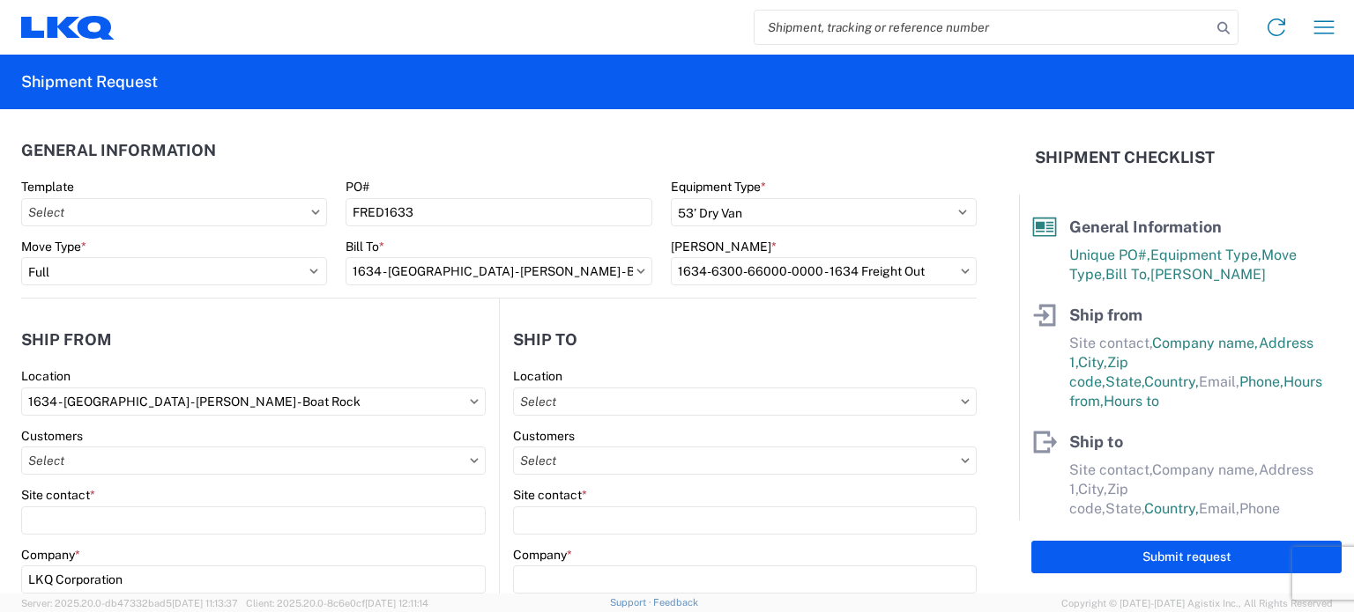
scroll to position [176, 0]
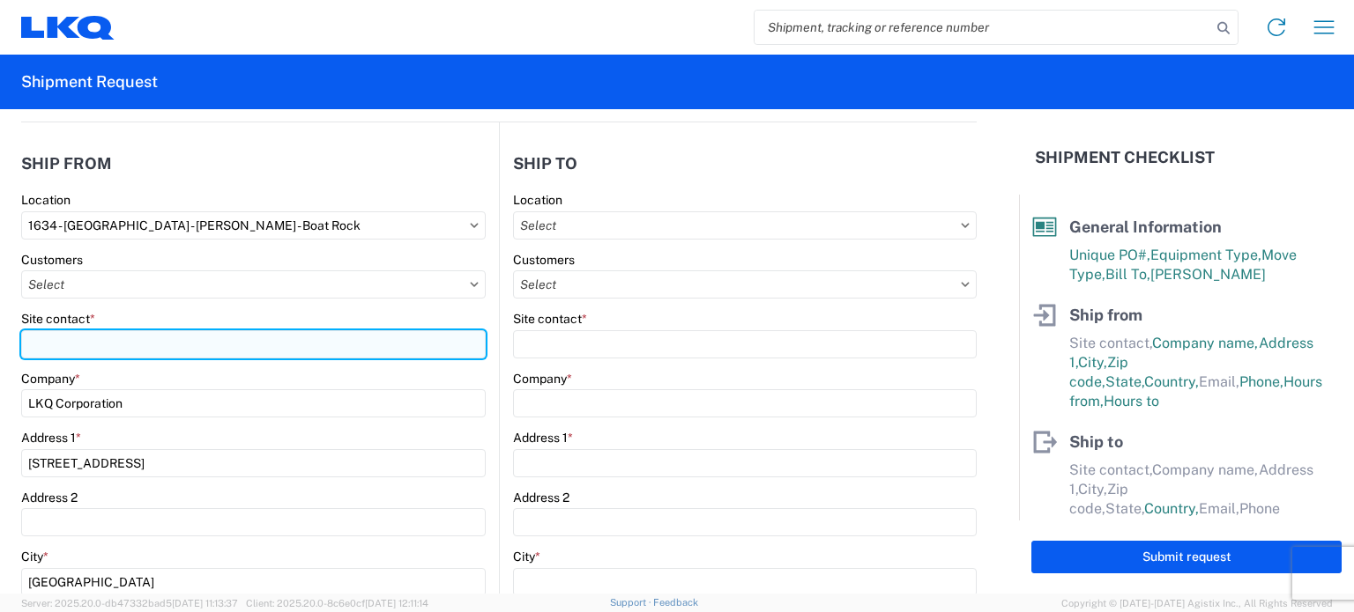
click at [206, 348] on input "Site contact *" at bounding box center [253, 344] width 464 height 28
type input "[PERSON_NAME]"
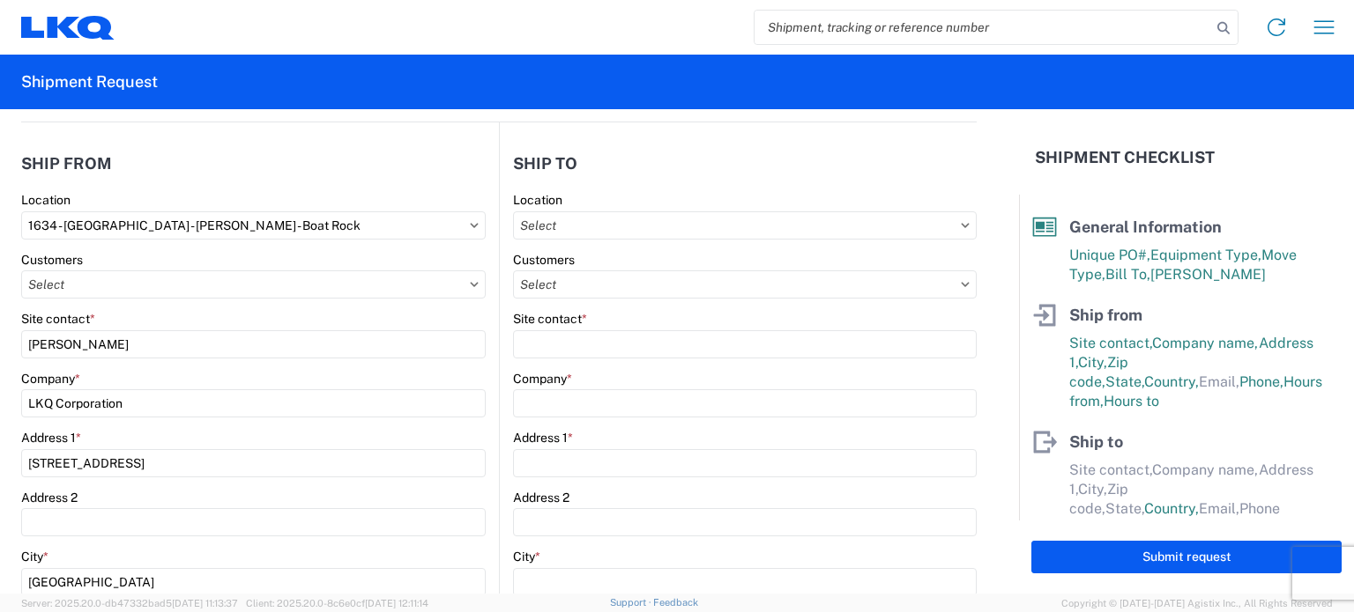
click at [252, 186] on agx-form-section "Ship from 1634 Location 1634 - [GEOGRAPHIC_DATA] - [PERSON_NAME] - Boat Rock Cu…" at bounding box center [260, 555] width 478 height 822
click at [513, 226] on input "text" at bounding box center [745, 225] width 464 height 28
type input "1633"
click at [632, 297] on div "1633 - Atlanta - [PERSON_NAME] Core" at bounding box center [664, 303] width 308 height 28
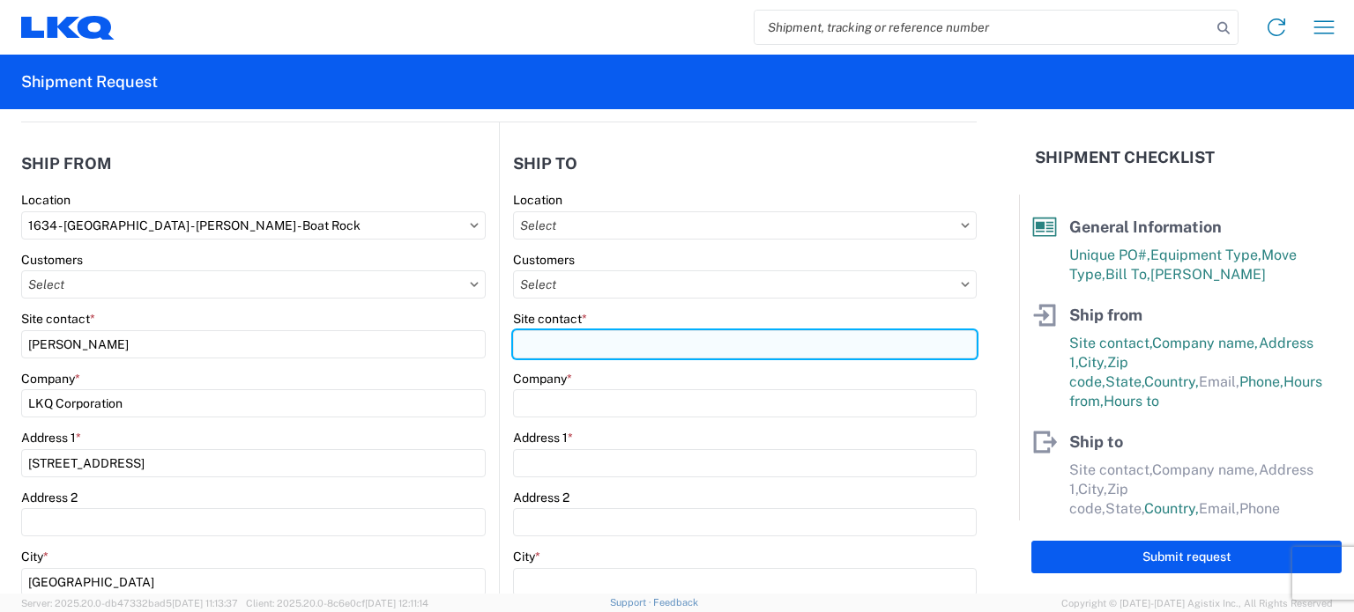
click at [608, 335] on input "Site contact *" at bounding box center [745, 344] width 464 height 28
type input "1633 - Atlanta - [PERSON_NAME] Core"
type input "LKQ Corporation"
type input "[STREET_ADDRESS][PERSON_NAME][PERSON_NAME]"
type input "[GEOGRAPHIC_DATA]"
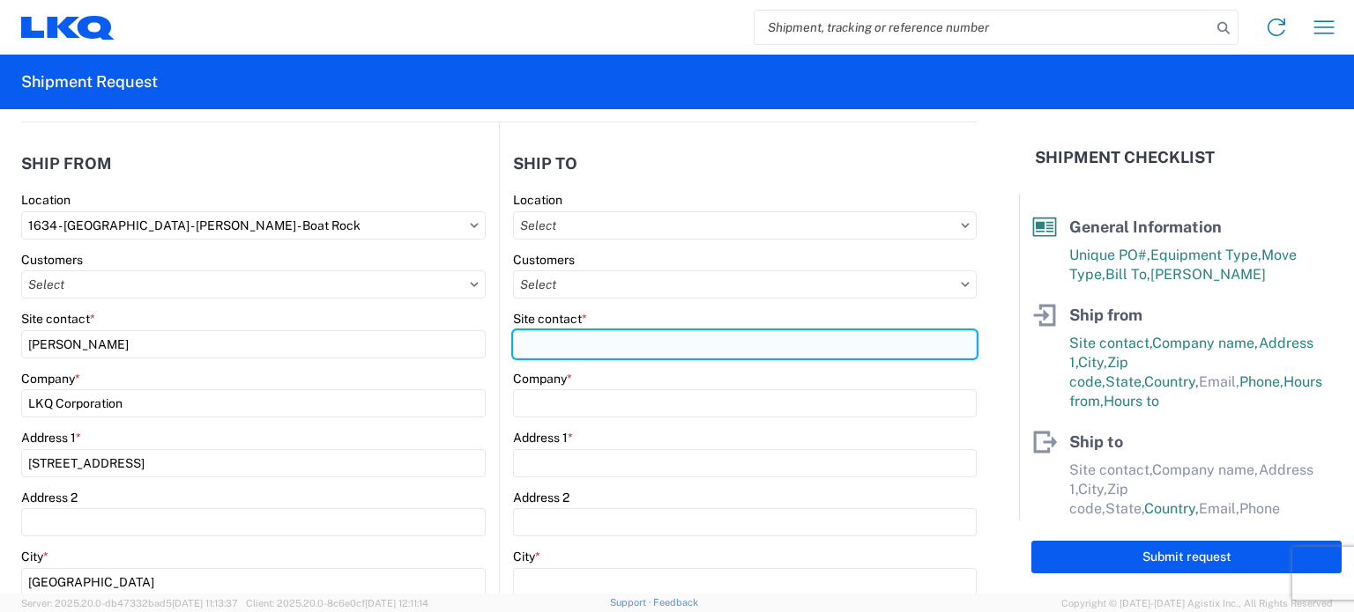
type input "30336"
select select "US"
type input "[PHONE_NUMBER]"
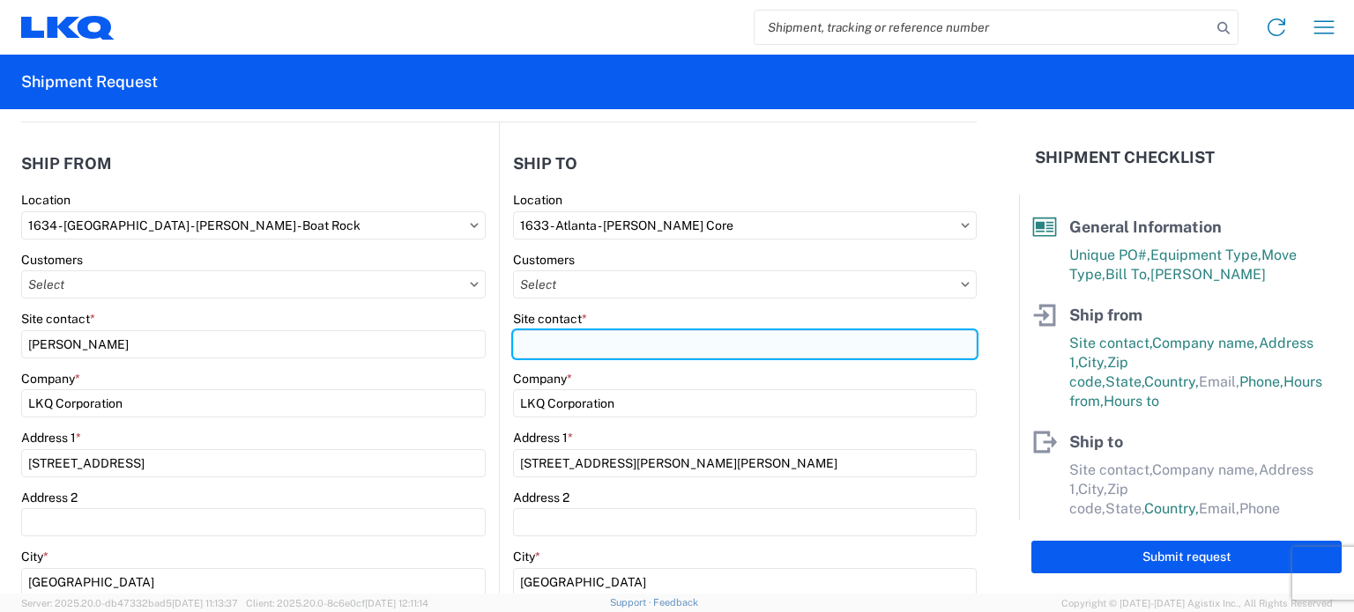
select select
type input ";"
type input "[PERSON_NAME]"
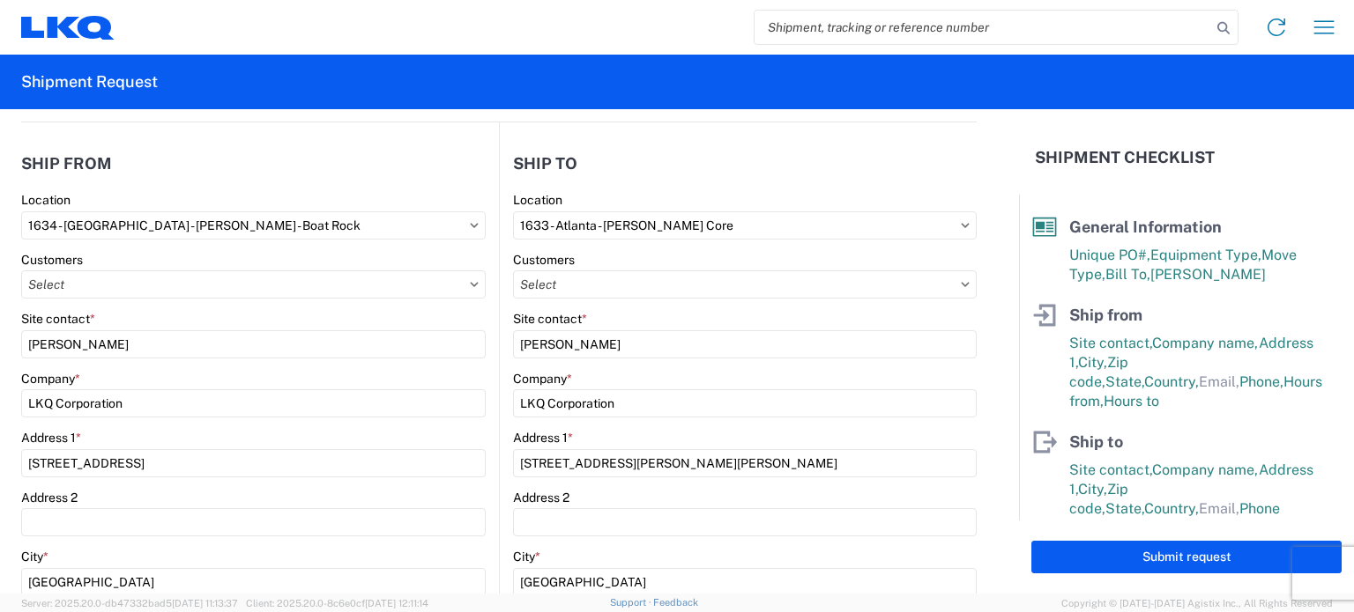
click at [481, 169] on header "Ship from" at bounding box center [260, 164] width 478 height 40
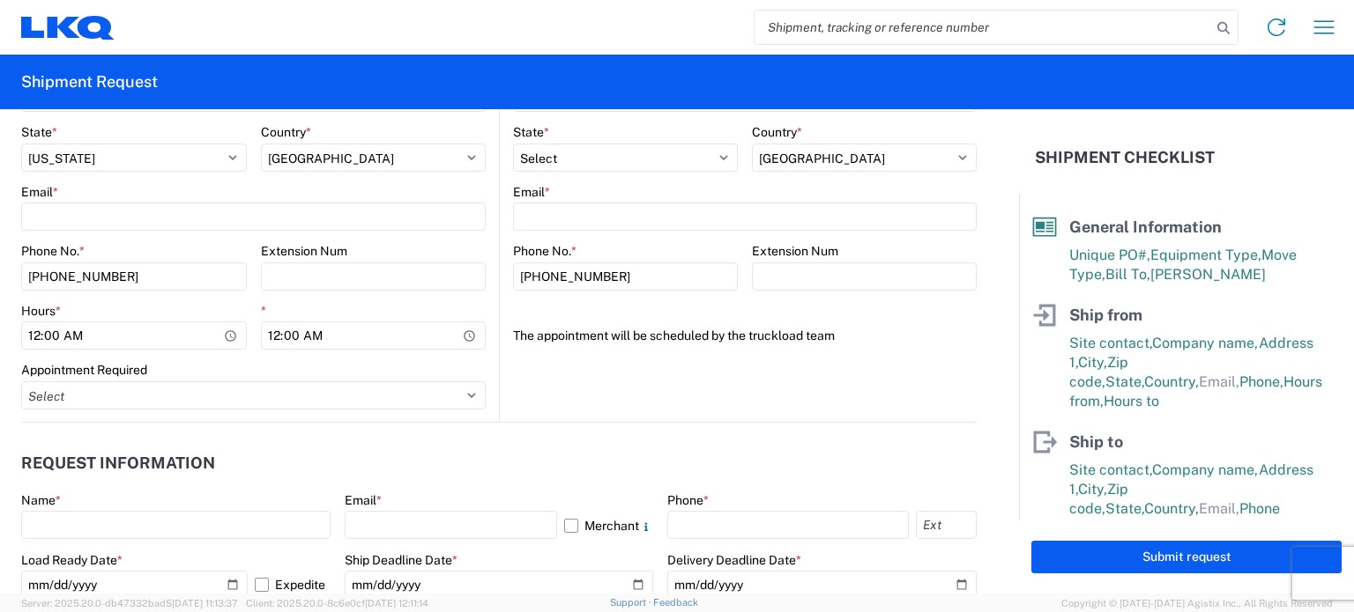
scroll to position [793, 0]
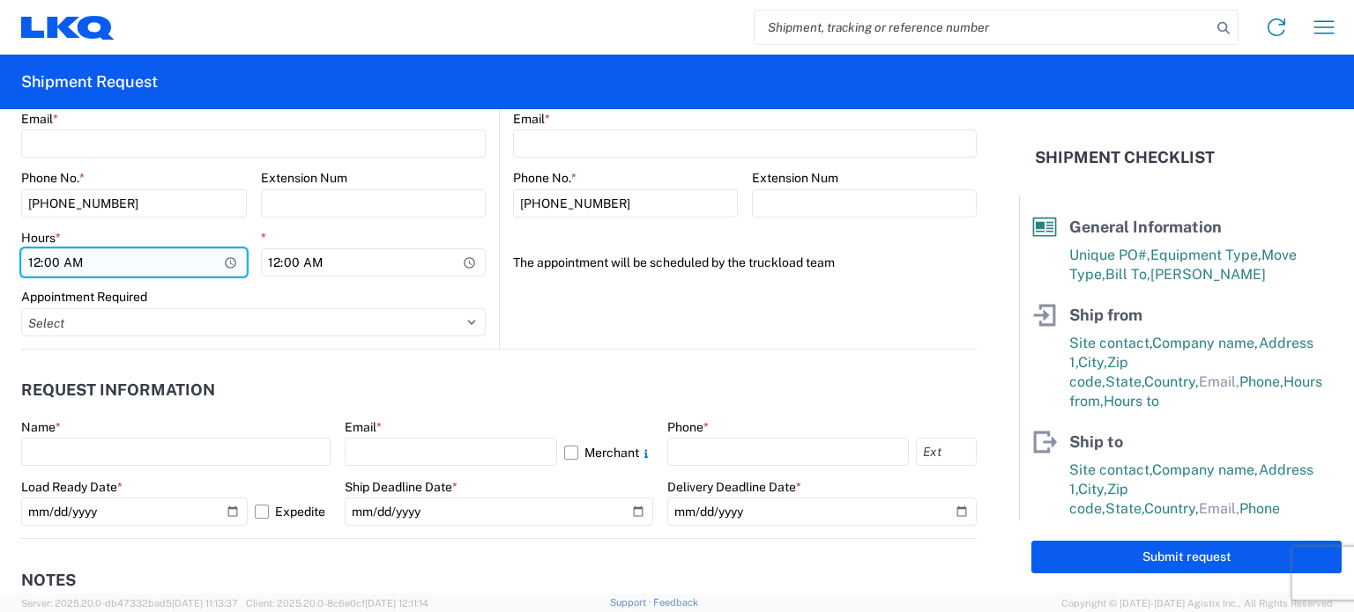
click at [44, 253] on input "00:00" at bounding box center [134, 263] width 226 height 28
click at [36, 262] on input "00:00" at bounding box center [134, 263] width 226 height 28
type input "07:00"
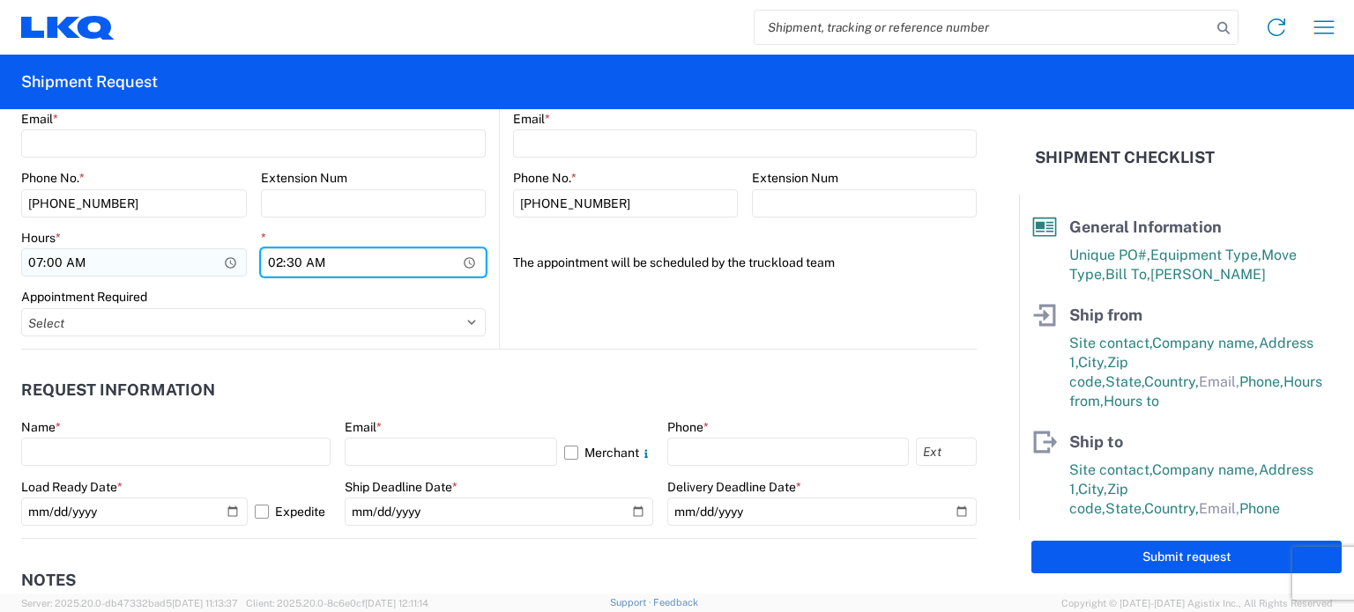
type input "14:30"
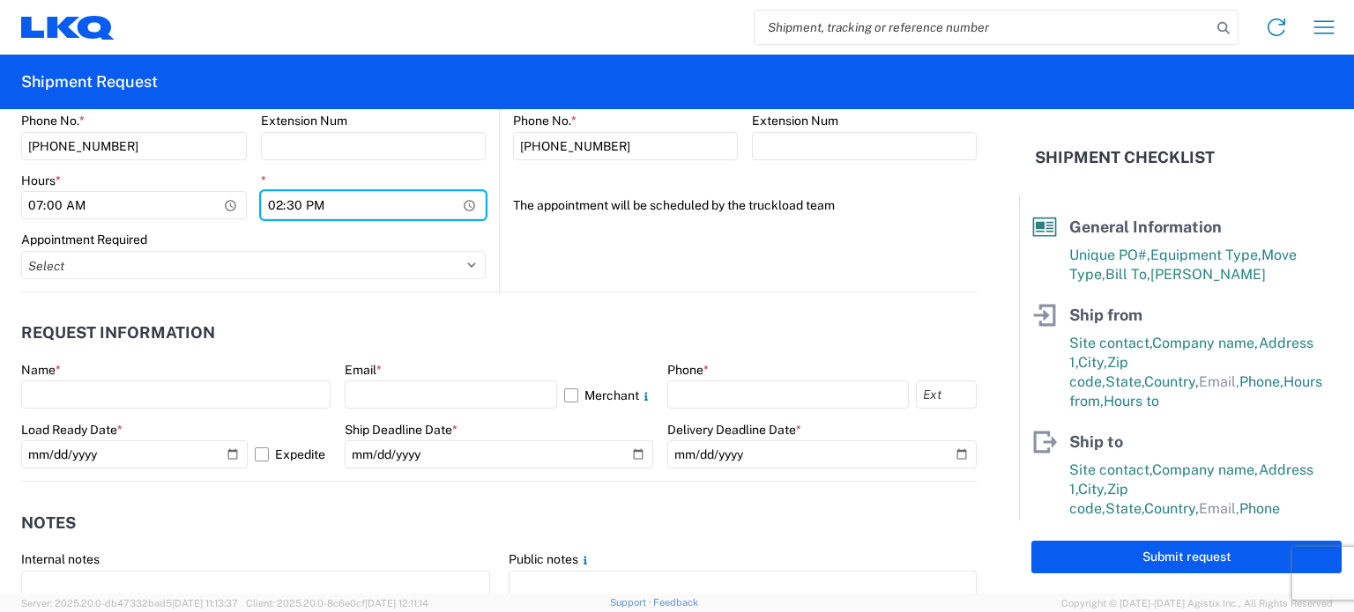
scroll to position [881, 0]
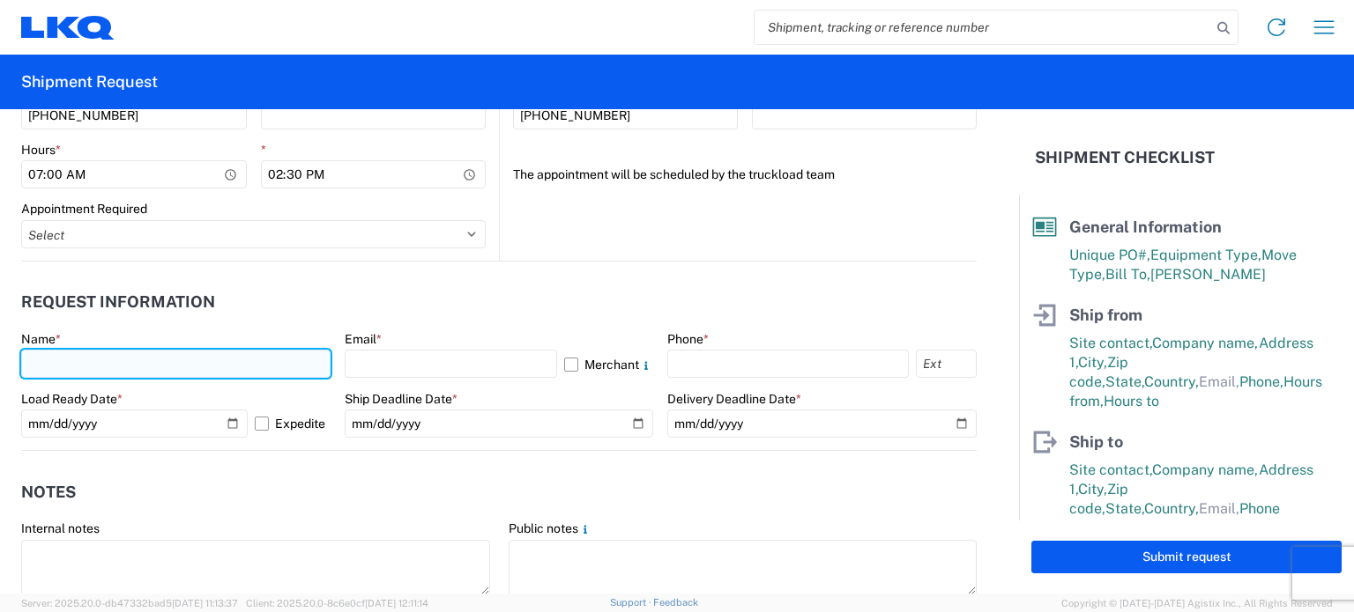
click at [205, 356] on input "text" at bounding box center [175, 364] width 309 height 28
type input "[PERSON_NAME]"
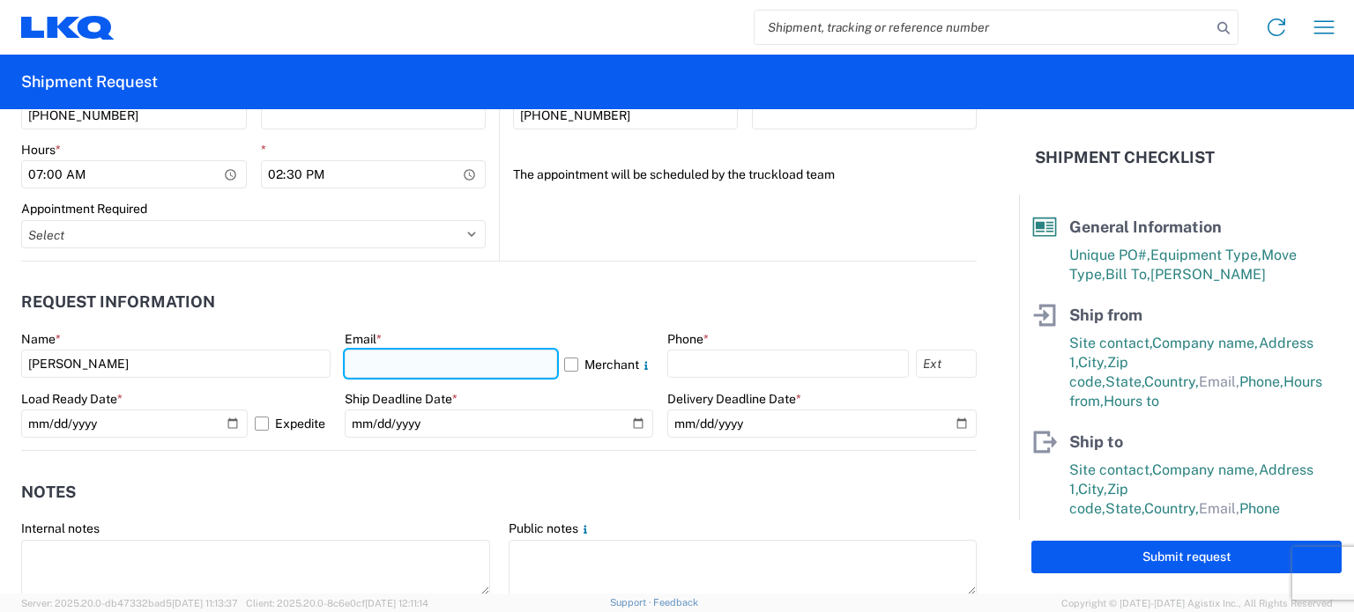
click at [524, 370] on input "text" at bounding box center [451, 364] width 213 height 28
type input "[EMAIL_ADDRESS][DOMAIN_NAME]"
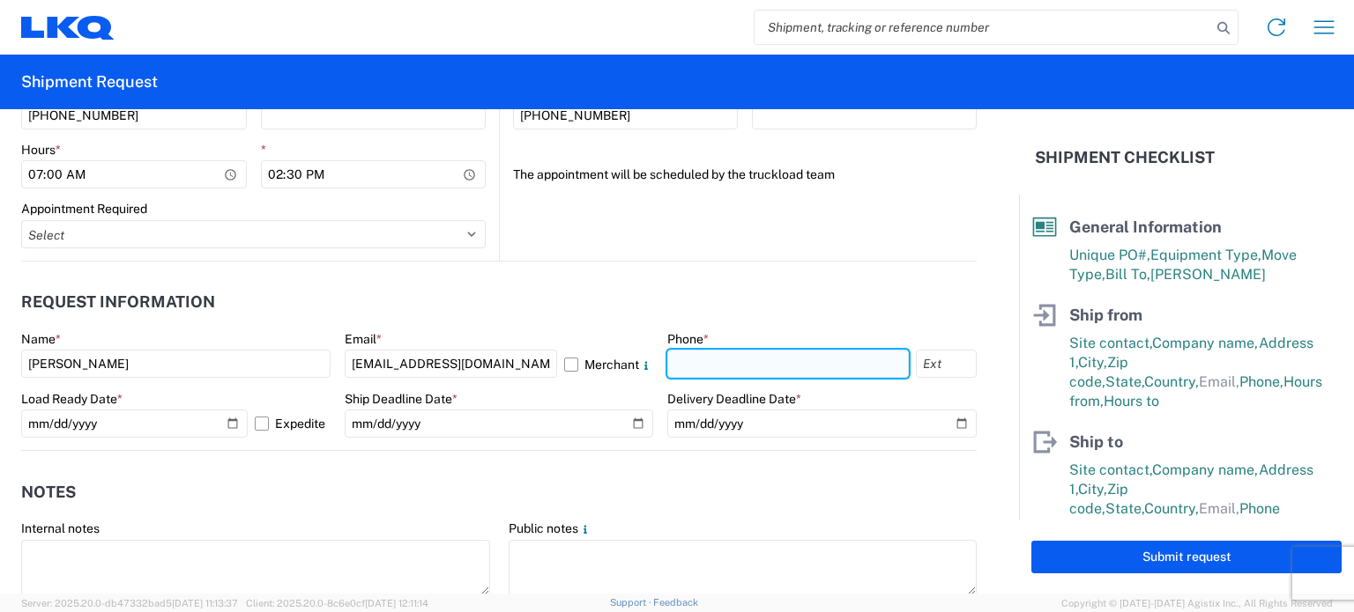
click at [756, 354] on input "text" at bounding box center [787, 364] width 241 height 28
type input "[PHONE_NUMBER]"
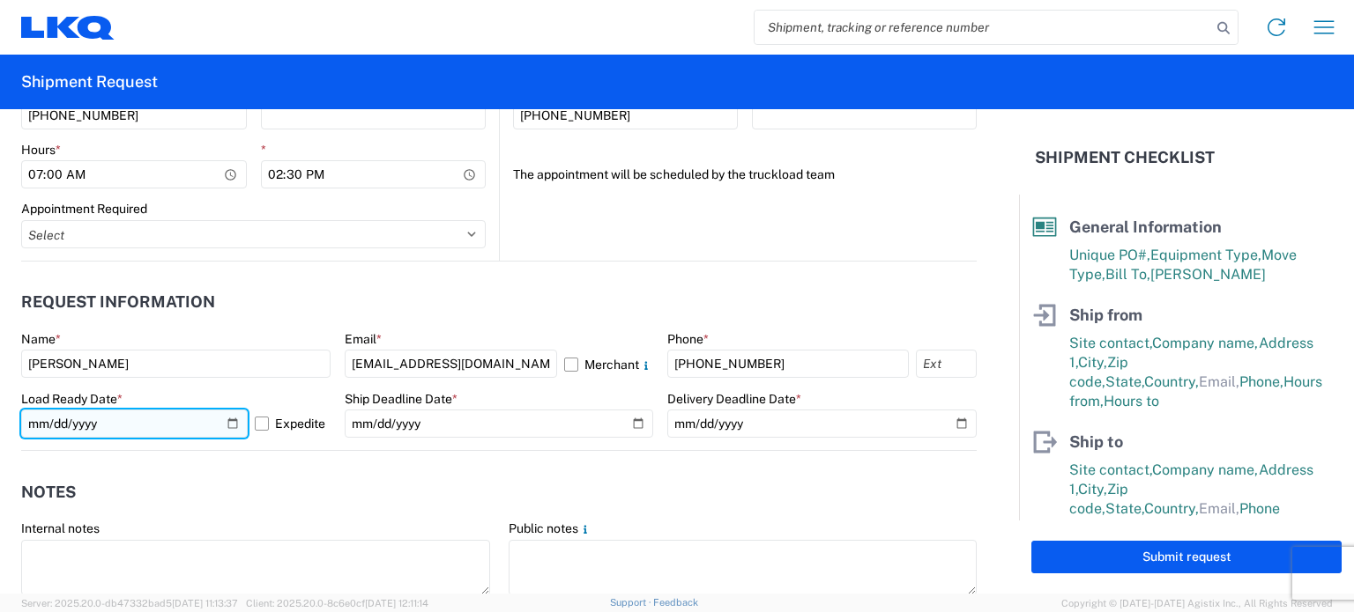
click at [208, 426] on input "[DATE]" at bounding box center [134, 424] width 226 height 28
click at [226, 418] on input "[DATE]" at bounding box center [134, 424] width 226 height 28
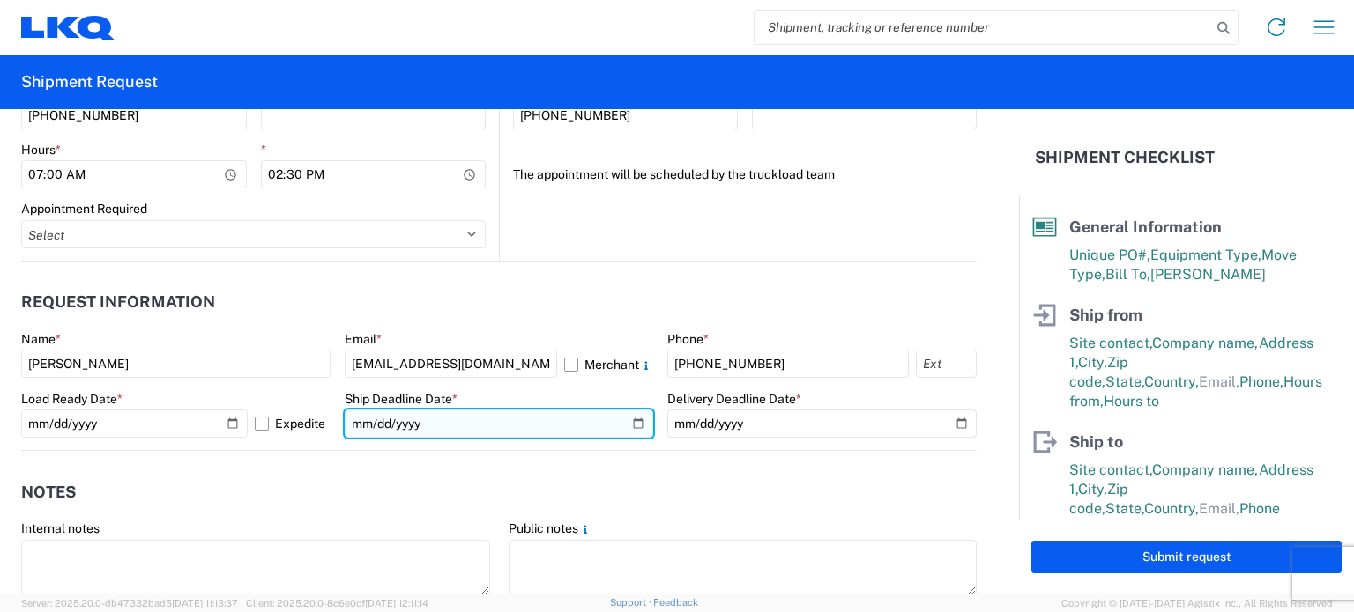
click at [476, 426] on input "date" at bounding box center [499, 424] width 309 height 28
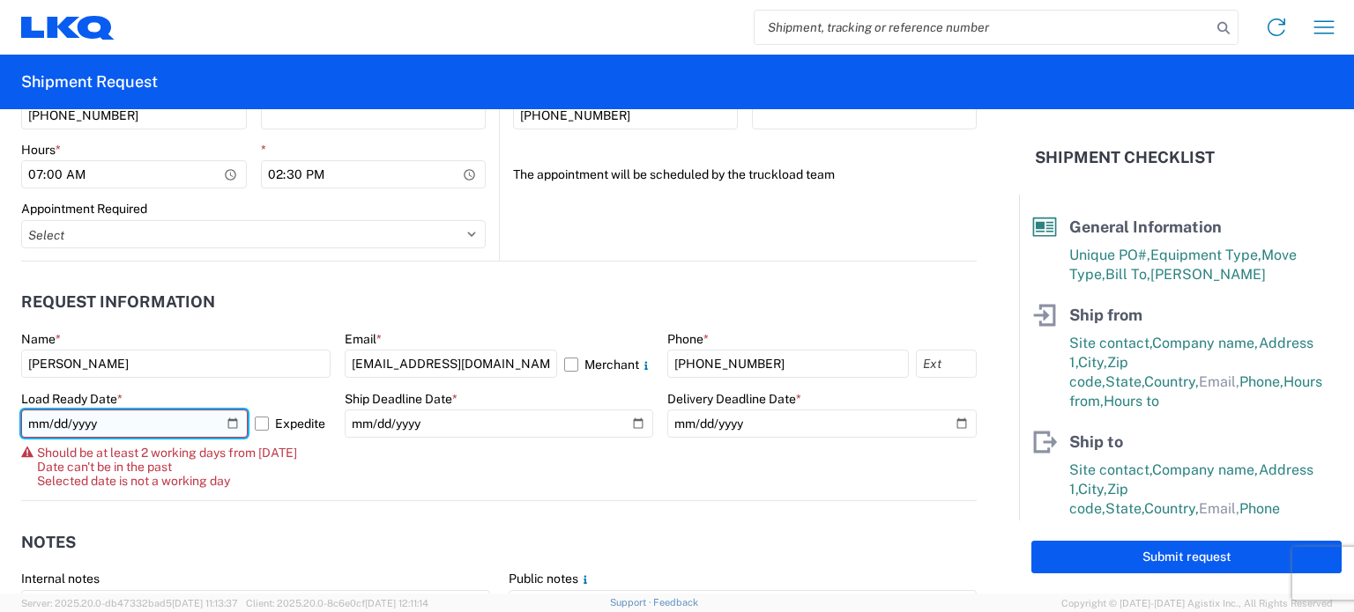
click at [219, 423] on input "[DATE]" at bounding box center [134, 424] width 226 height 28
click at [234, 419] on input "[DATE]" at bounding box center [134, 424] width 226 height 28
type input "[DATE]"
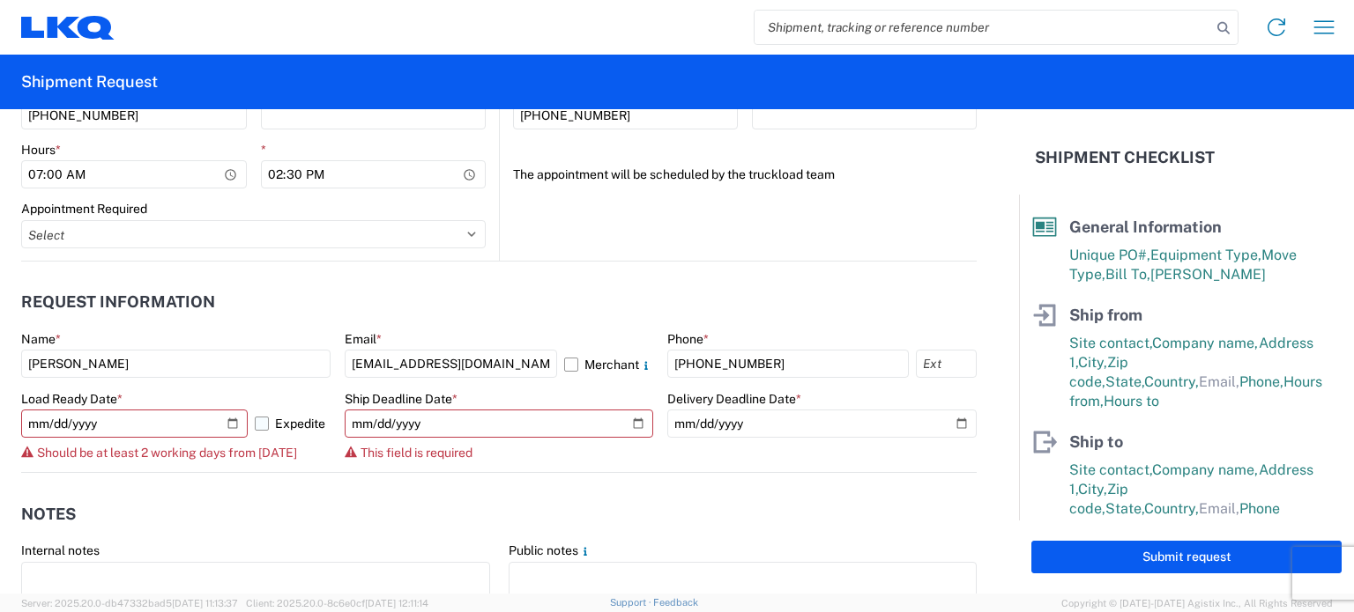
click at [264, 422] on label "Expedite" at bounding box center [293, 424] width 76 height 28
click at [0, 0] on input "Expedite" at bounding box center [0, 0] width 0 height 0
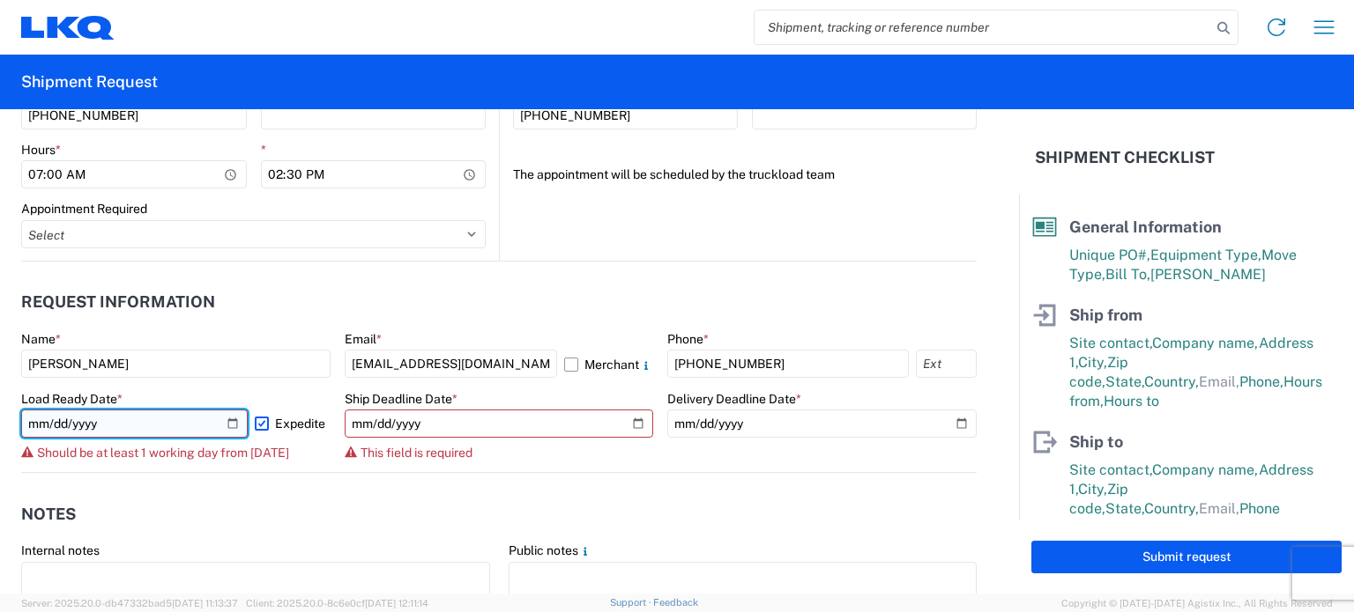
click at [226, 423] on input "[DATE]" at bounding box center [134, 424] width 226 height 28
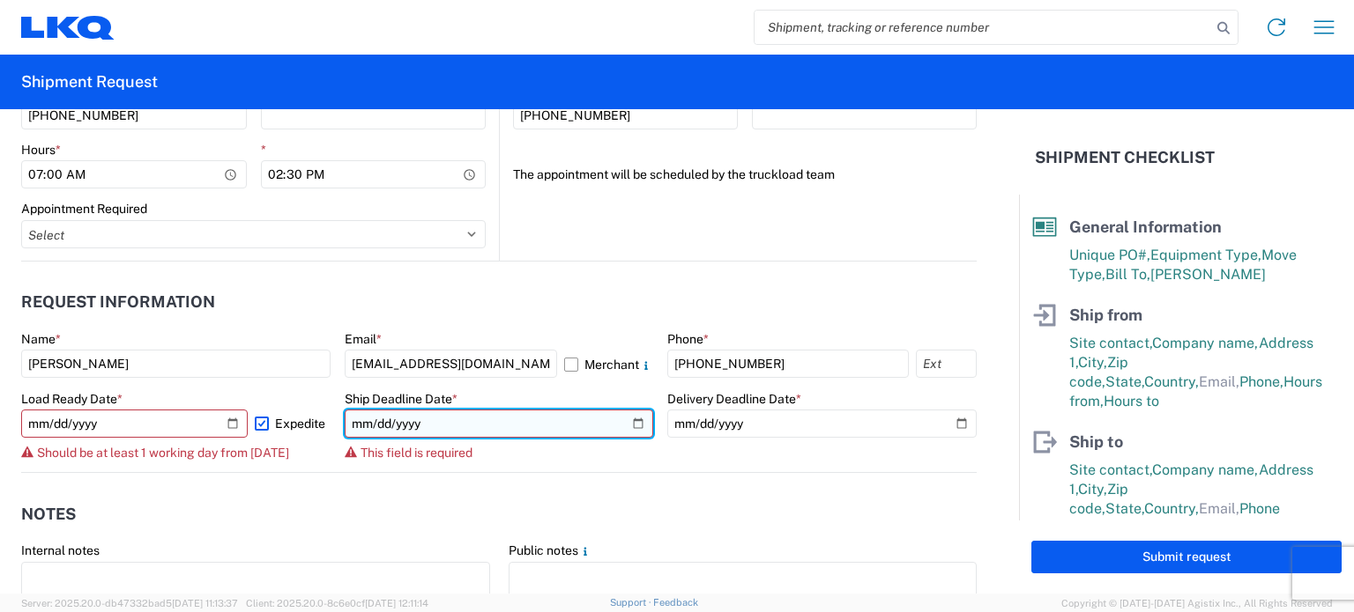
click at [520, 416] on input "date" at bounding box center [499, 424] width 309 height 28
click at [518, 412] on input "date" at bounding box center [499, 424] width 309 height 28
click at [627, 426] on input "date" at bounding box center [499, 424] width 309 height 28
type input "[DATE]"
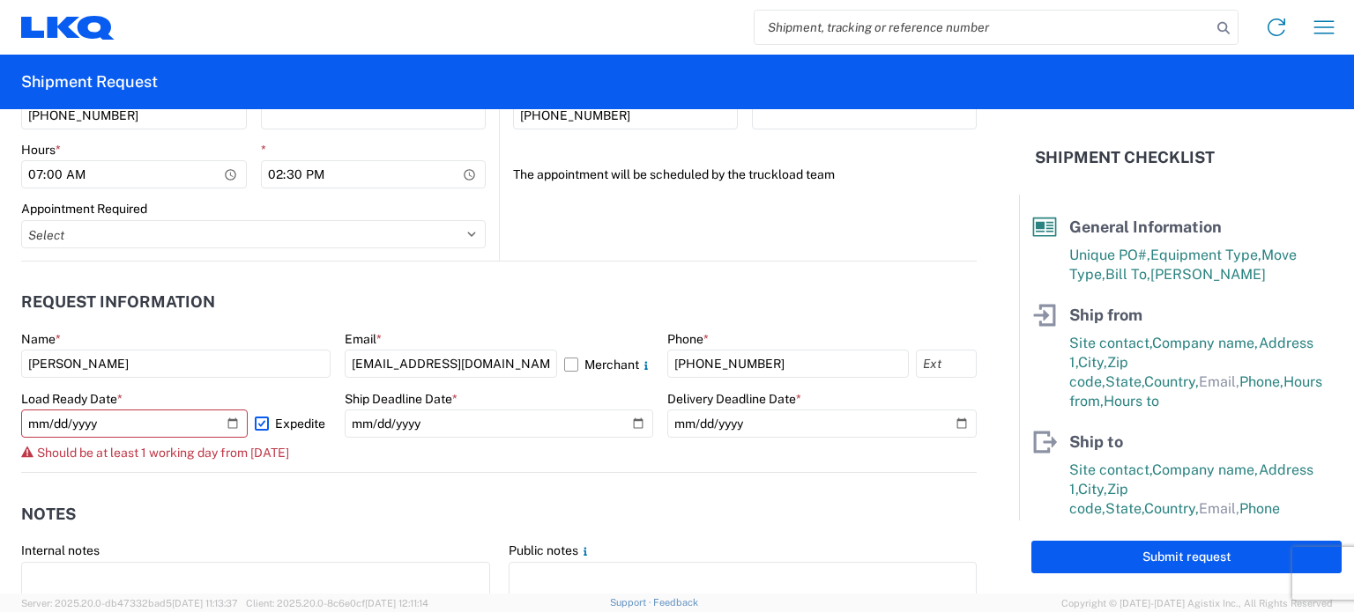
click at [417, 259] on agx-form-control-wrapper-v2 "Appointment Required Select Appt Required Appt Not Required Appt - First availa…" at bounding box center [253, 231] width 464 height 60
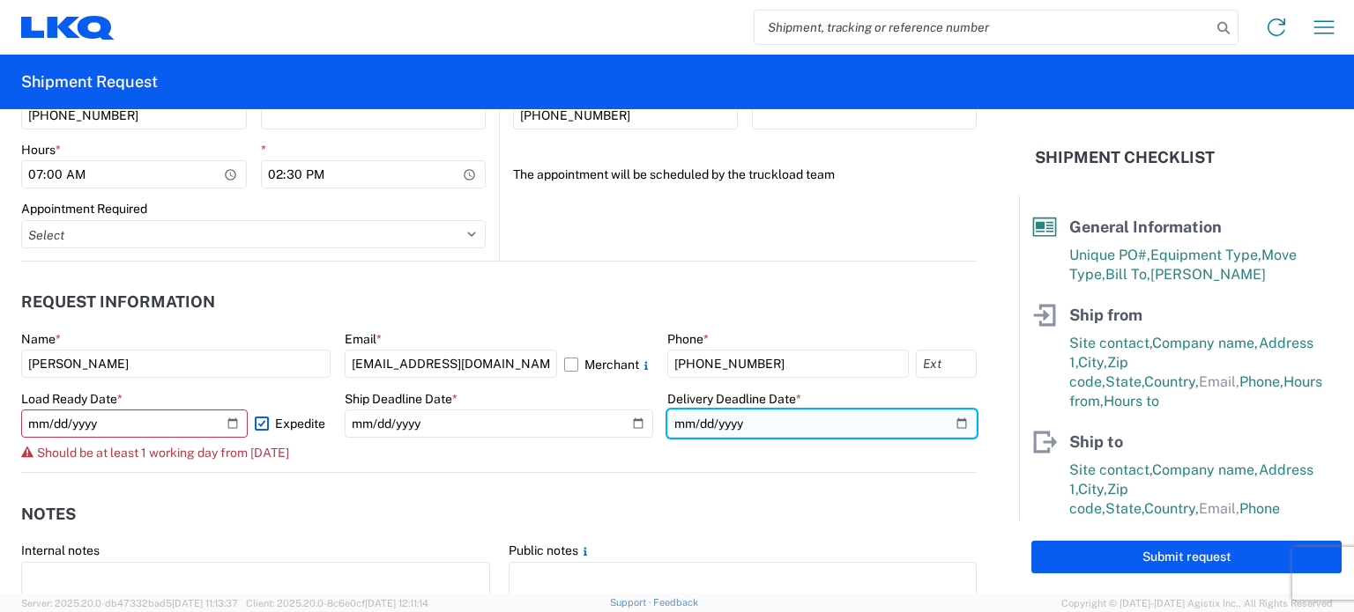
click at [728, 422] on input "date" at bounding box center [821, 424] width 309 height 28
click at [945, 426] on input "date" at bounding box center [821, 424] width 309 height 28
type input "[DATE]"
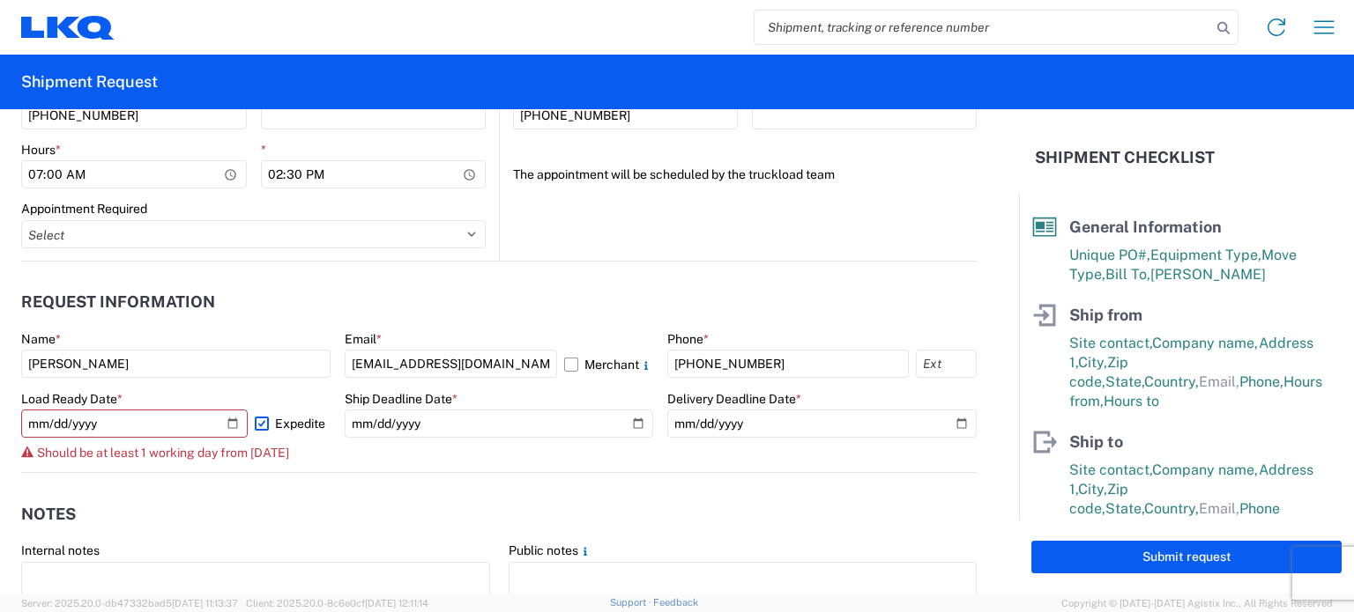
click at [449, 481] on agx-notes "Notes Internal notes Public notes Quote only" at bounding box center [498, 567] width 955 height 189
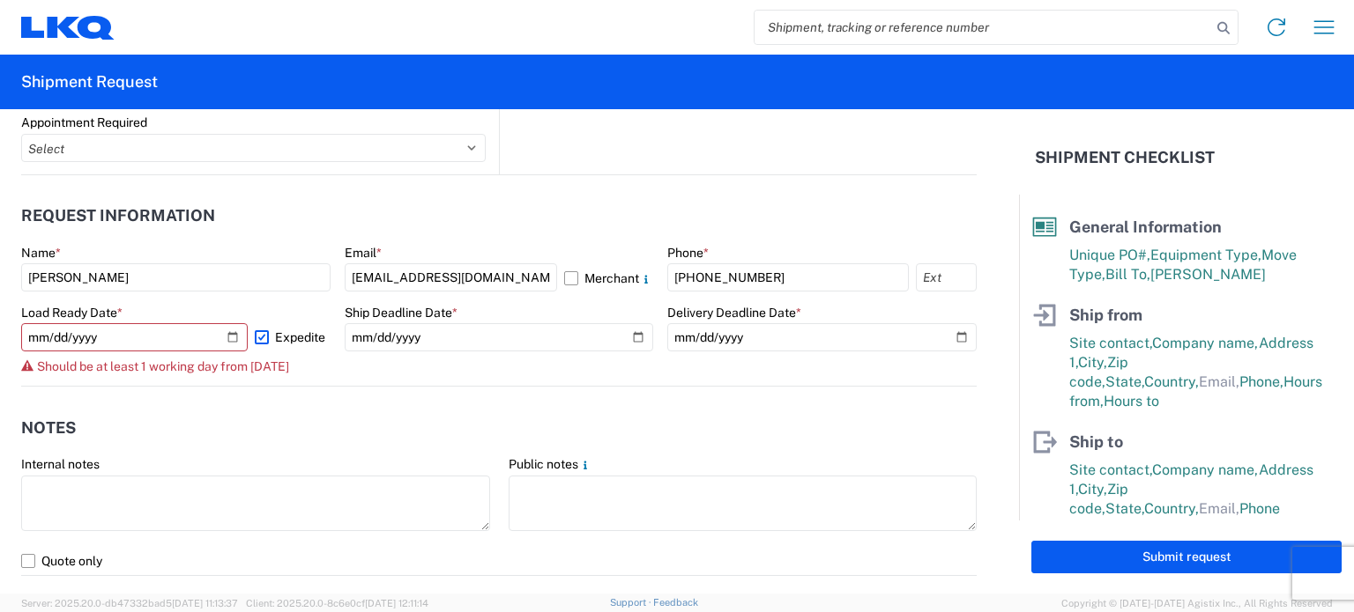
scroll to position [1057, 0]
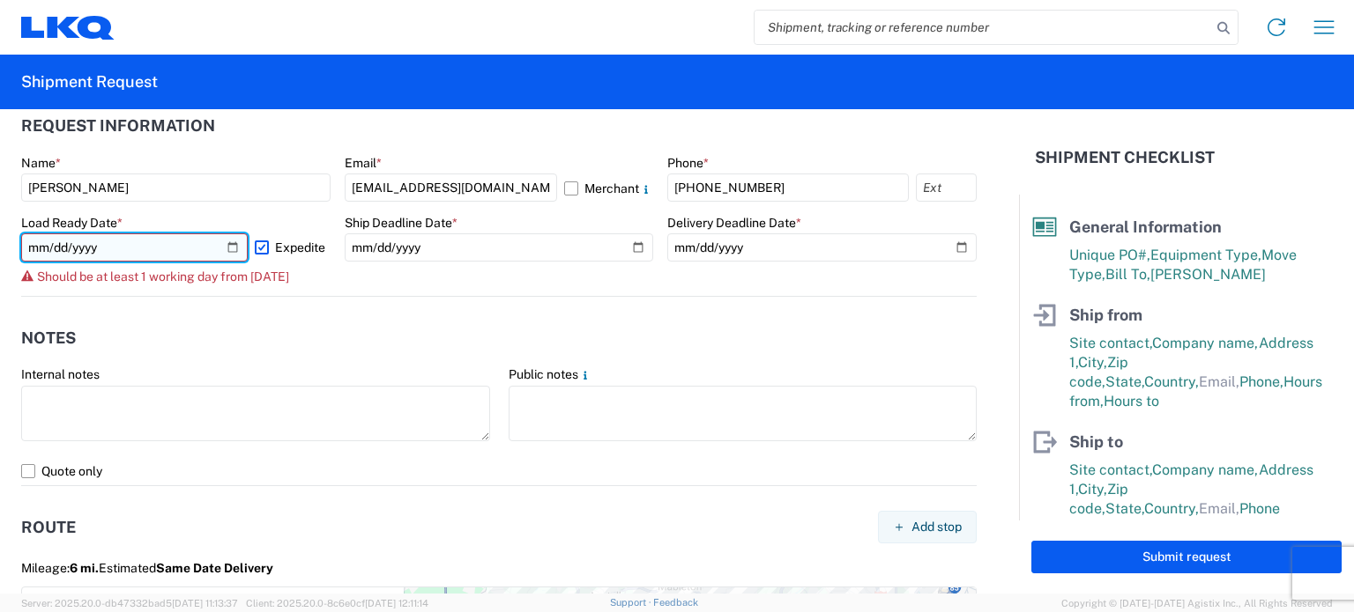
click at [210, 253] on input "[DATE]" at bounding box center [134, 248] width 226 height 28
click at [226, 239] on input "[DATE]" at bounding box center [134, 248] width 226 height 28
type input "[DATE]"
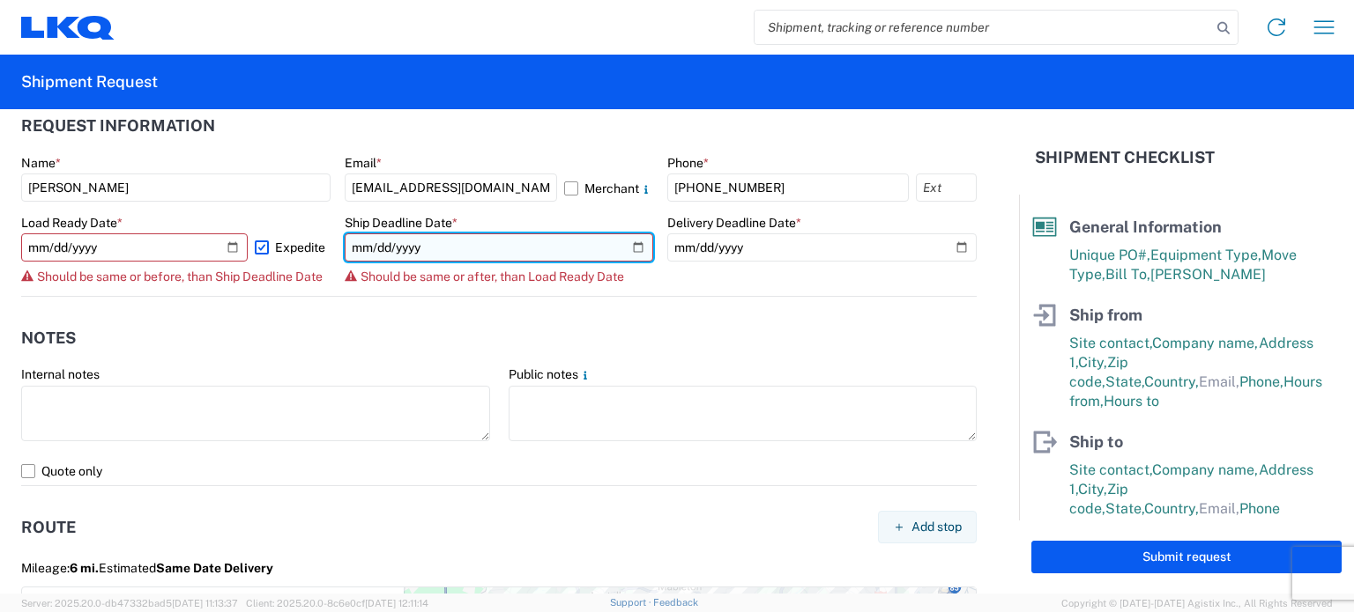
click at [370, 244] on input "[DATE]" at bounding box center [499, 248] width 309 height 28
click at [622, 243] on input "[DATE]" at bounding box center [499, 248] width 309 height 28
type input "[DATE]"
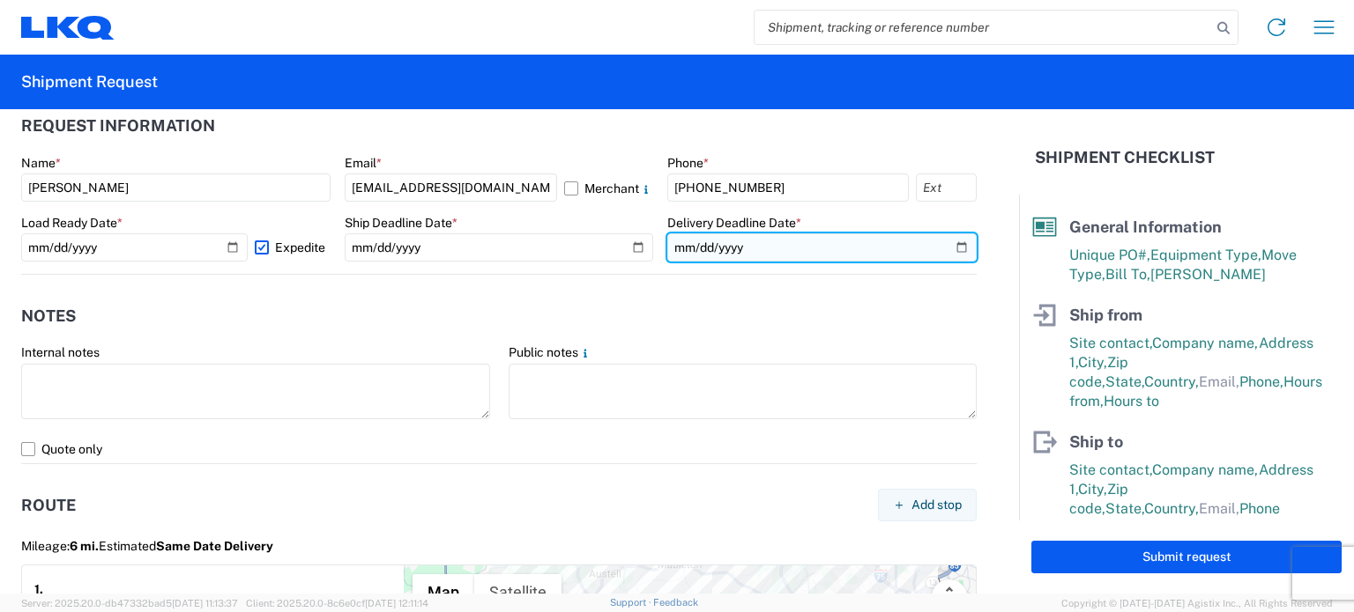
click at [938, 242] on input "[DATE]" at bounding box center [821, 248] width 309 height 28
click at [950, 252] on input "[DATE]" at bounding box center [821, 248] width 309 height 28
type input "[DATE]"
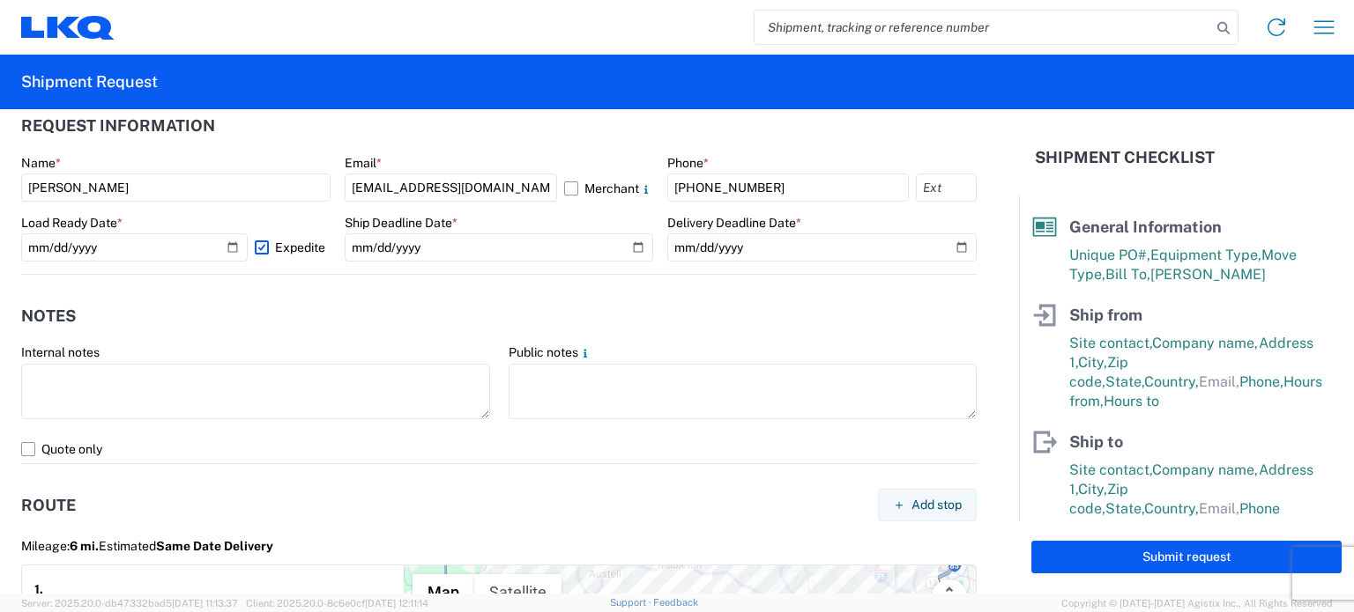
click at [568, 293] on agx-notes "Notes Internal notes Public notes Quote only" at bounding box center [498, 369] width 955 height 189
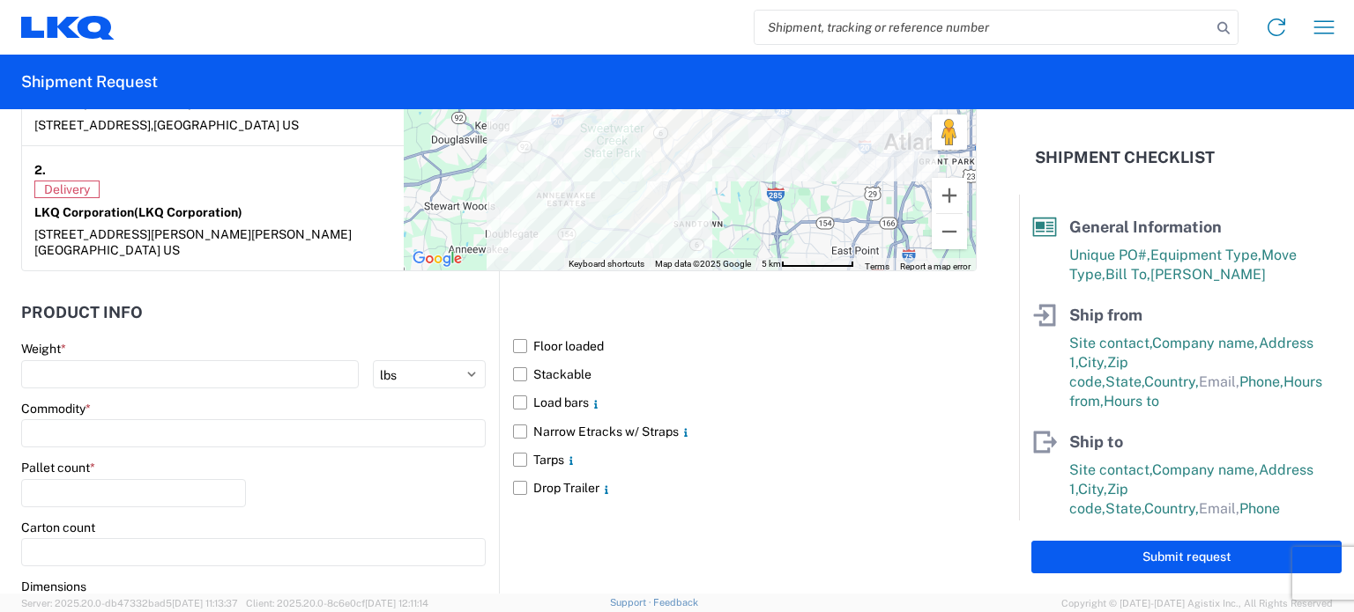
scroll to position [1498, 0]
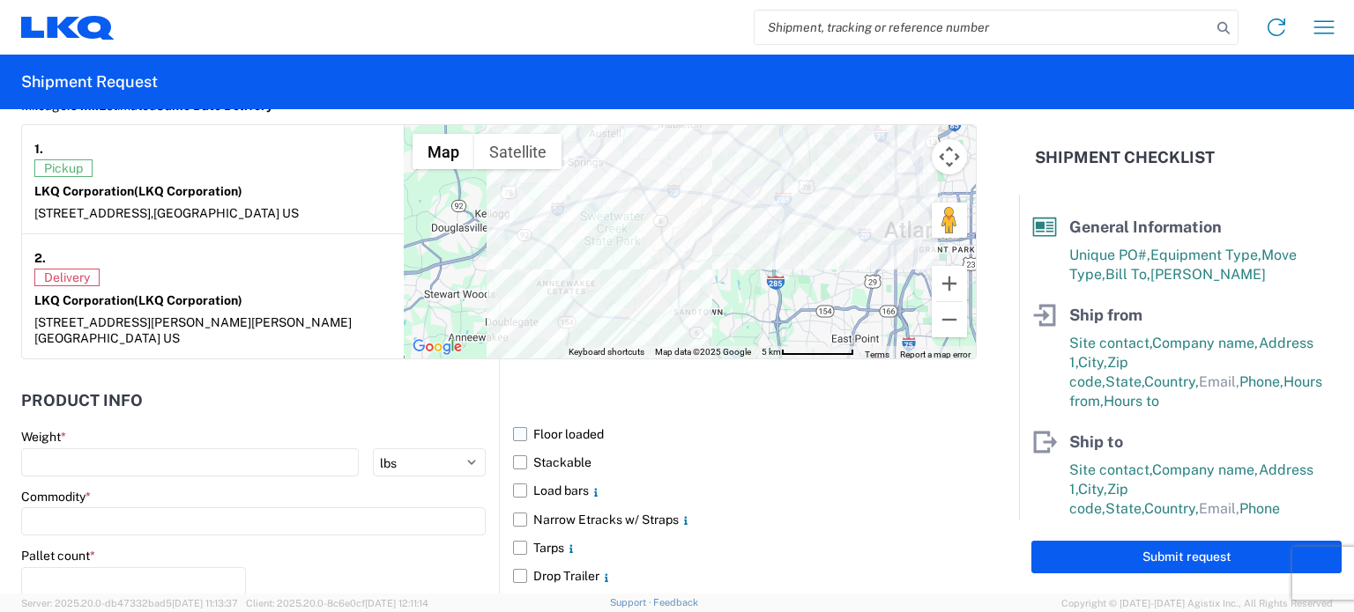
click at [522, 420] on label "Floor loaded" at bounding box center [745, 434] width 464 height 28
click at [0, 0] on input "Floor loaded" at bounding box center [0, 0] width 0 height 0
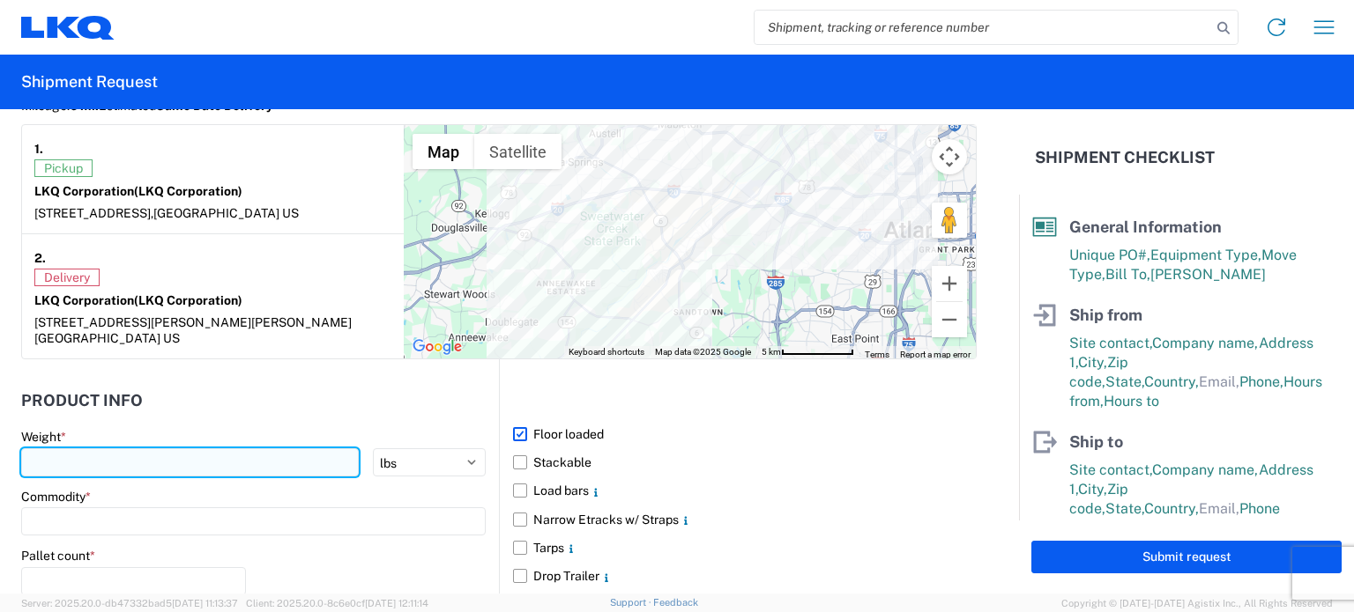
click at [229, 449] on input "number" at bounding box center [190, 463] width 338 height 28
type input "42000"
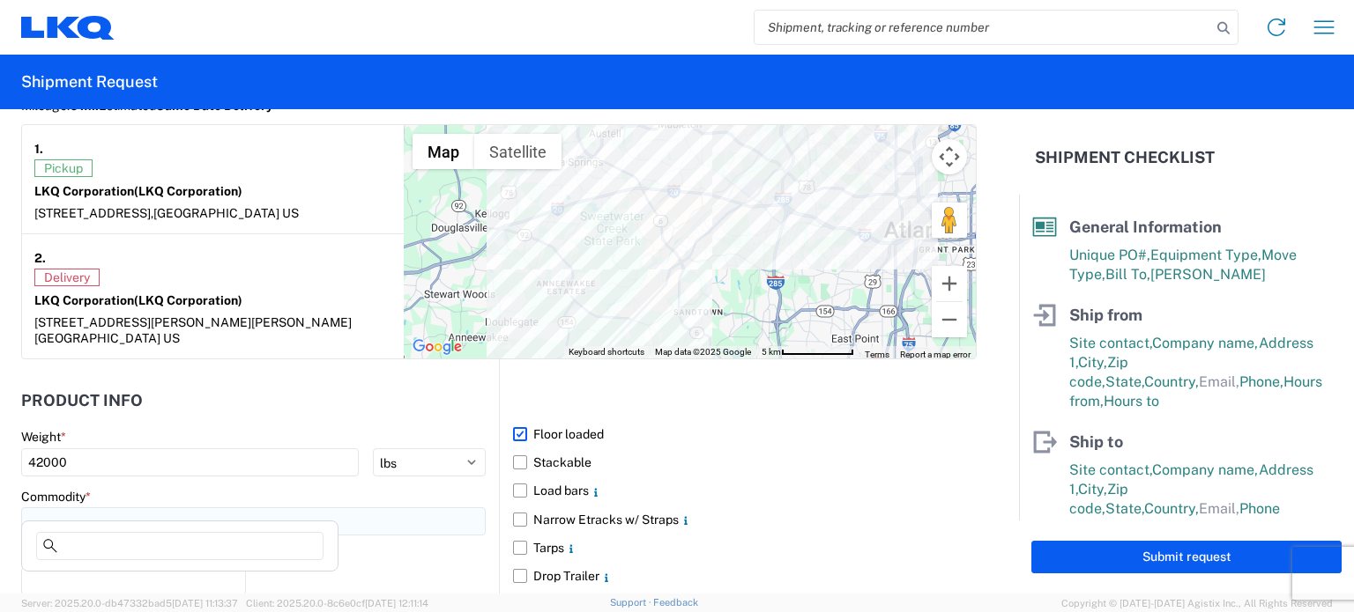
click at [216, 508] on input at bounding box center [253, 522] width 464 height 28
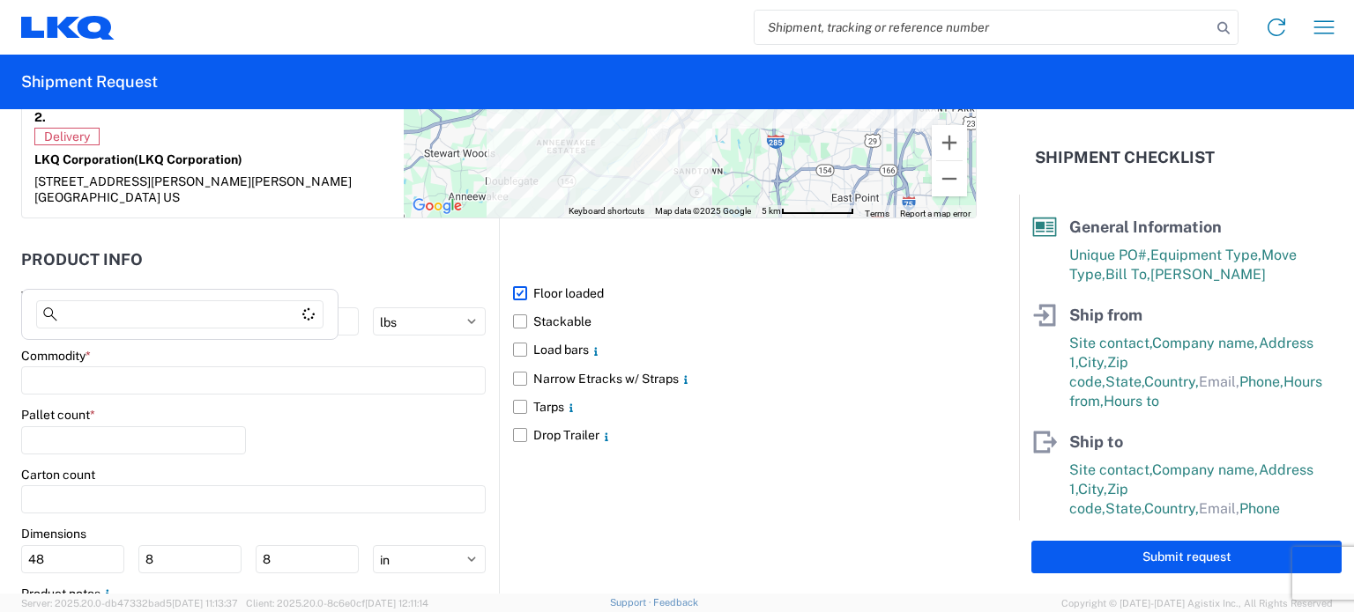
scroll to position [1730, 0]
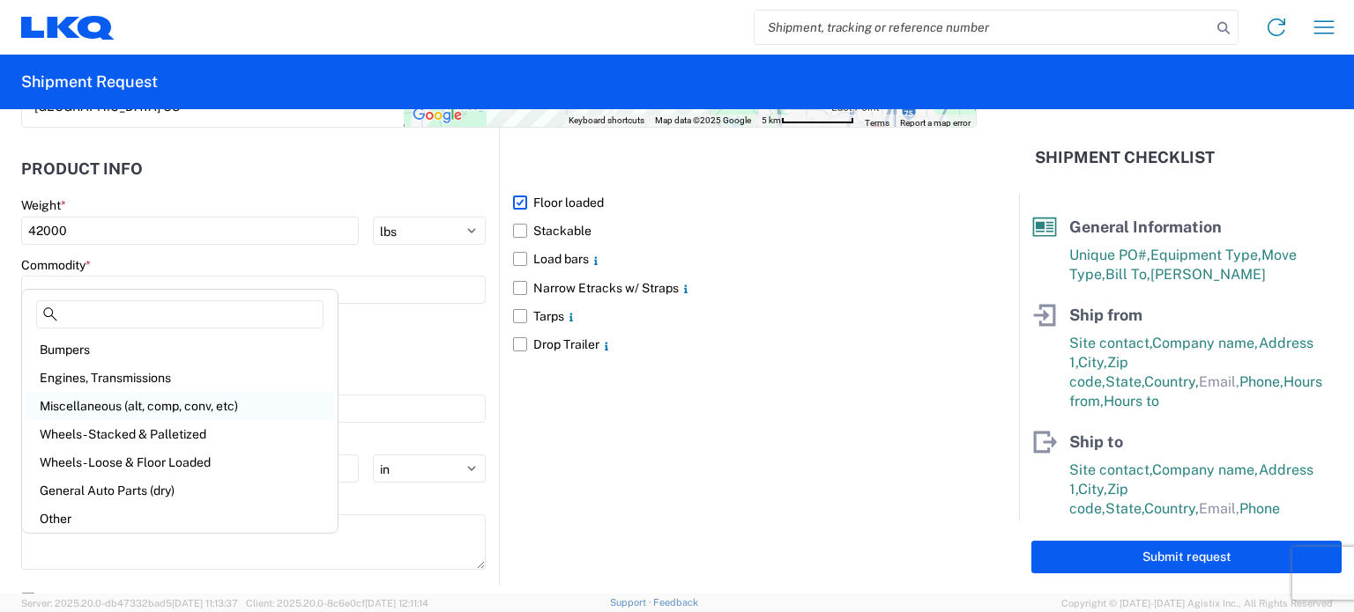
click at [160, 407] on div "Miscellaneous (alt, comp, conv, etc)" at bounding box center [180, 406] width 308 height 28
type input "Miscellaneous (alt, comp, conv, etc)"
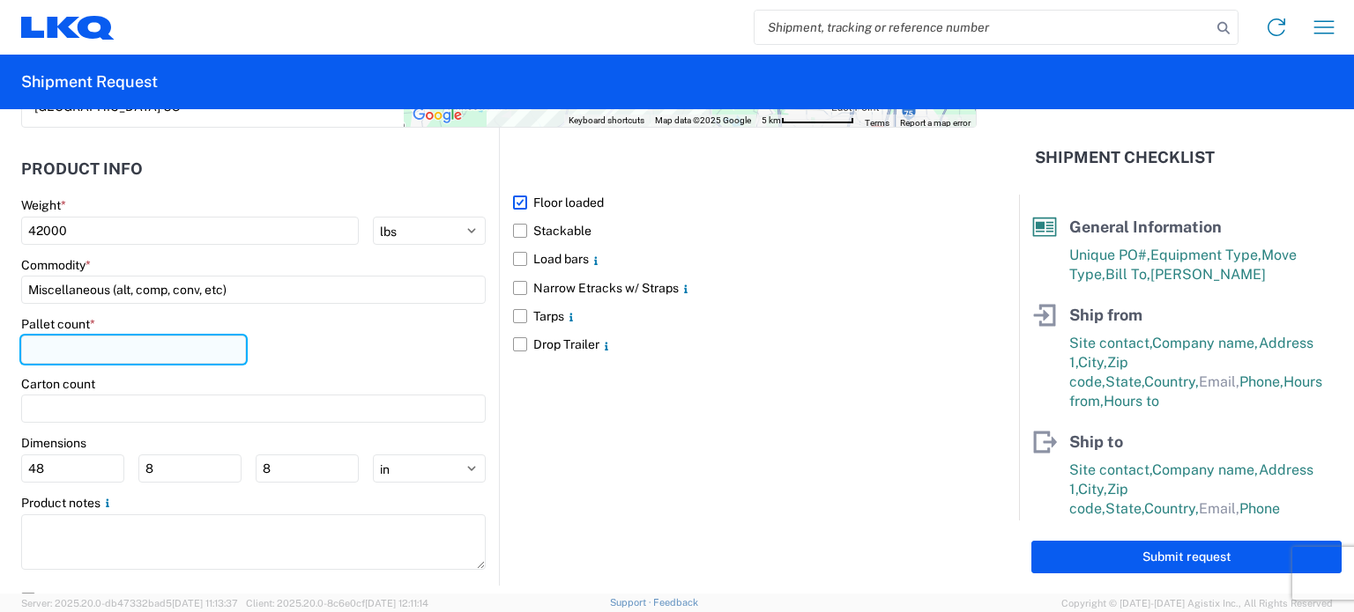
click at [107, 336] on input "number" at bounding box center [133, 350] width 225 height 28
type input "22"
click at [281, 330] on div "Pallet count * 22" at bounding box center [253, 346] width 464 height 60
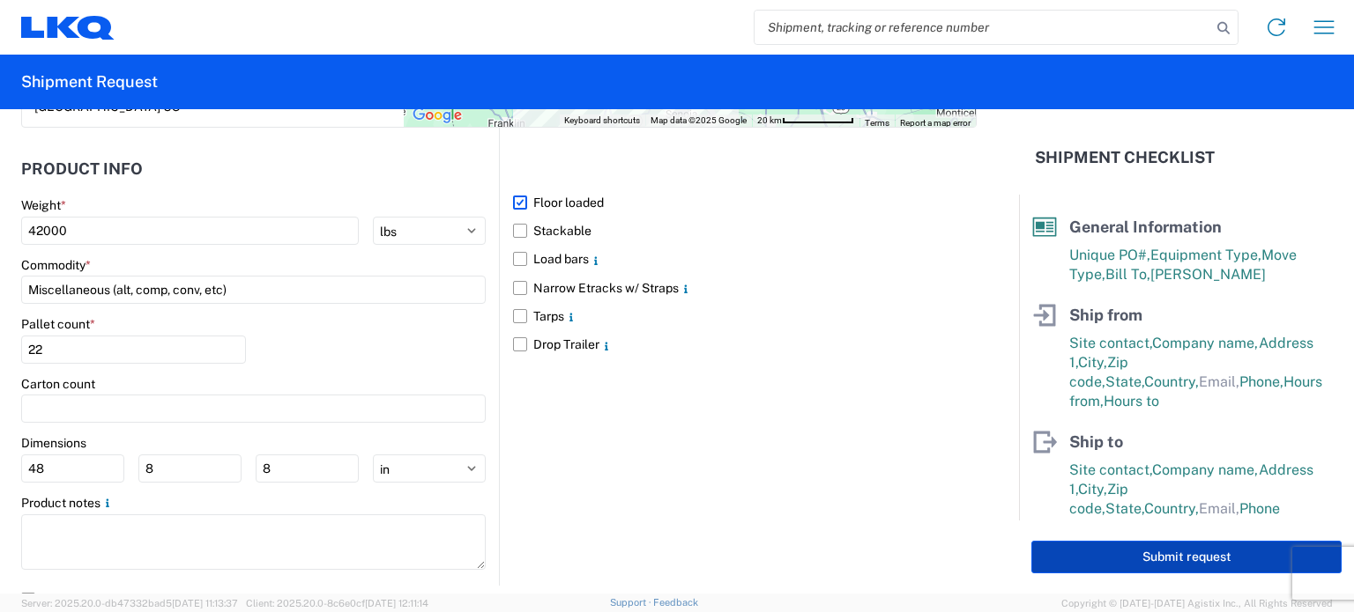
click at [1099, 557] on button "Submit request" at bounding box center [1186, 557] width 310 height 33
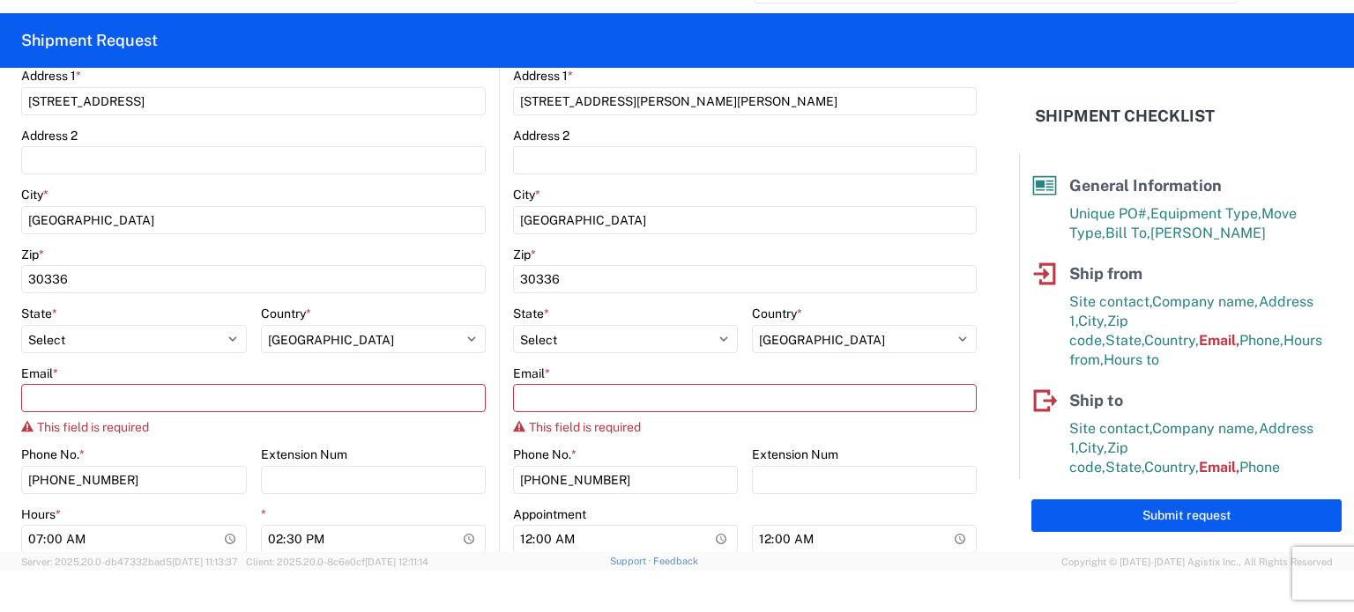
scroll to position [694, 0]
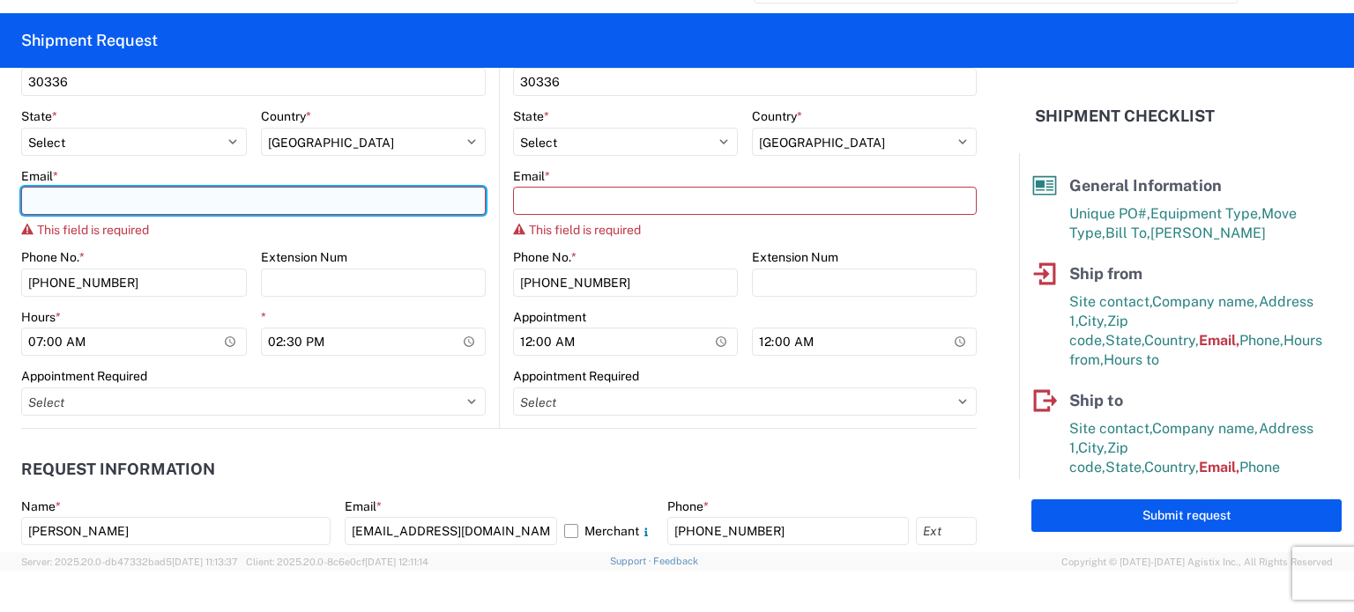
click at [246, 202] on input "Email *" at bounding box center [253, 201] width 464 height 28
type input "R"
type input "J"
type input "[EMAIL_ADDRESS][DOMAIN_NAME]"
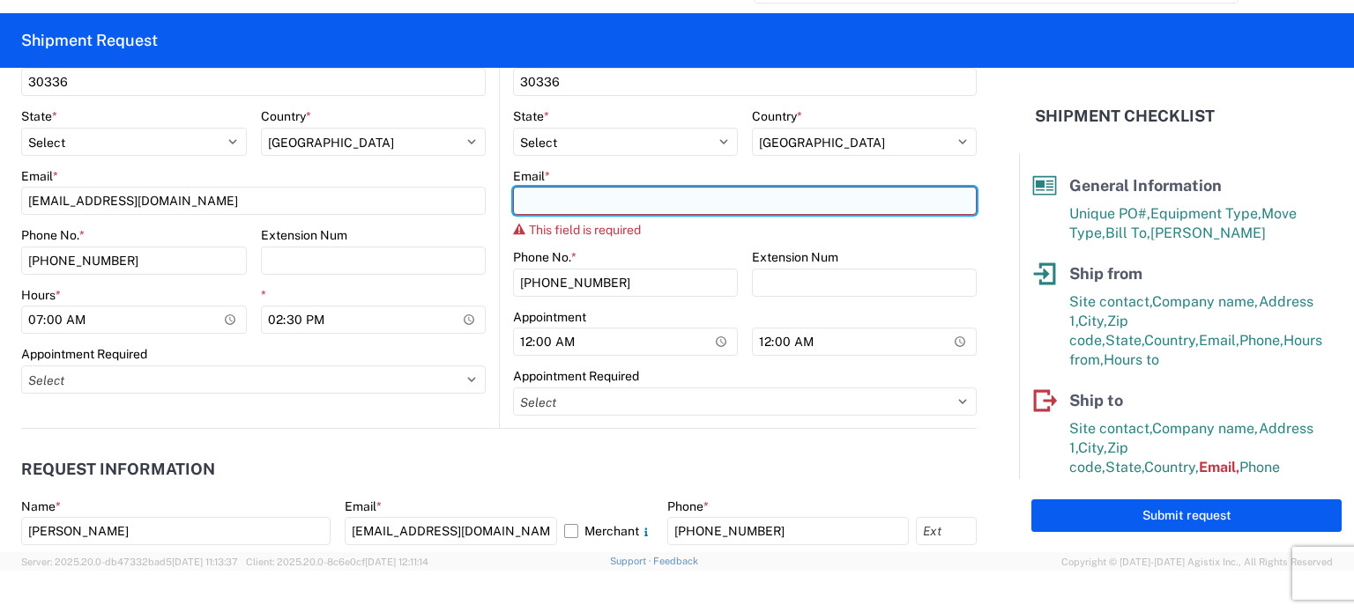
click at [554, 197] on input "Email *" at bounding box center [745, 201] width 464 height 28
type input "[EMAIL_ADDRESS][DOMAIN_NAME]"
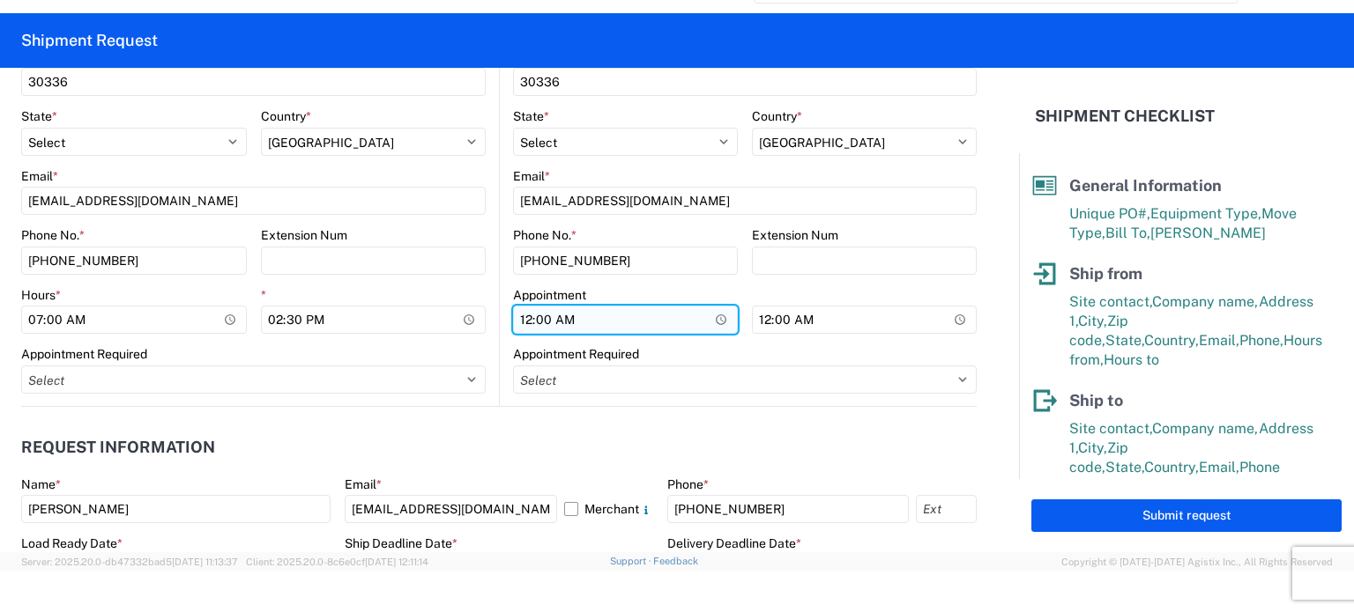
click at [522, 318] on input "00:00" at bounding box center [625, 320] width 225 height 28
type input "07:00"
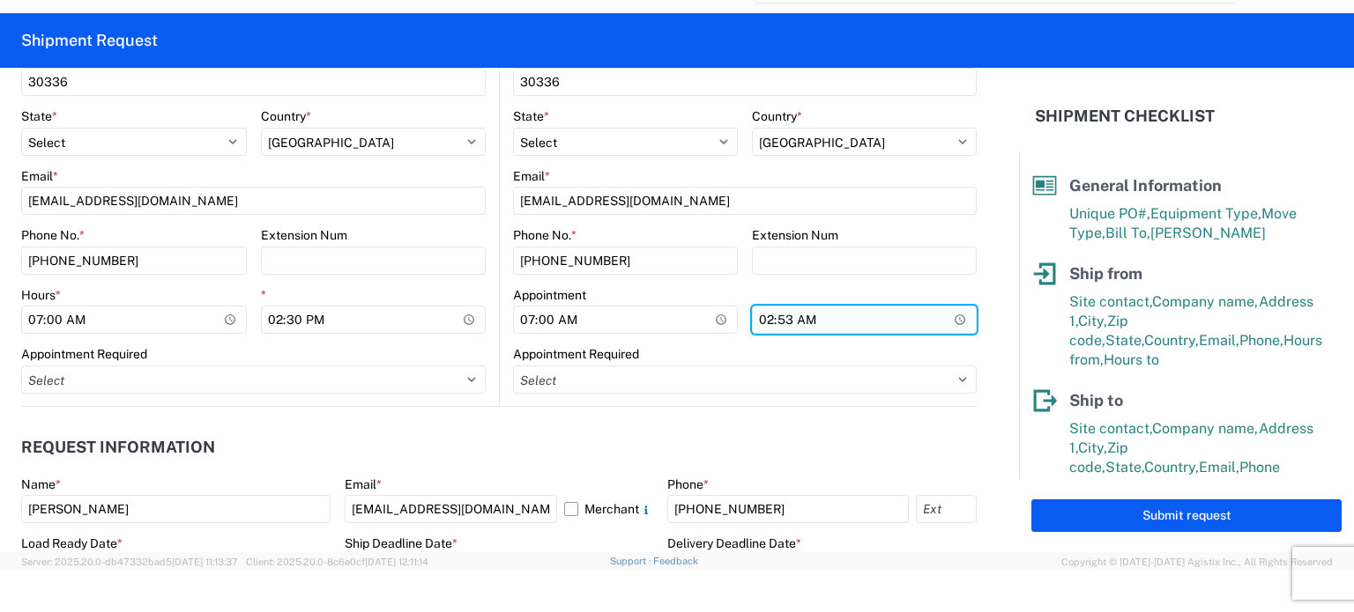
click at [776, 319] on input "02:53" at bounding box center [864, 320] width 225 height 28
type input "14:30"
click at [373, 428] on header "Request Information" at bounding box center [498, 448] width 955 height 40
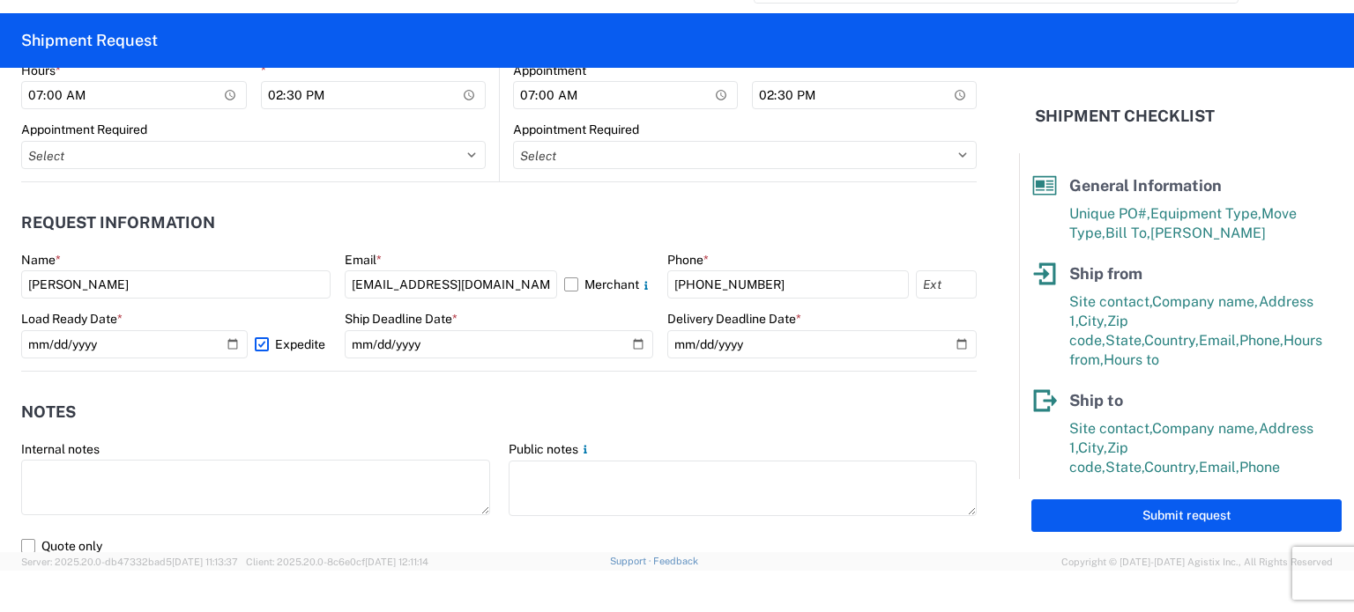
scroll to position [1730, 0]
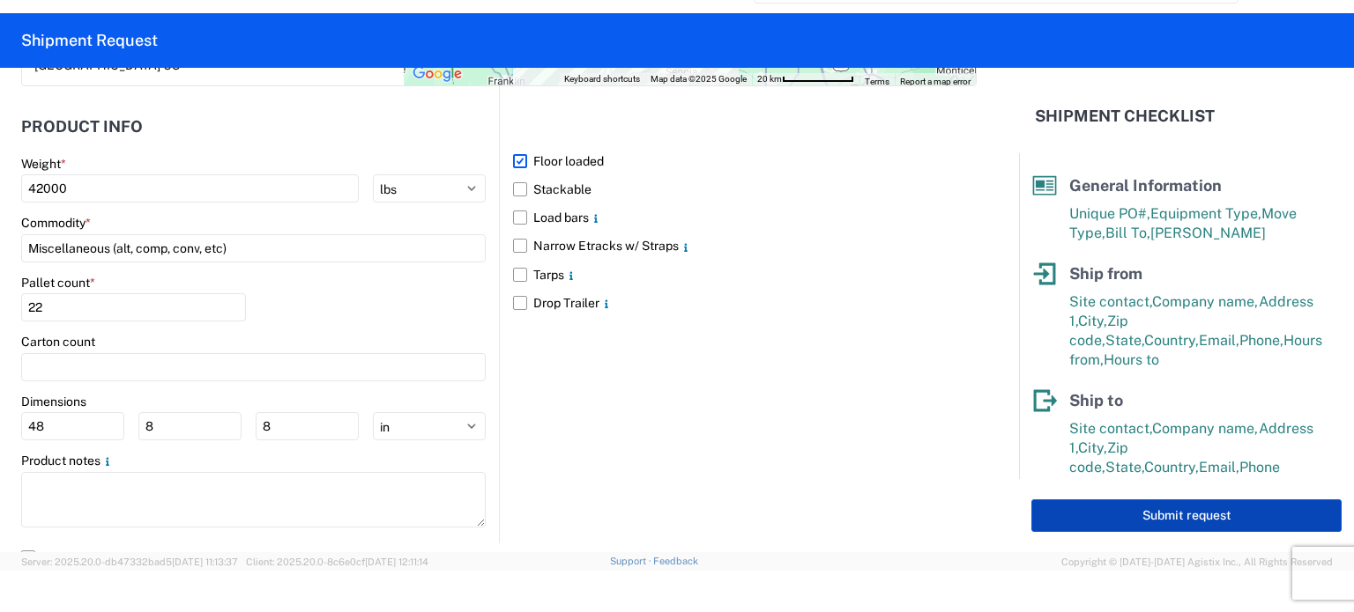
click at [1149, 512] on button "Submit request" at bounding box center [1186, 516] width 310 height 33
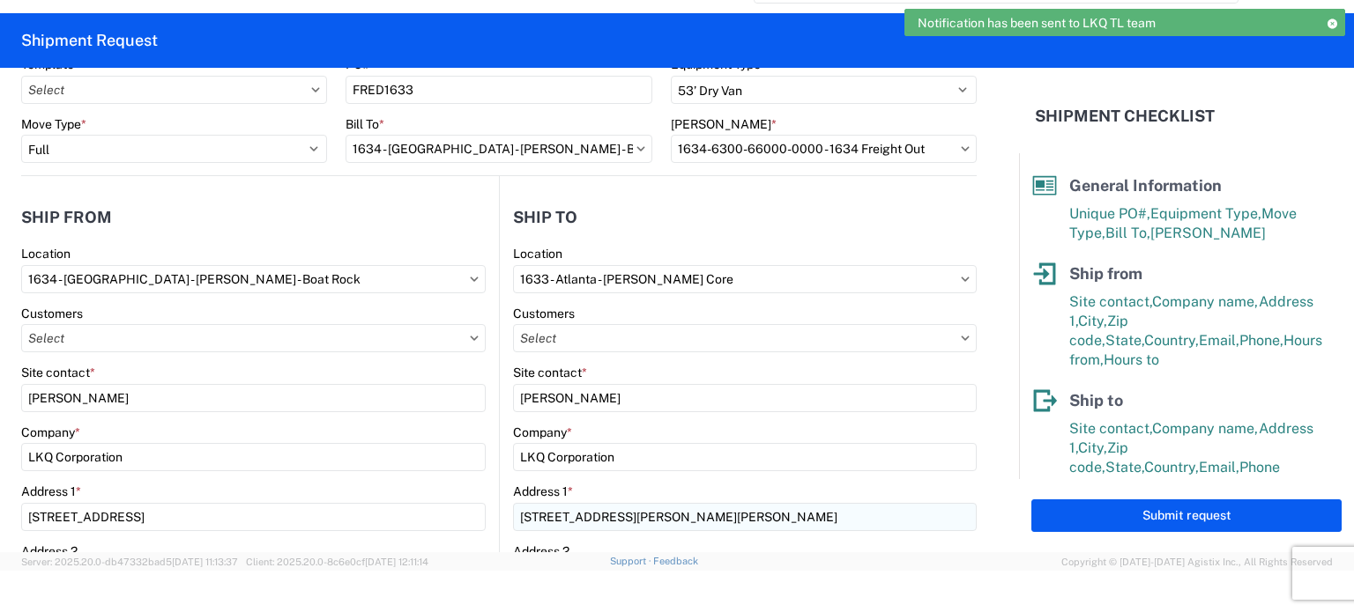
scroll to position [0, 0]
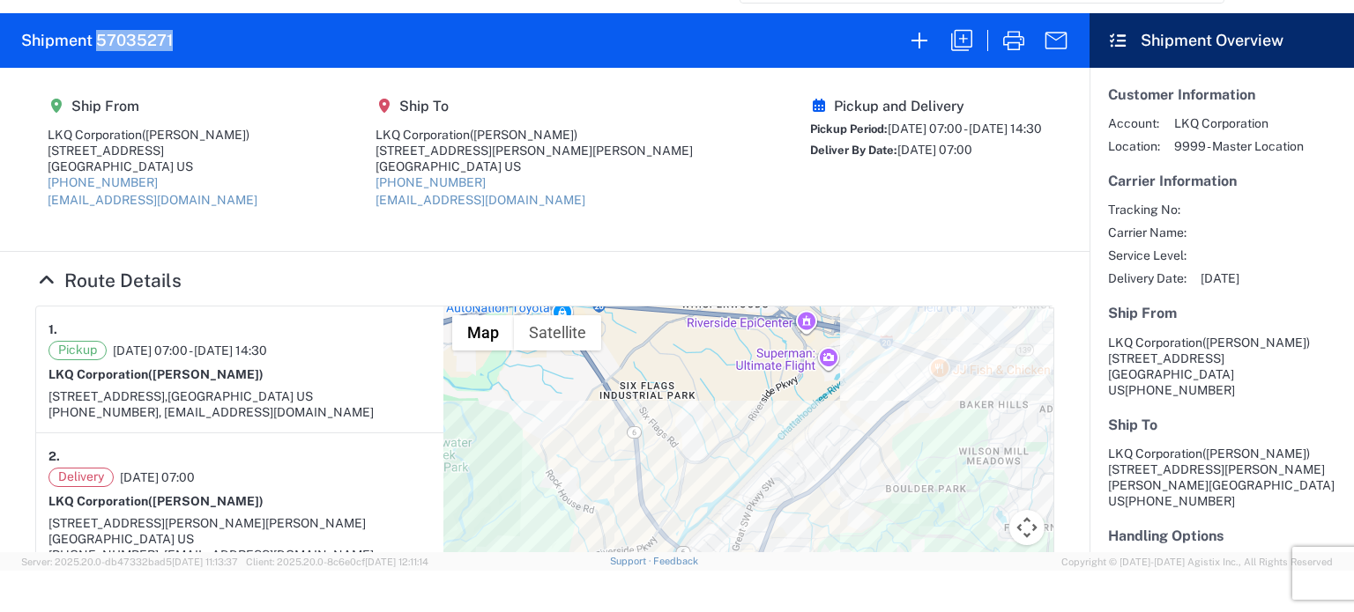
drag, startPoint x: 169, startPoint y: 41, endPoint x: 96, endPoint y: 33, distance: 73.5
click at [96, 33] on h2 "Shipment 57035271" at bounding box center [97, 40] width 152 height 21
copy h2 "57035271"
